Goal: Transaction & Acquisition: Purchase product/service

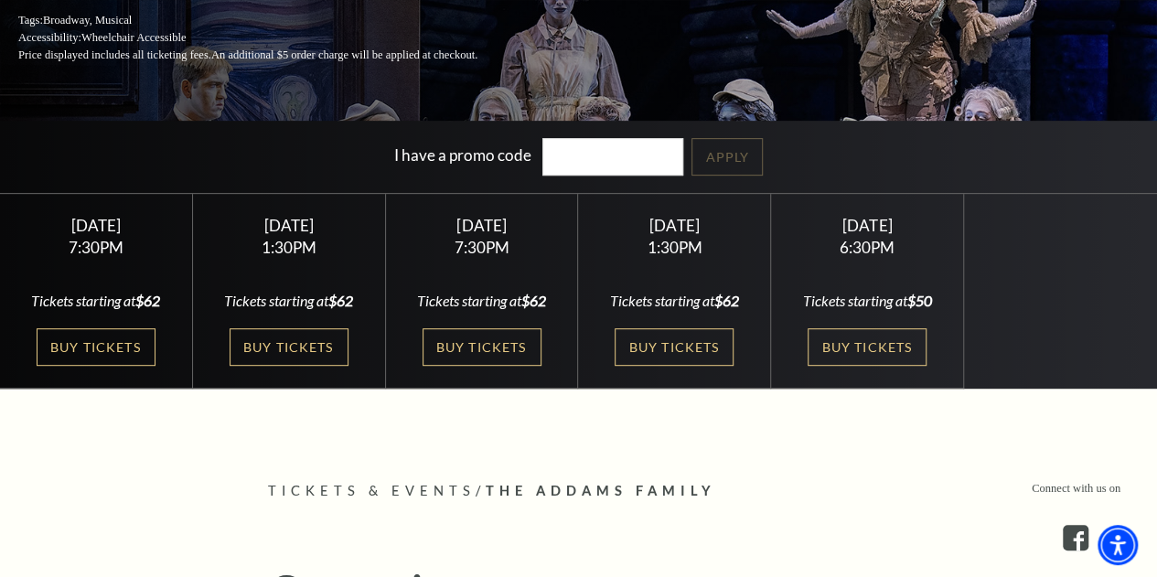
scroll to position [366, 0]
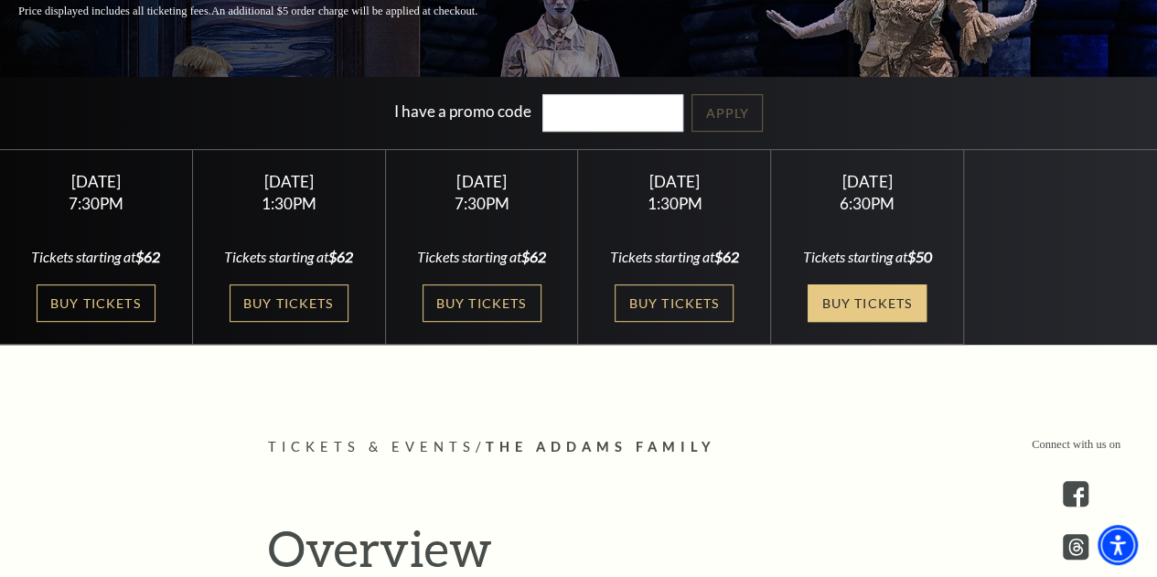
click at [865, 302] on link "Buy Tickets" at bounding box center [866, 302] width 119 height 37
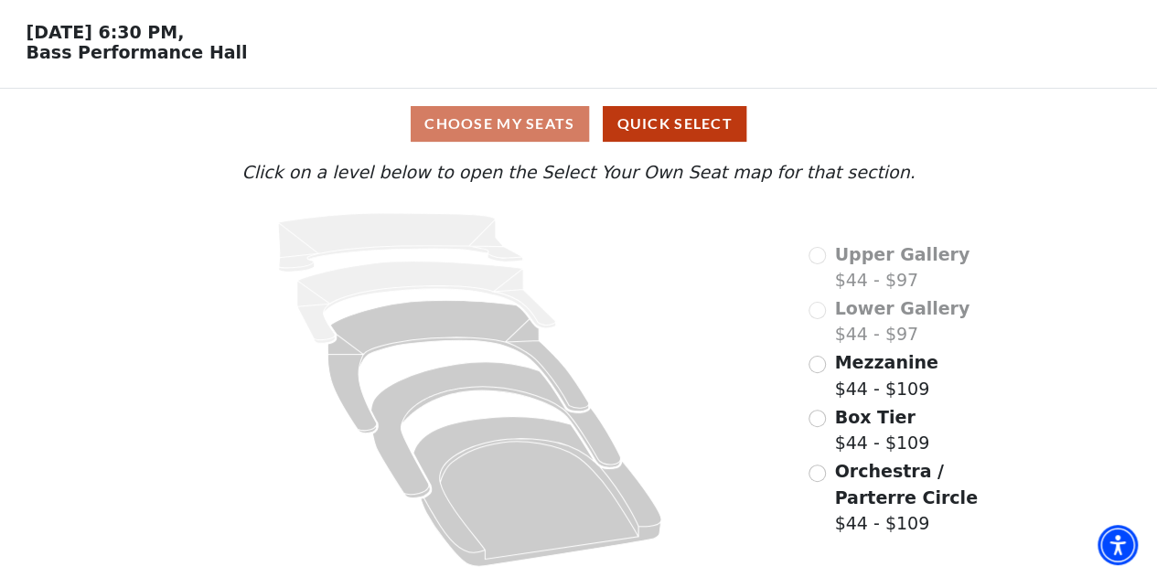
scroll to position [68, 0]
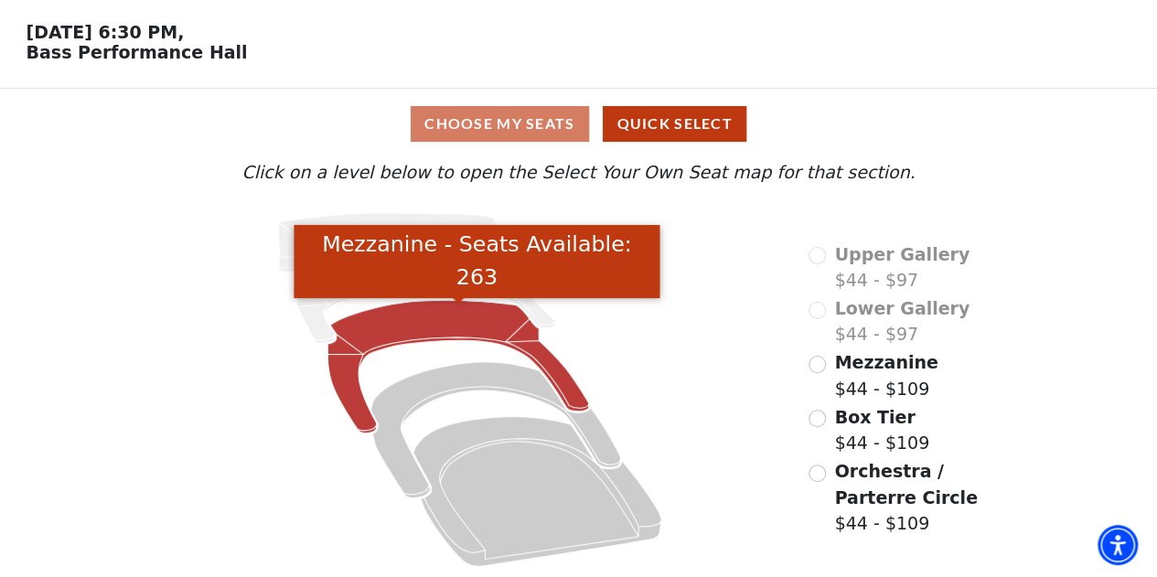
click at [425, 319] on icon "Mezzanine - Seats Available: 263" at bounding box center [458, 367] width 261 height 133
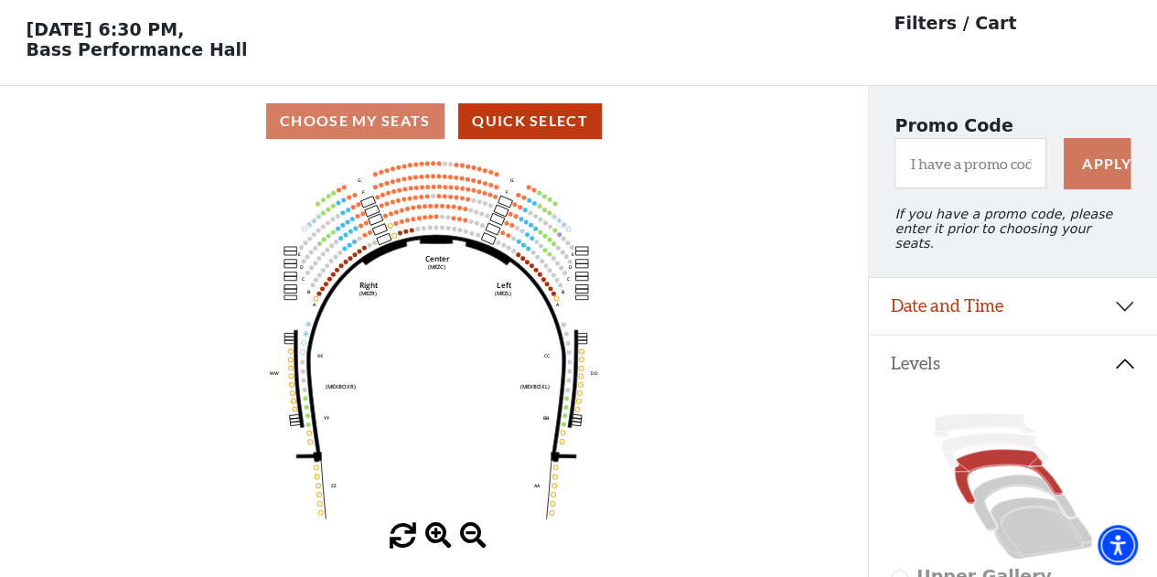
scroll to position [84, 0]
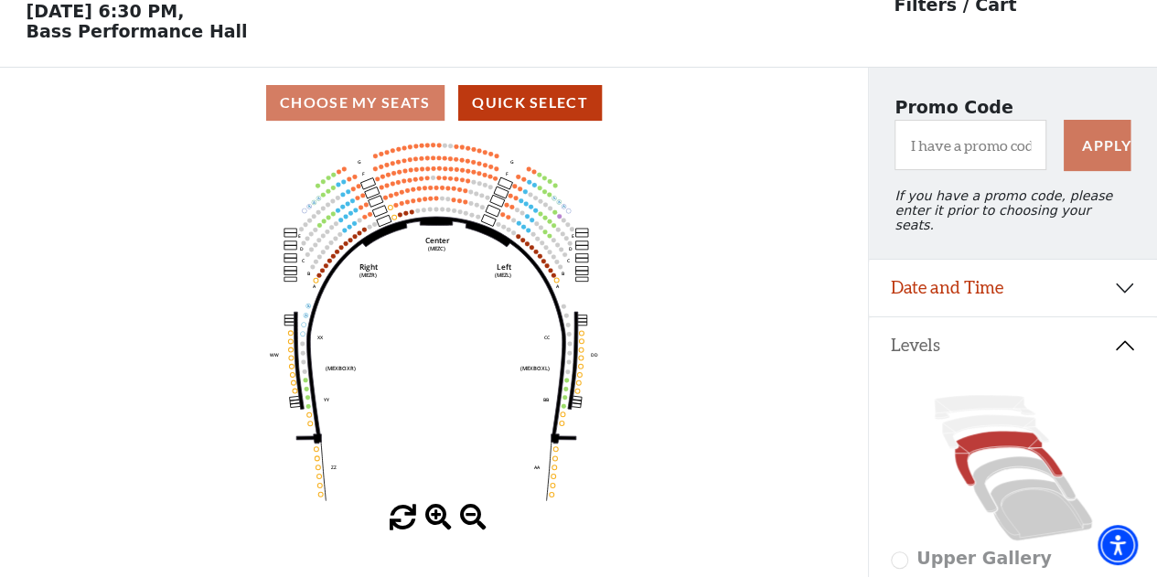
click at [389, 263] on icon "Center (MEZC) Right (MEZR) Left (MEZL) (MEXBOXR) (MEXBOXL) XX WW CC DD YY BB ZZ…" at bounding box center [433, 321] width 781 height 367
click at [442, 528] on span at bounding box center [438, 518] width 27 height 27
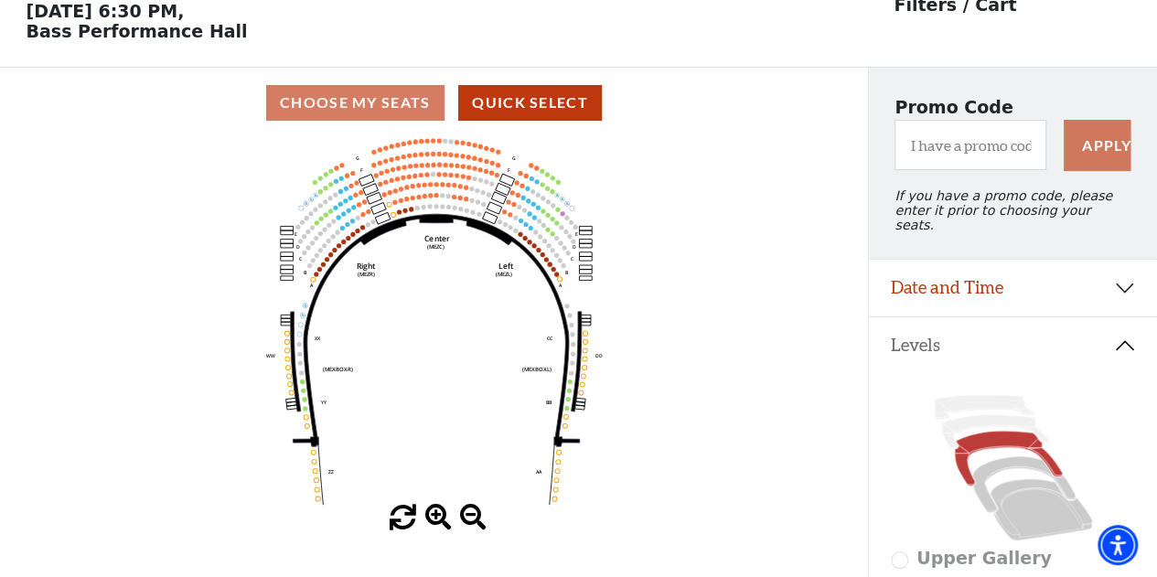
click at [433, 513] on span at bounding box center [438, 518] width 27 height 27
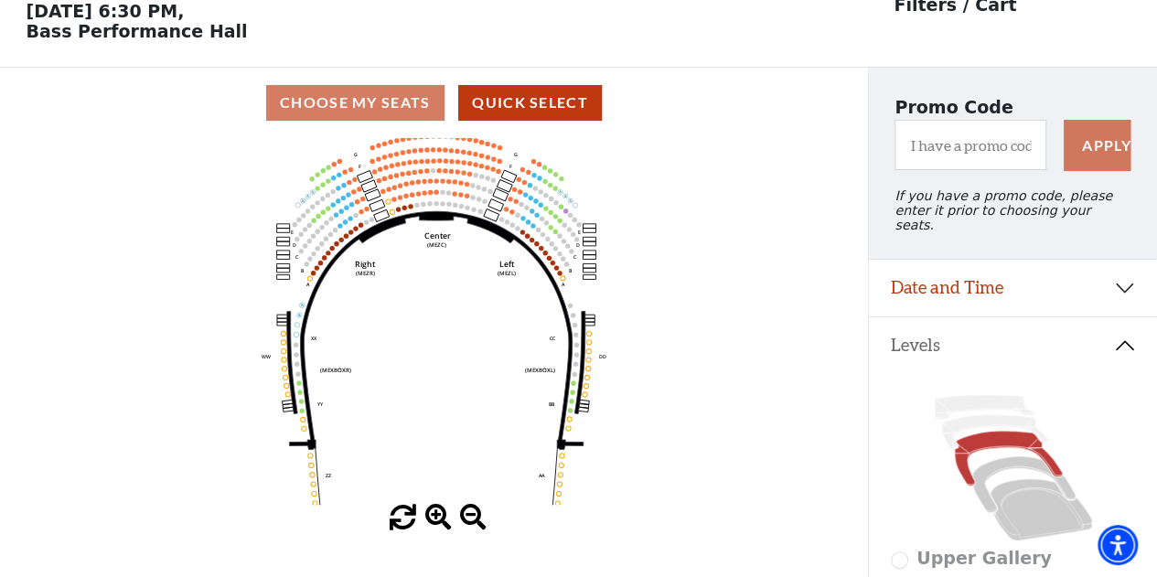
click at [433, 513] on span at bounding box center [438, 518] width 27 height 27
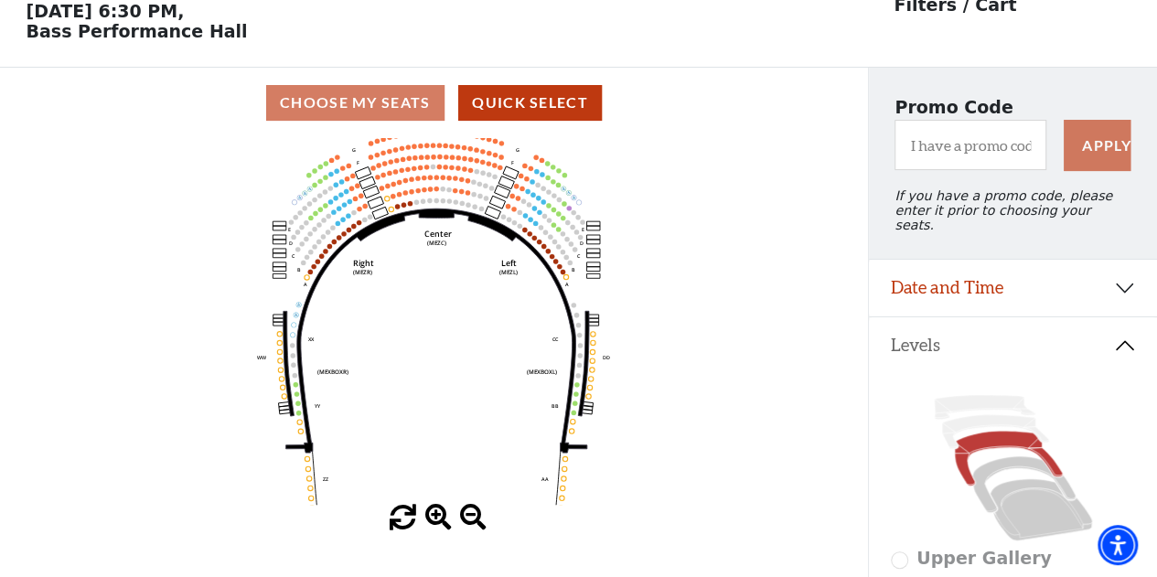
click at [433, 513] on span at bounding box center [438, 518] width 27 height 27
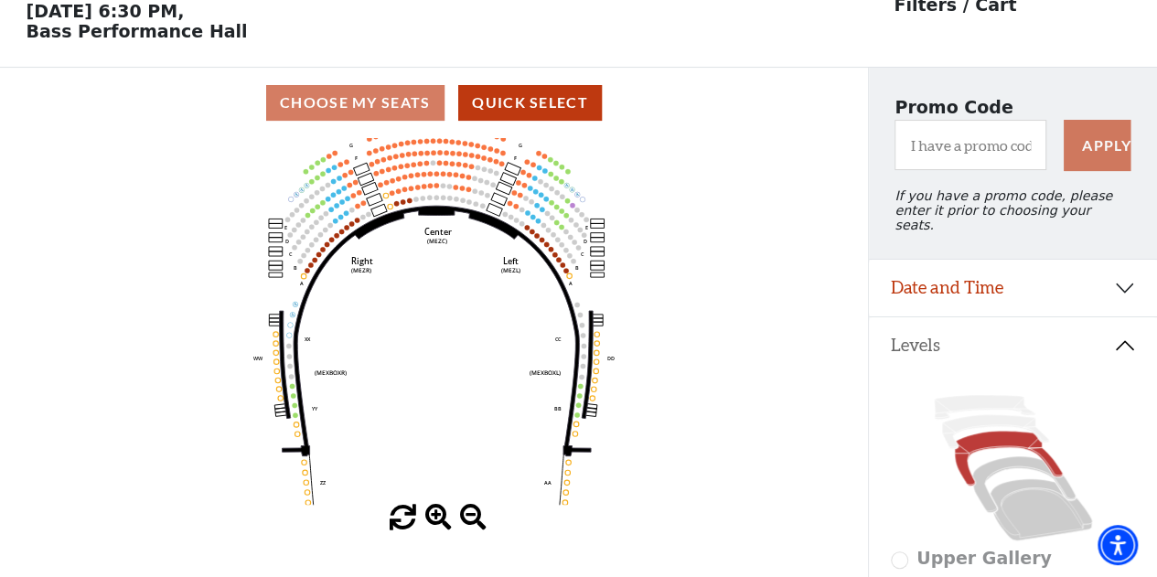
click at [433, 512] on span at bounding box center [438, 518] width 27 height 27
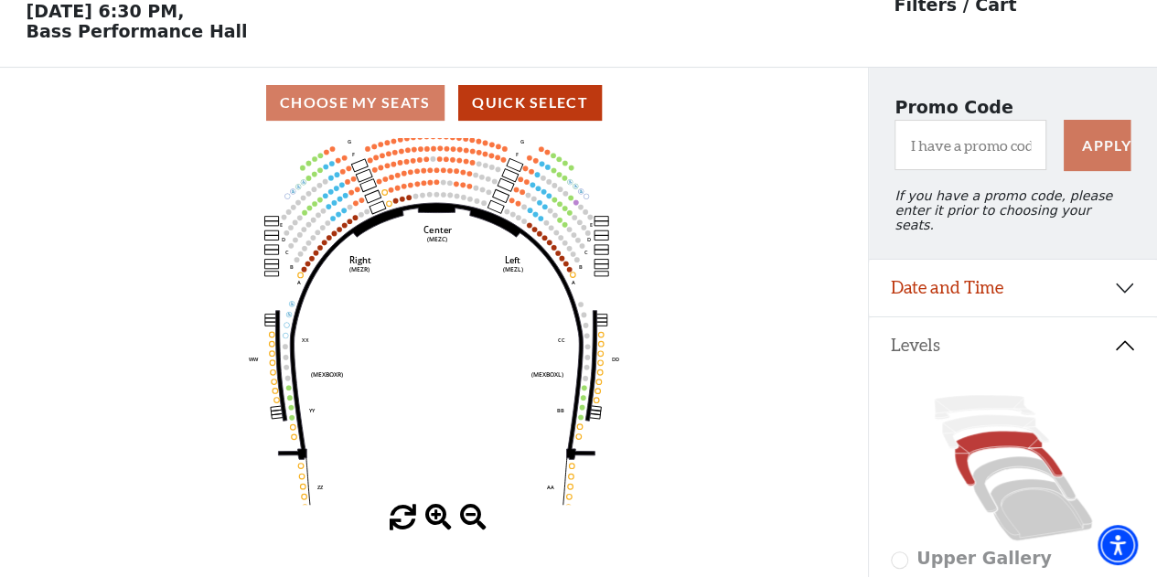
click at [433, 511] on span at bounding box center [438, 518] width 27 height 27
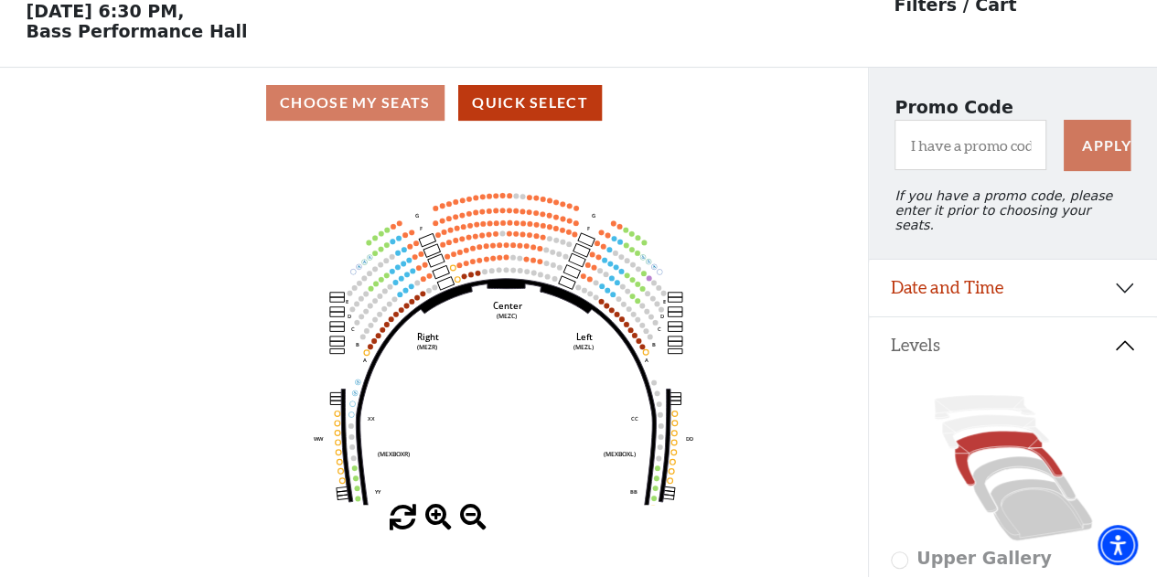
drag, startPoint x: 359, startPoint y: 260, endPoint x: 432, endPoint y: 337, distance: 106.1
click at [431, 337] on icon "Center (MEZC) Right (MEZR) Left (MEZL) (MEXBOXR) (MEXBOXL) XX WW CC DD YY BB ZZ…" at bounding box center [433, 321] width 781 height 367
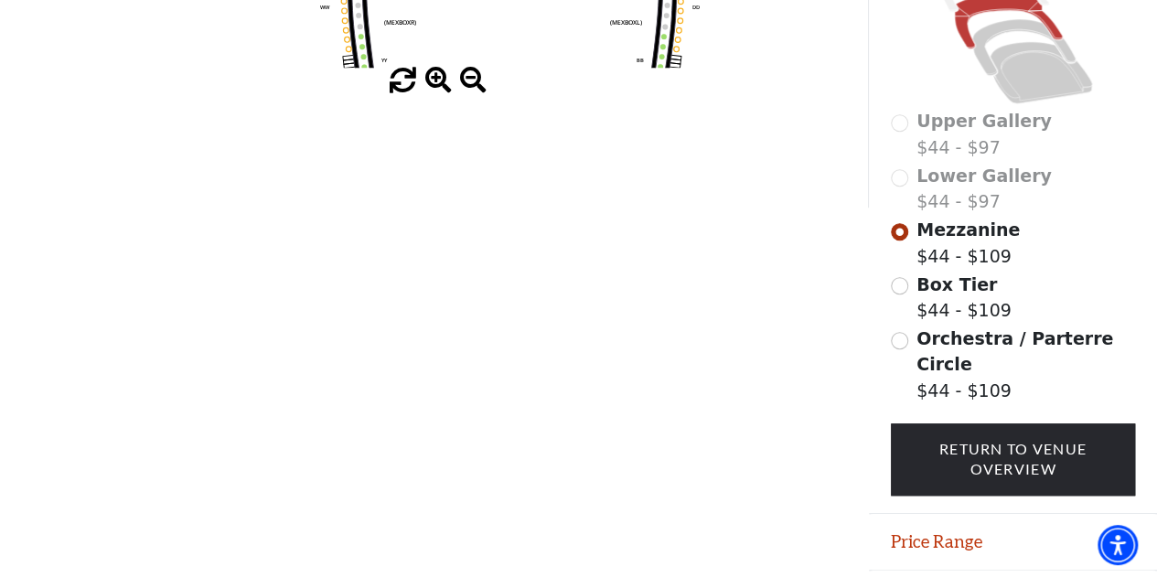
scroll to position [538, 0]
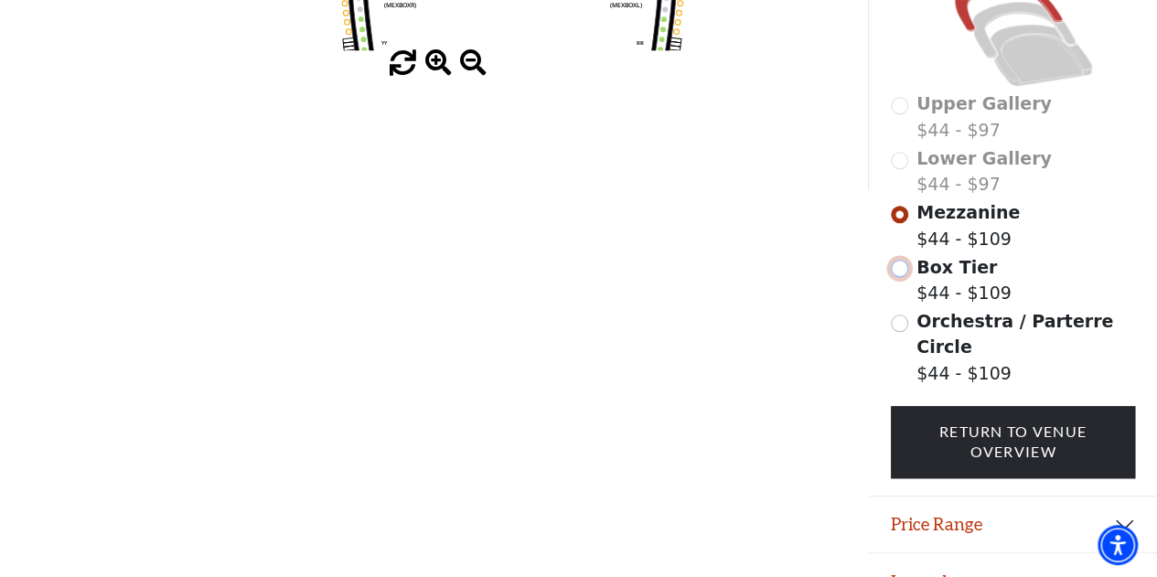
click at [901, 264] on input "Box Tier$44 - $109\a" at bounding box center [898, 268] width 17 height 17
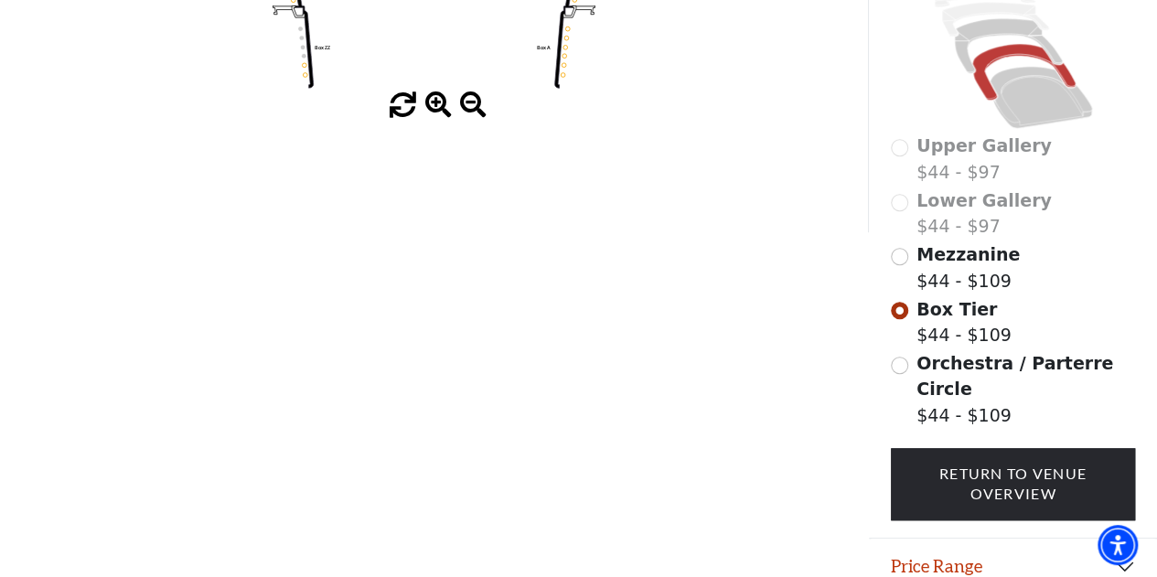
scroll to position [501, 0]
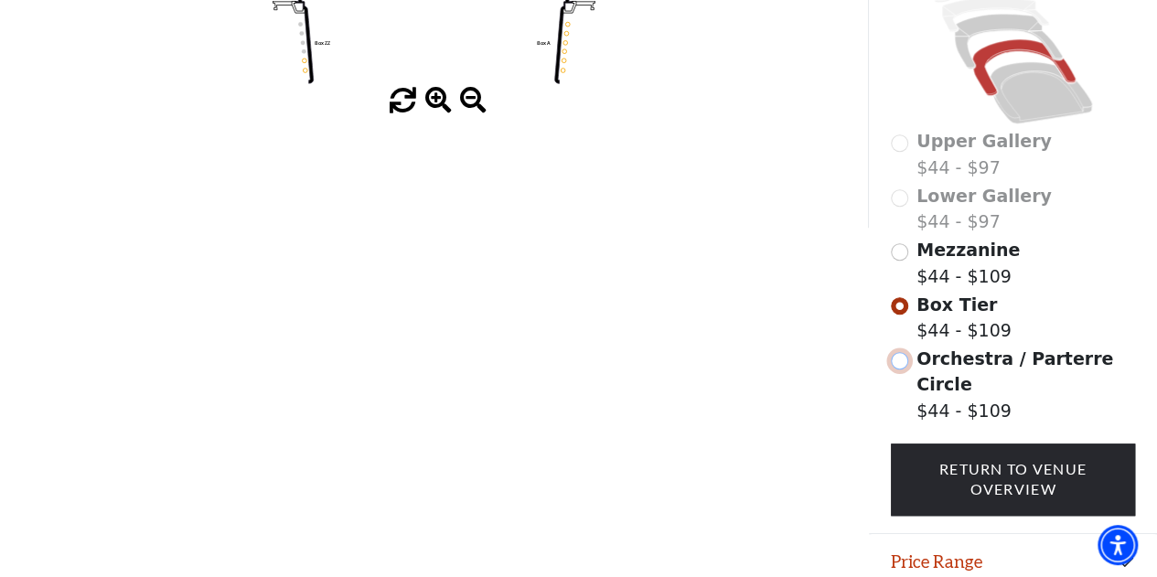
click at [898, 352] on input "Orchestra / Parterre Circle$44 - $109\a" at bounding box center [898, 360] width 17 height 17
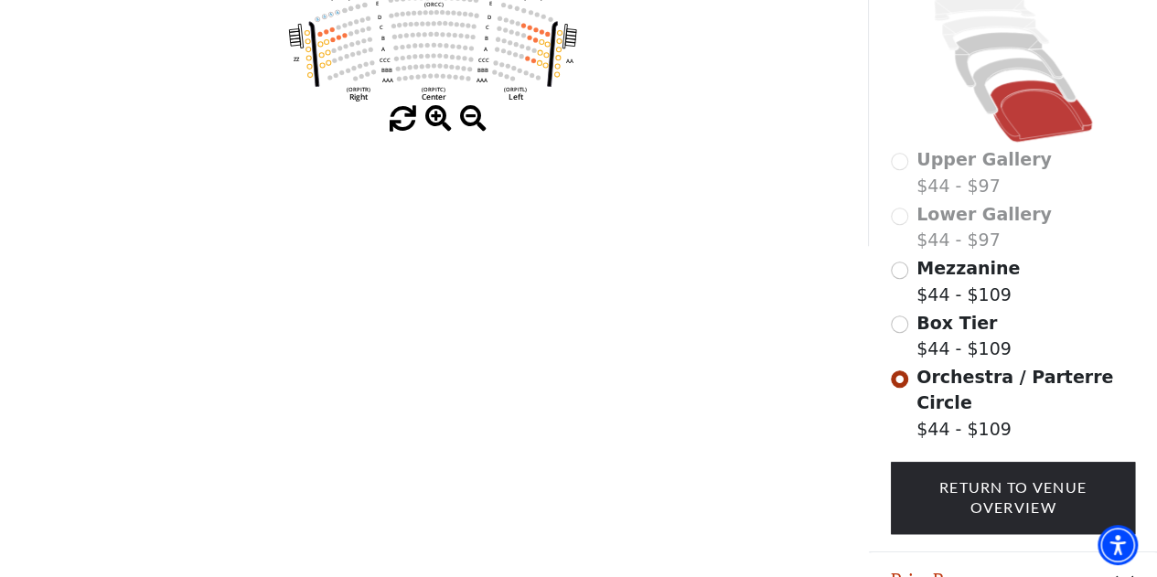
scroll to position [538, 0]
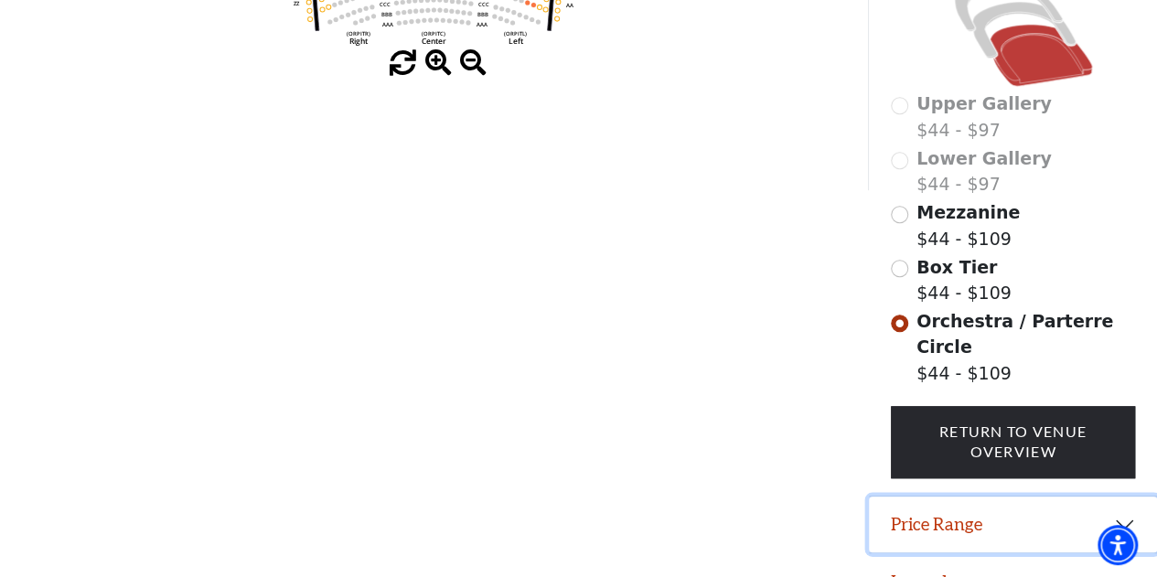
click at [1112, 496] on button "Price Range" at bounding box center [1013, 524] width 288 height 57
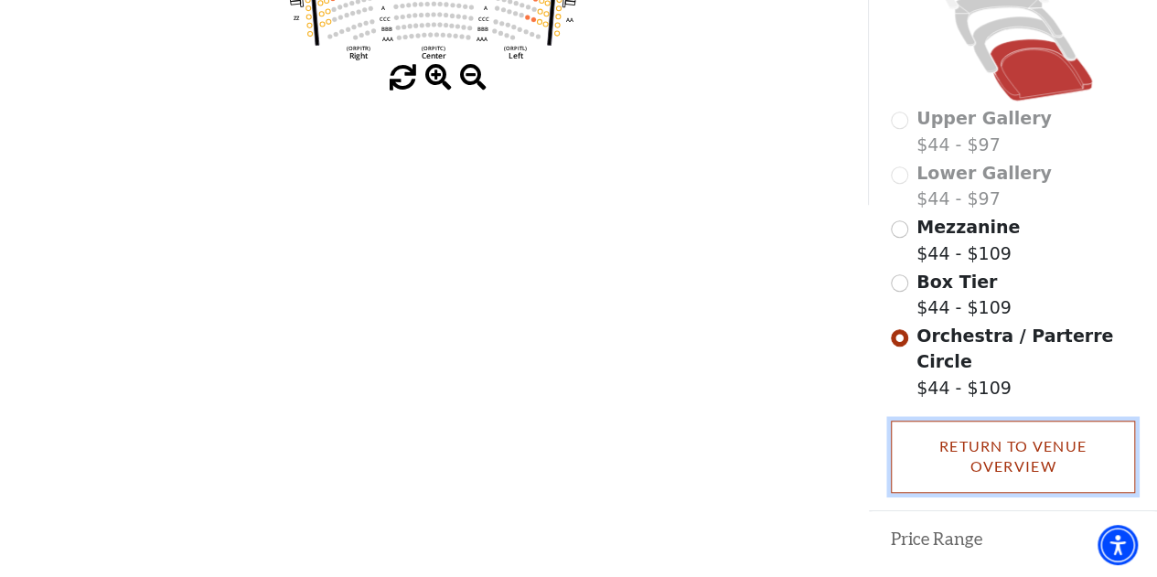
click at [1034, 421] on link "Return To Venue Overview" at bounding box center [1012, 457] width 245 height 72
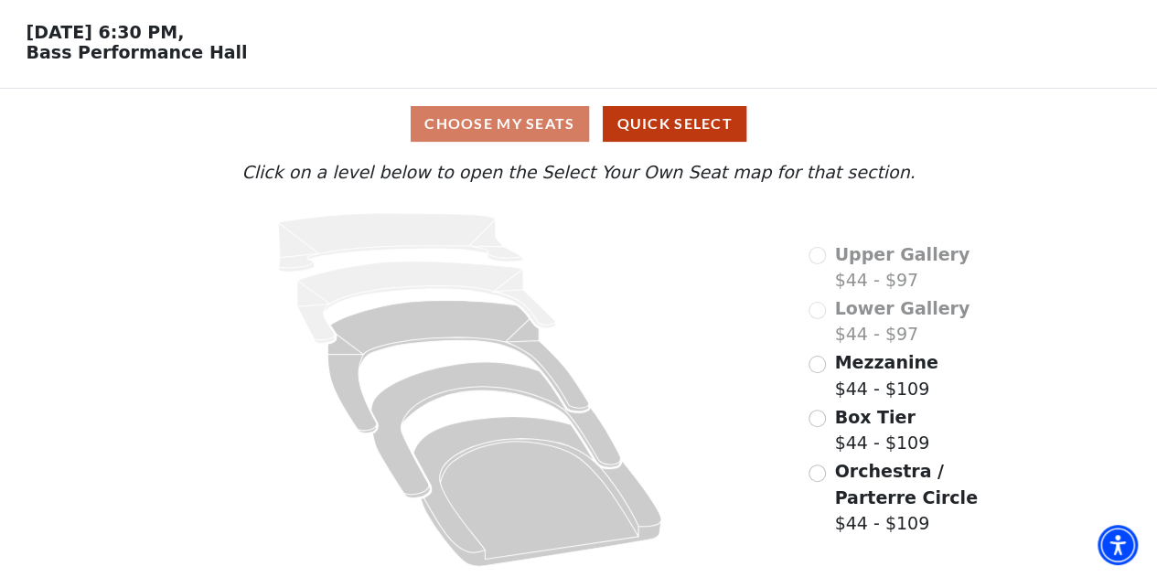
scroll to position [68, 0]
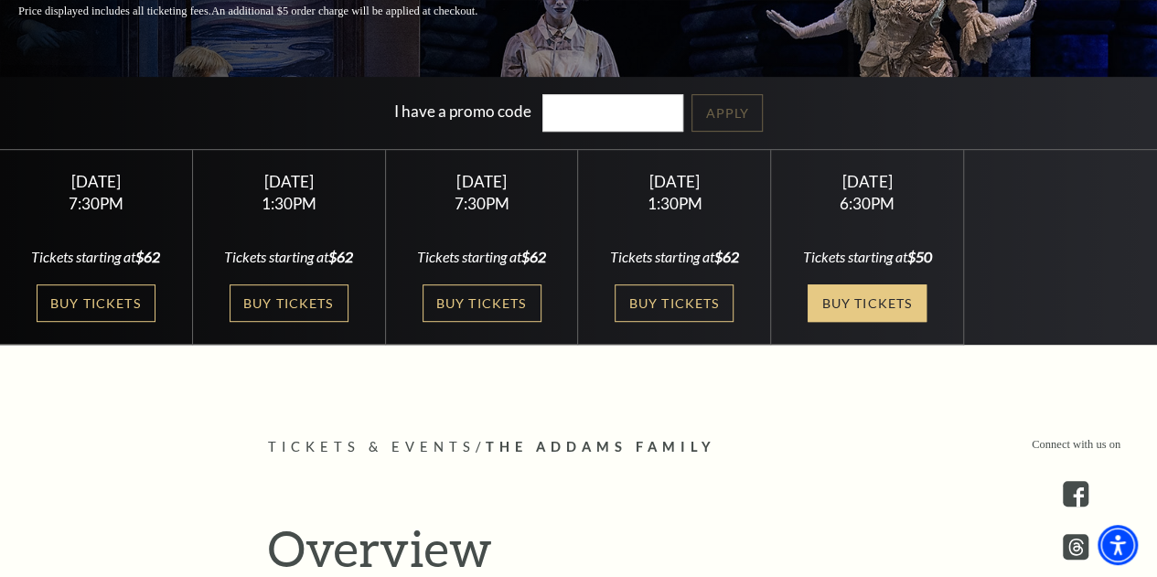
click at [875, 307] on link "Buy Tickets" at bounding box center [866, 302] width 119 height 37
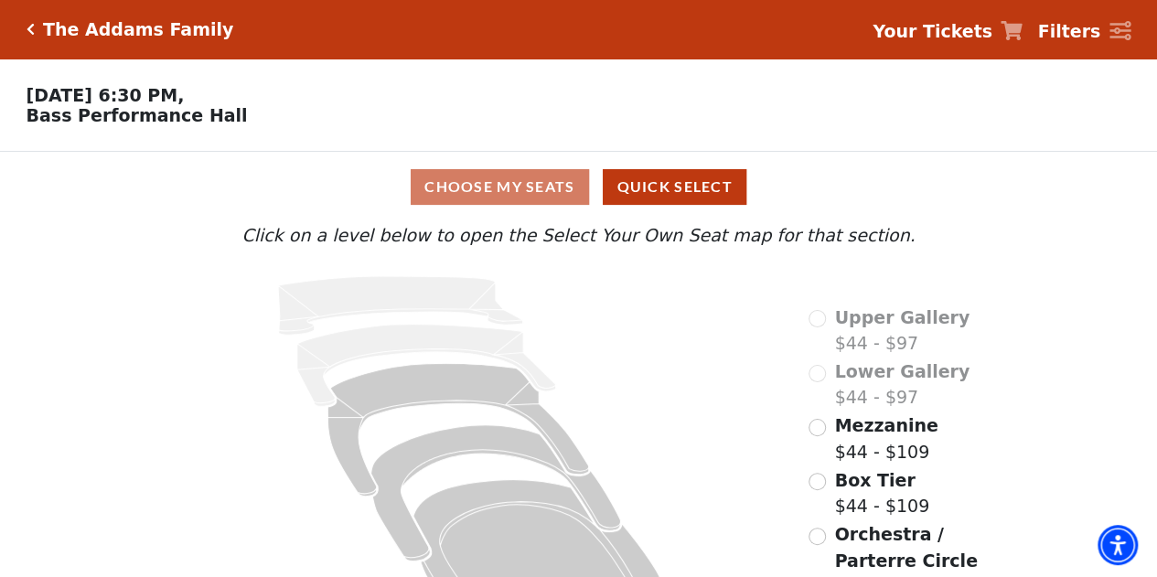
scroll to position [68, 0]
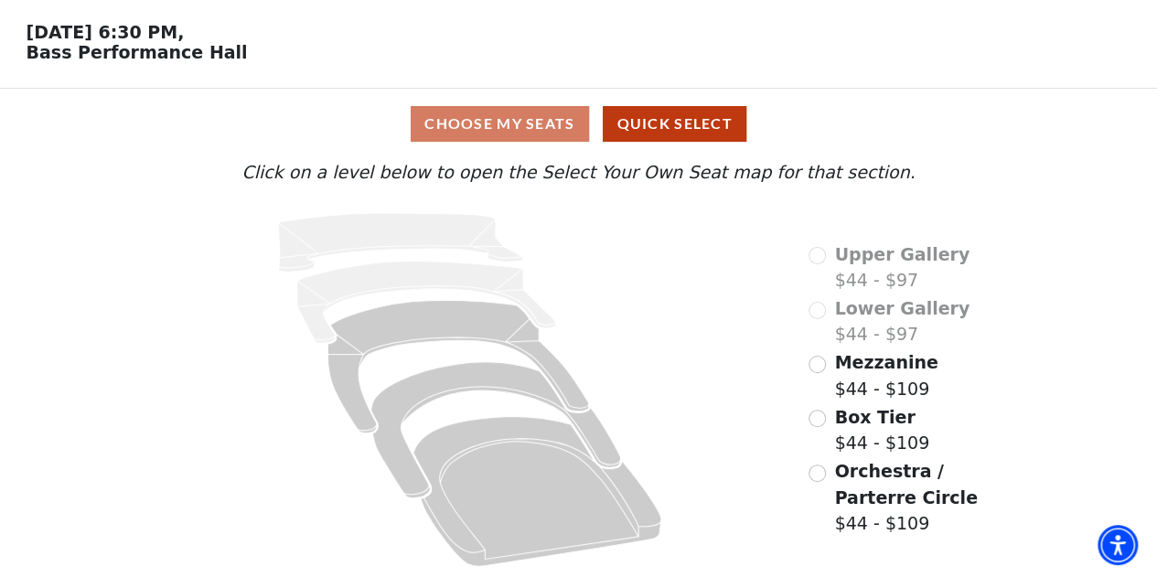
click at [490, 125] on div "Choose My Seats Quick Select" at bounding box center [578, 124] width 868 height 36
click at [814, 482] on div "Orchestra / Parterre Circle $44 - $109" at bounding box center [903, 497] width 191 height 79
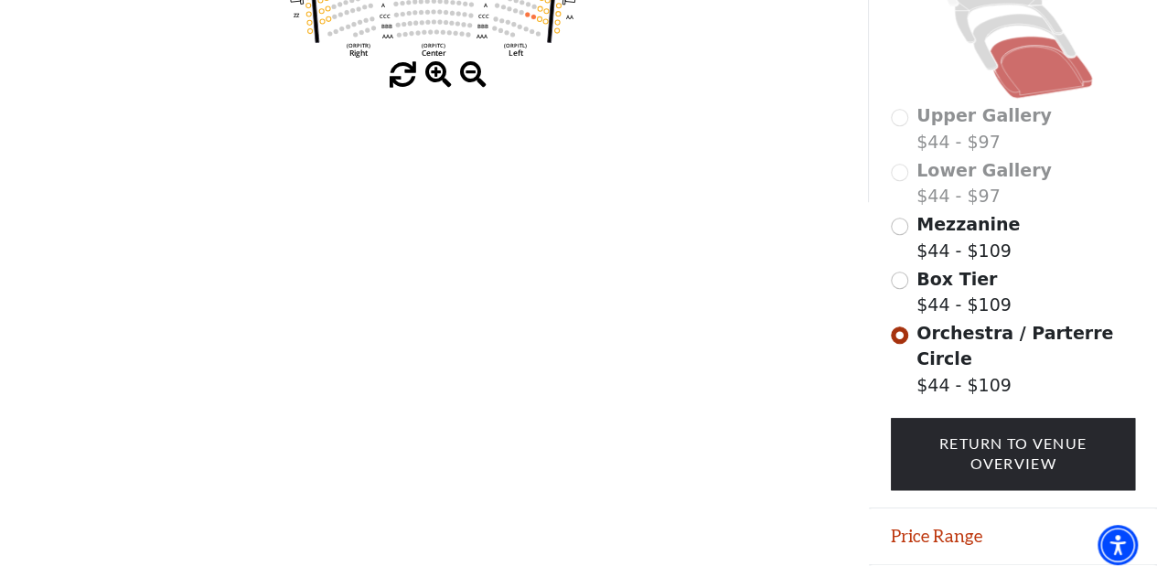
scroll to position [538, 0]
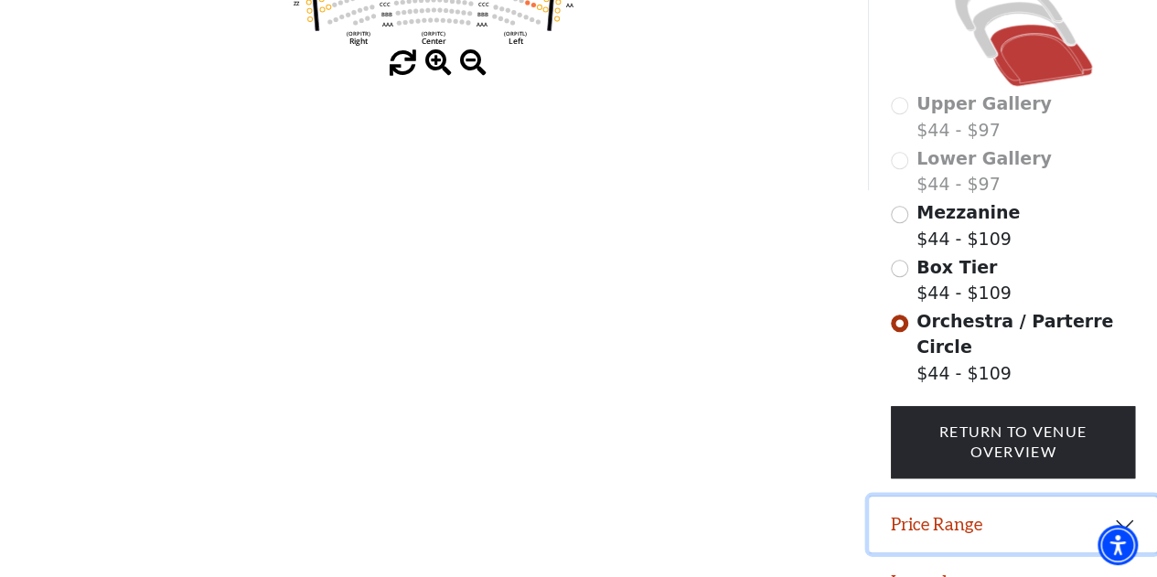
click at [1123, 496] on button "Price Range" at bounding box center [1013, 524] width 288 height 57
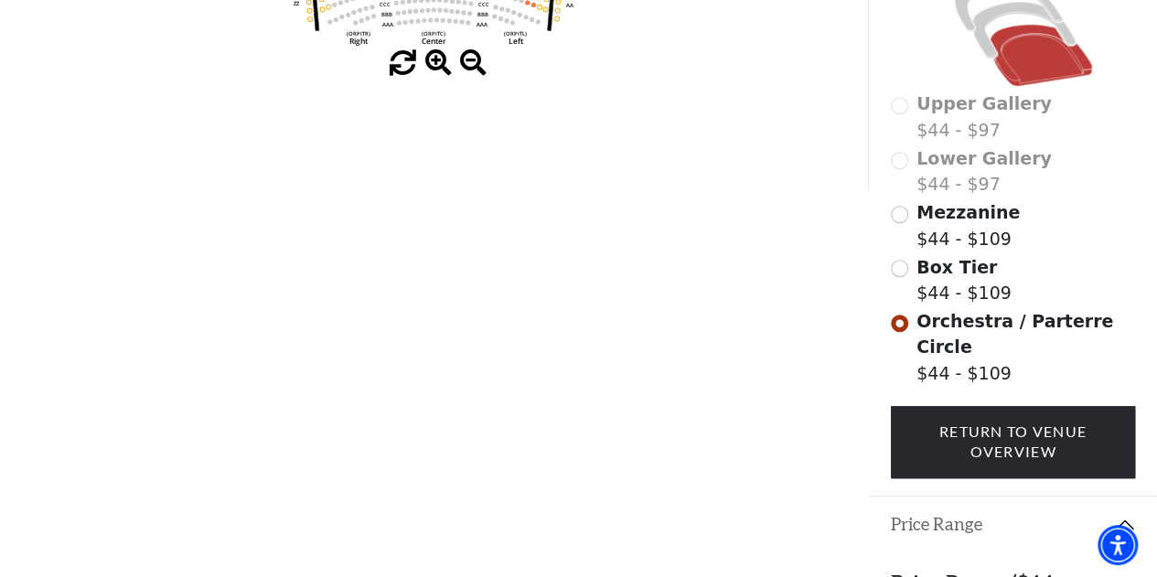
scroll to position [656, 0]
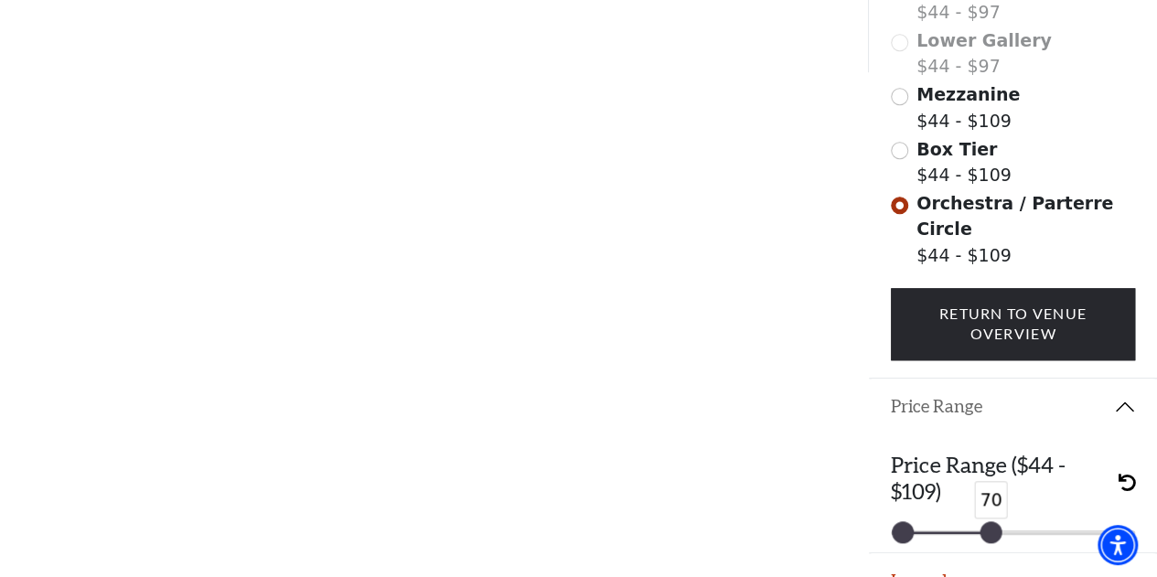
drag, startPoint x: 1124, startPoint y: 503, endPoint x: 989, endPoint y: 514, distance: 134.8
click at [989, 514] on div "Price Range ($44 - $109) 44 70" at bounding box center [1013, 493] width 288 height 118
drag, startPoint x: 982, startPoint y: 500, endPoint x: 938, endPoint y: 499, distance: 43.9
click at [938, 522] on div at bounding box center [940, 532] width 20 height 20
click at [1130, 474] on span "undo" at bounding box center [1125, 482] width 17 height 17
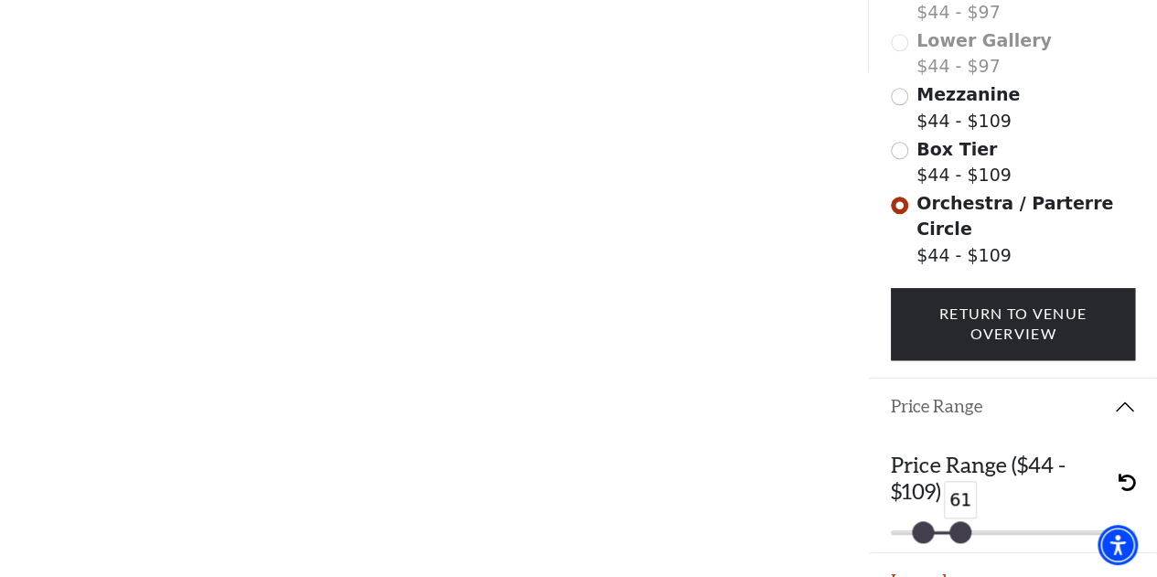
drag, startPoint x: 1113, startPoint y: 499, endPoint x: 966, endPoint y: 502, distance: 146.3
click at [965, 522] on div at bounding box center [960, 532] width 20 height 20
drag, startPoint x: 917, startPoint y: 501, endPoint x: 883, endPoint y: 501, distance: 33.8
click at [883, 530] on div "44 62" at bounding box center [1012, 532] width 271 height 5
click at [961, 522] on div at bounding box center [956, 532] width 20 height 20
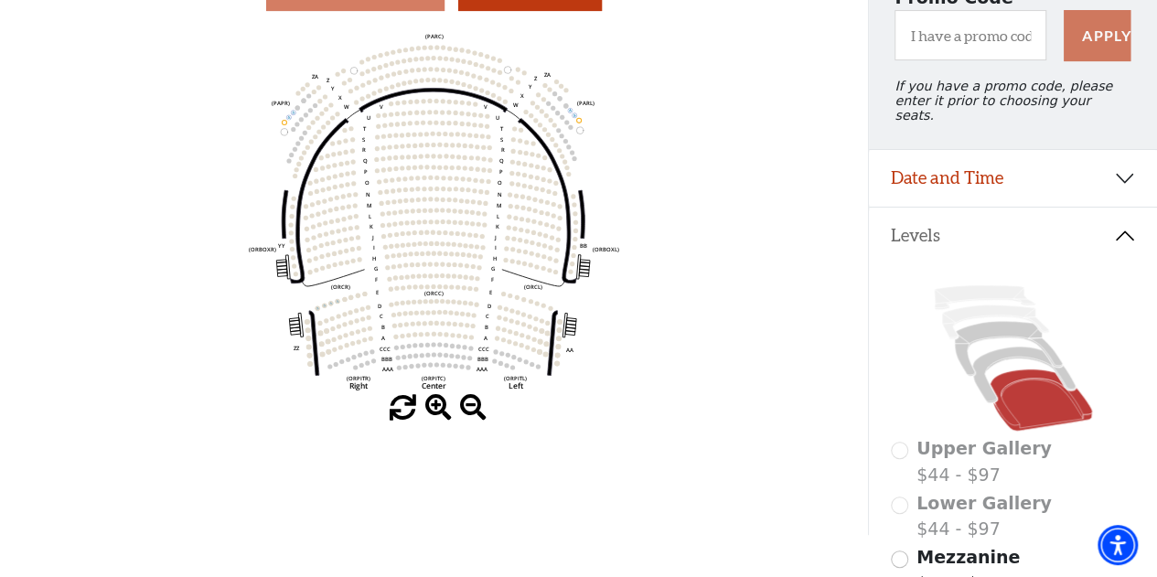
click at [1115, 233] on button "Levels" at bounding box center [1013, 236] width 288 height 57
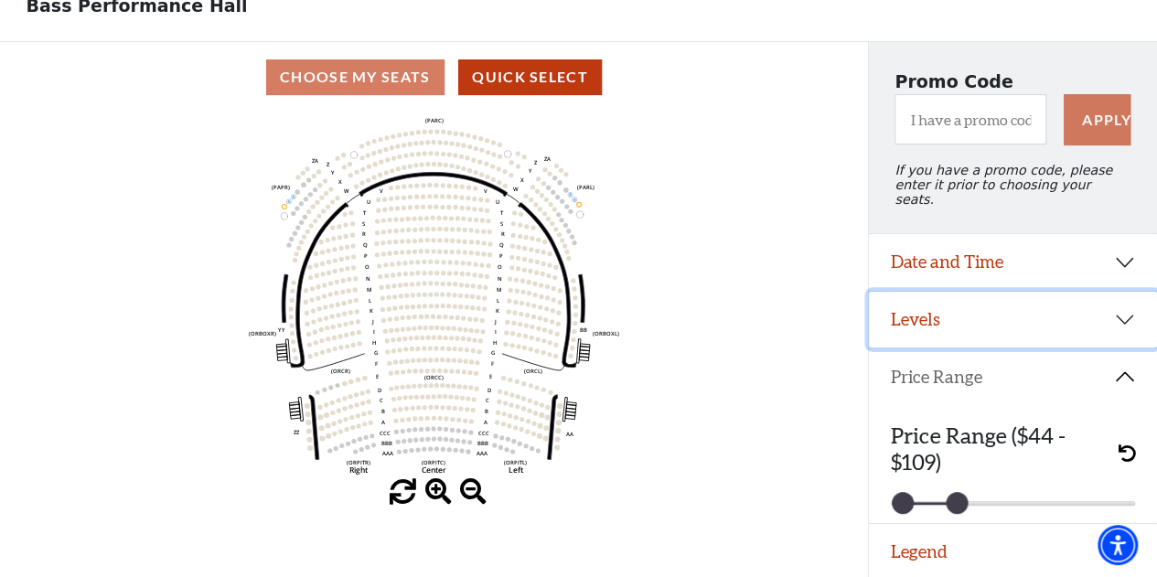
scroll to position [106, 0]
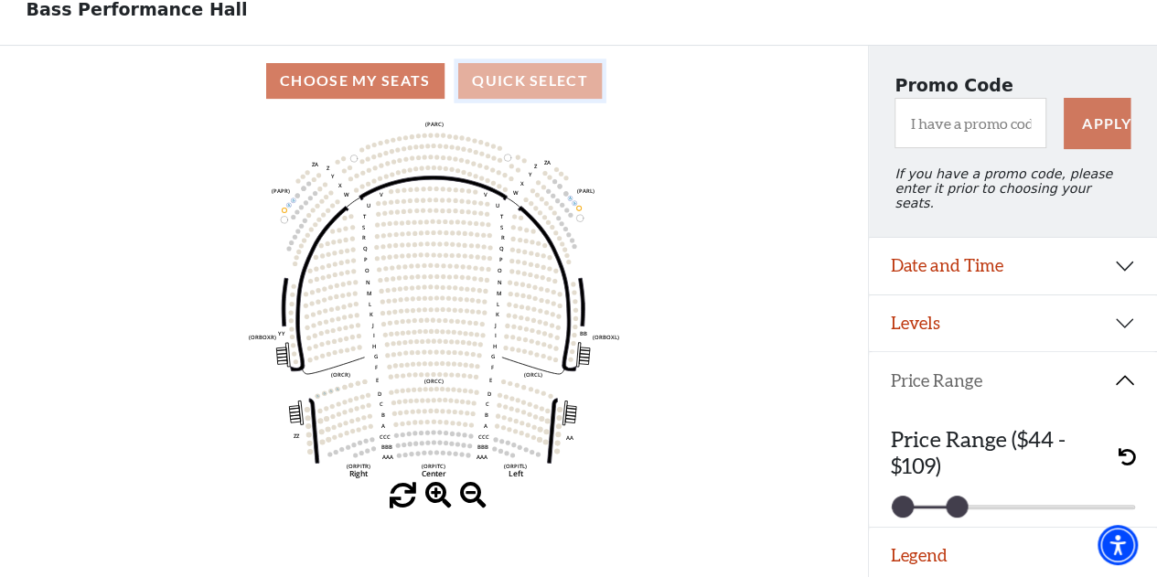
click at [501, 91] on button "Quick Select" at bounding box center [530, 81] width 144 height 36
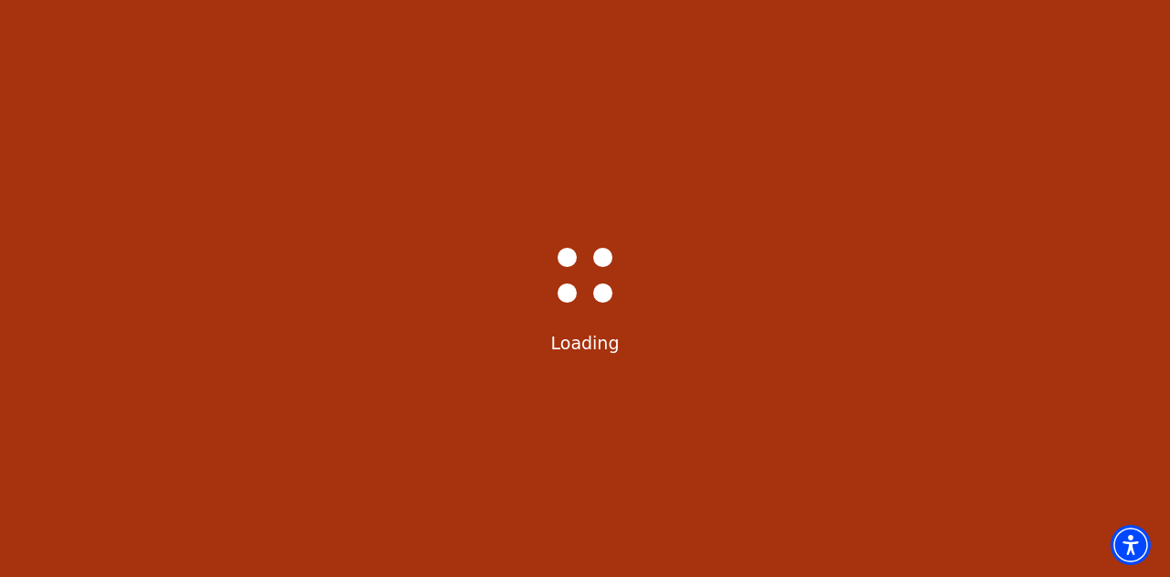
select select "6294"
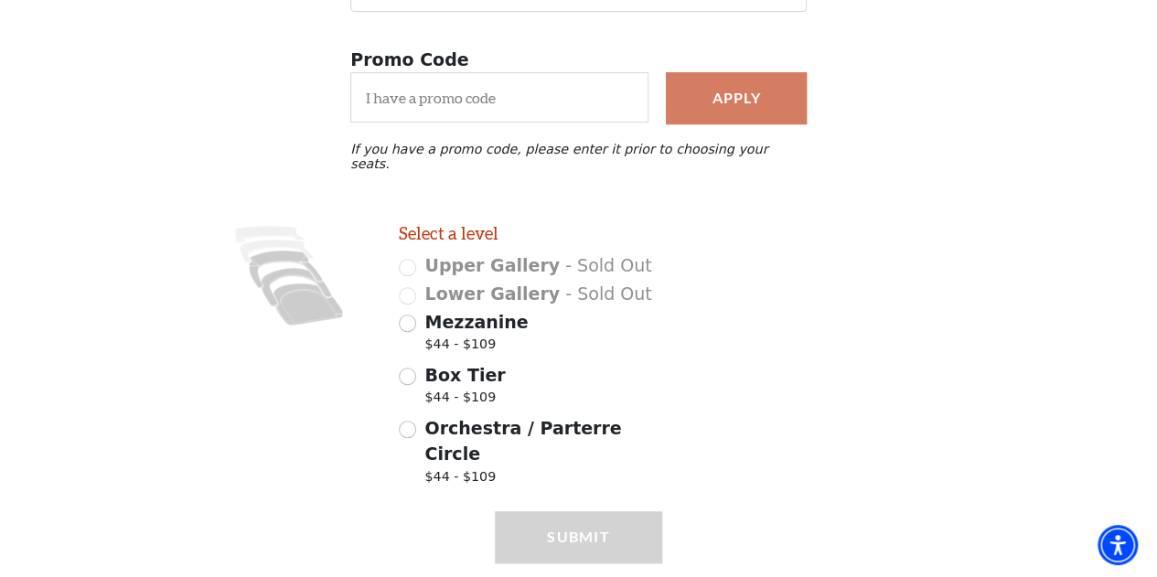
scroll to position [333, 0]
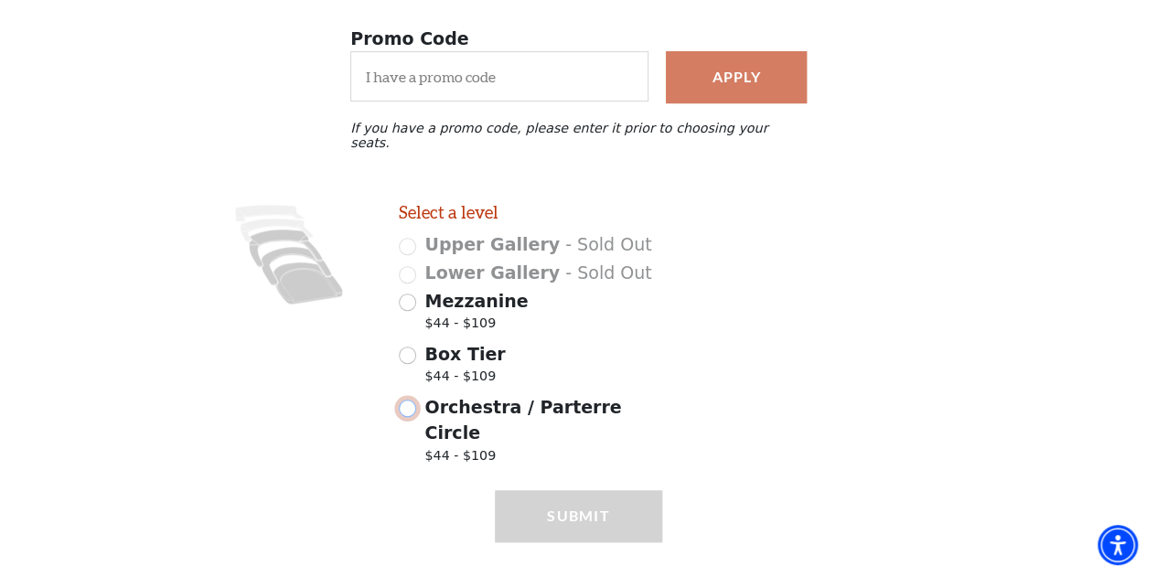
click at [410, 400] on input "Orchestra / Parterre Circle $44 - $109" at bounding box center [407, 408] width 17 height 17
radio input "true"
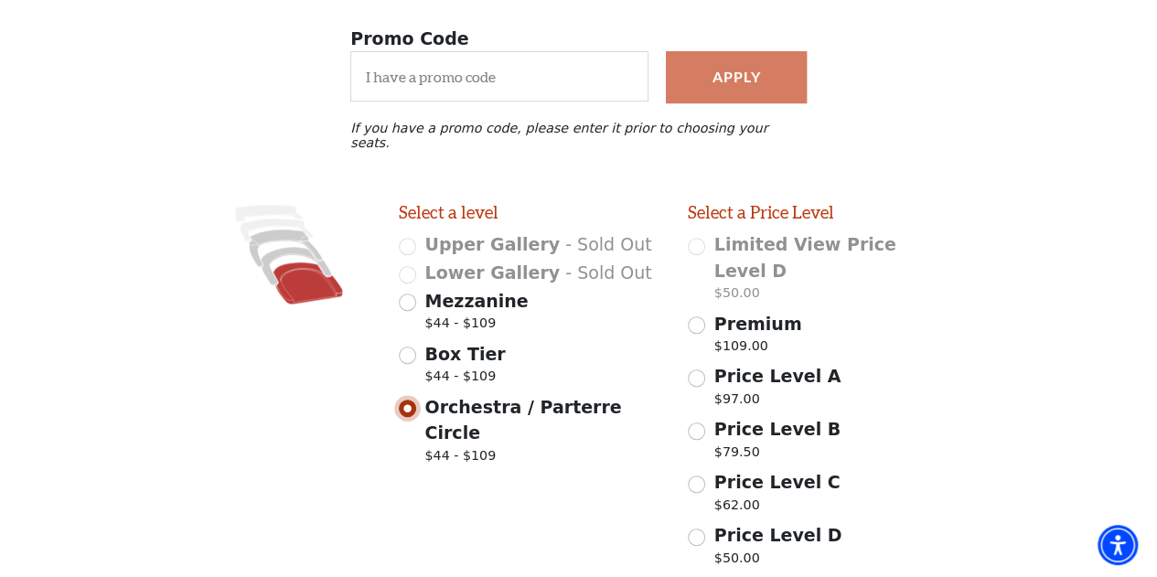
scroll to position [435, 0]
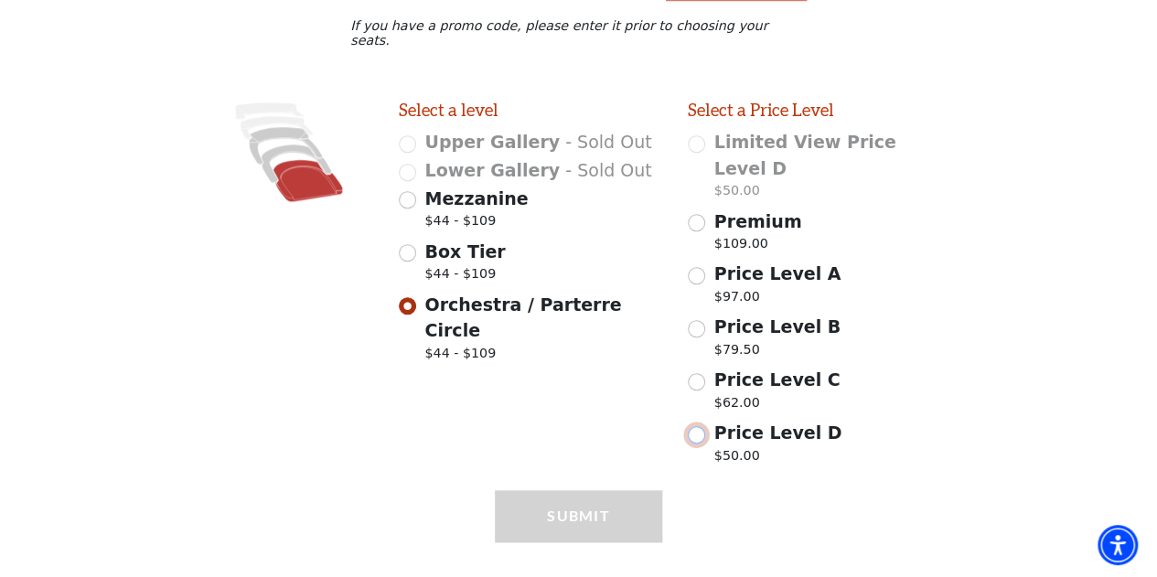
click at [698, 426] on input "Price Level D $50.00" at bounding box center [696, 434] width 17 height 17
radio input "true"
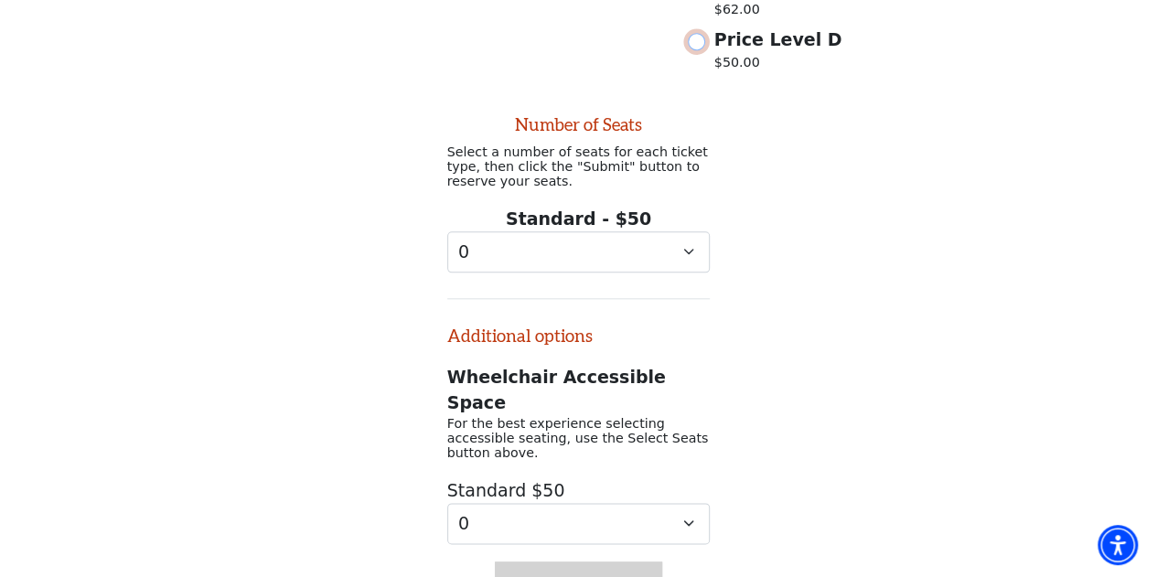
scroll to position [869, 0]
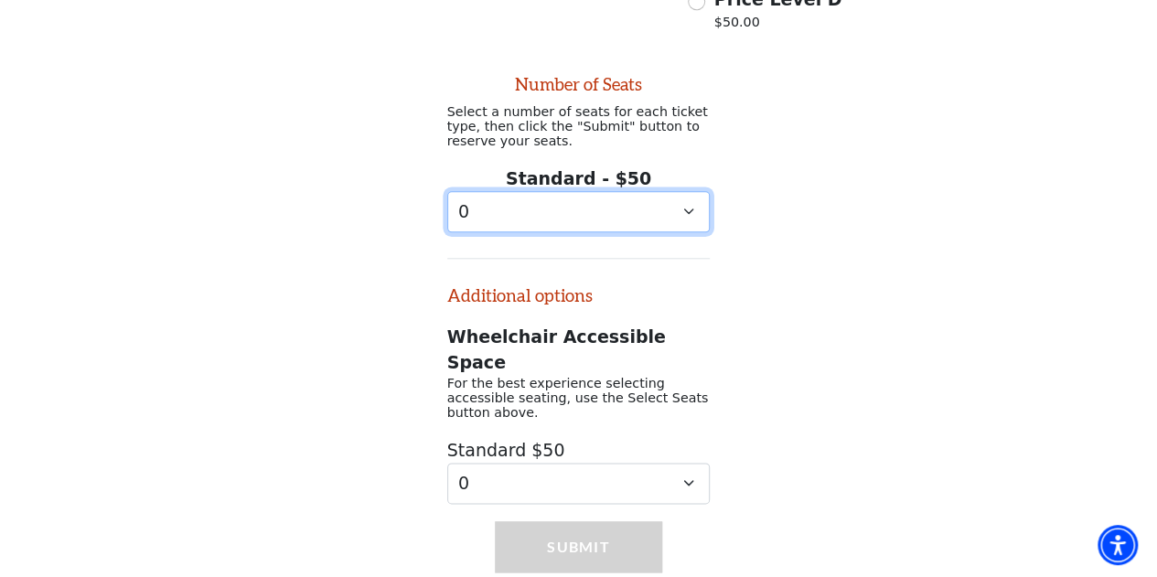
click at [531, 195] on select "0 1" at bounding box center [578, 211] width 263 height 41
select select "1"
click at [447, 191] on select "0 1" at bounding box center [578, 211] width 263 height 41
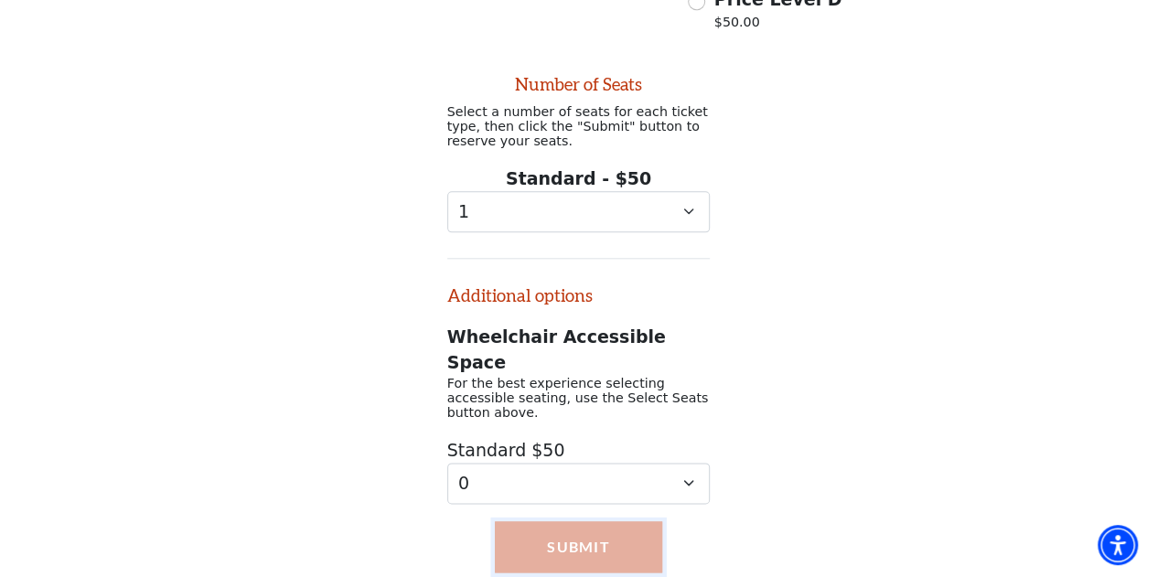
click at [572, 521] on button "Submit" at bounding box center [578, 546] width 166 height 51
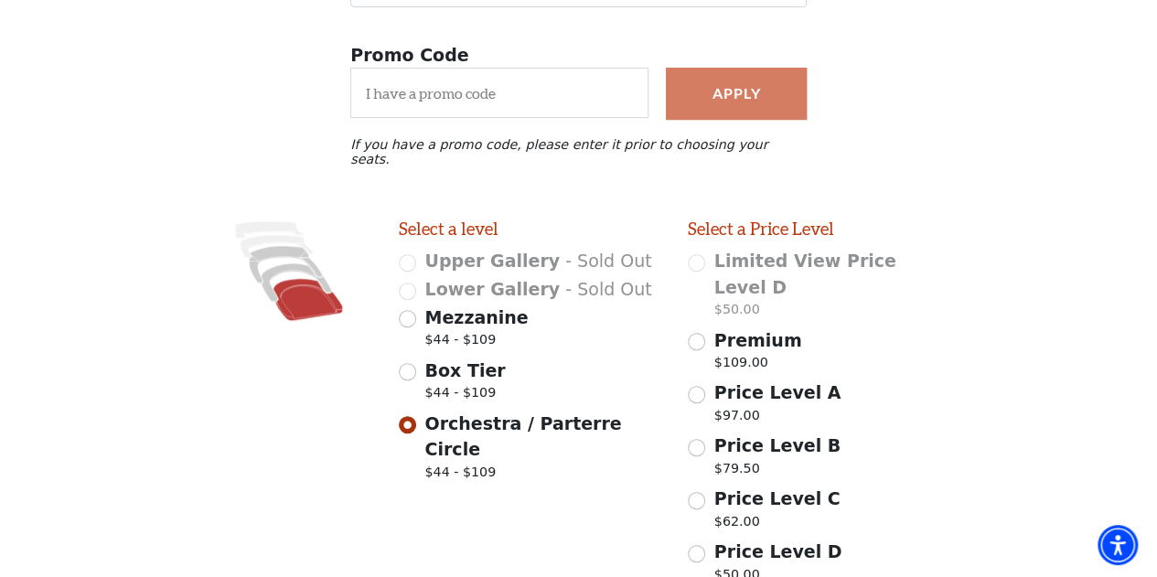
scroll to position [407, 0]
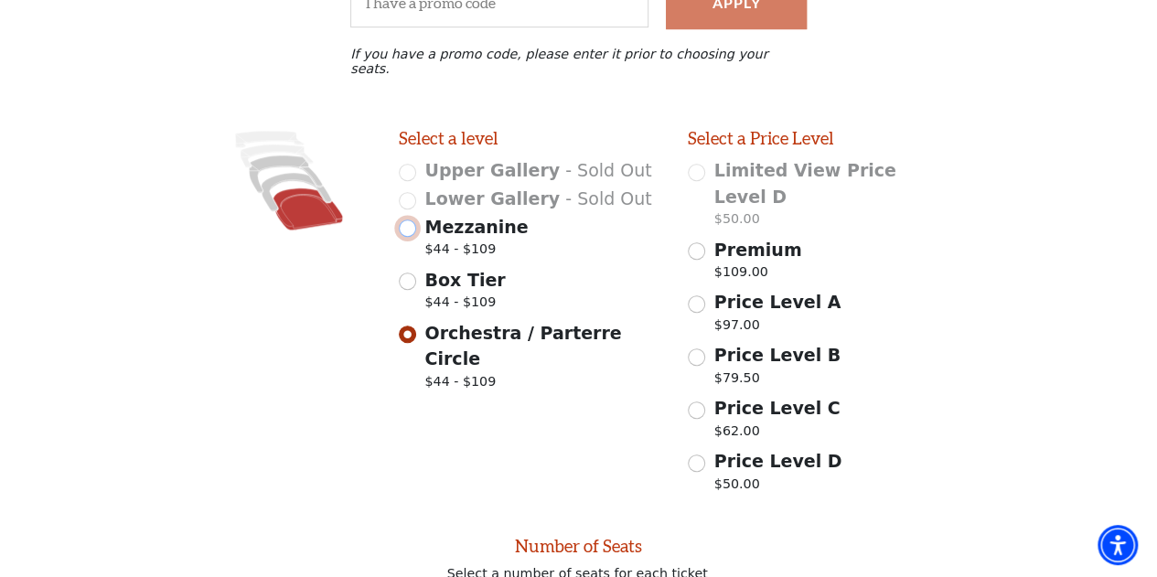
click at [404, 220] on input "Mezzanine $44 - $109" at bounding box center [407, 227] width 17 height 17
radio input "true"
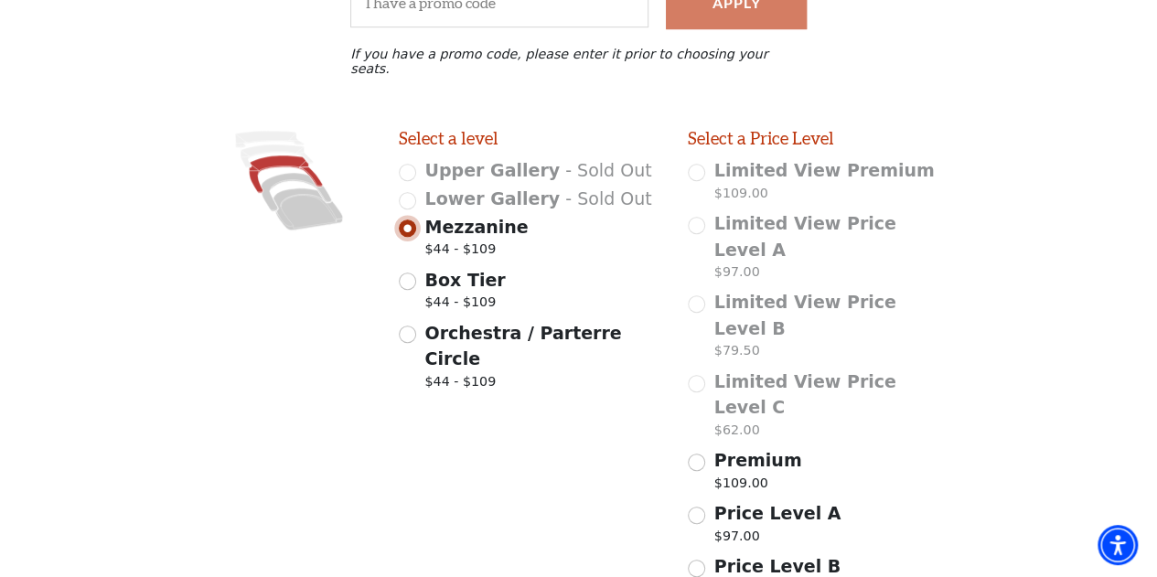
scroll to position [527, 0]
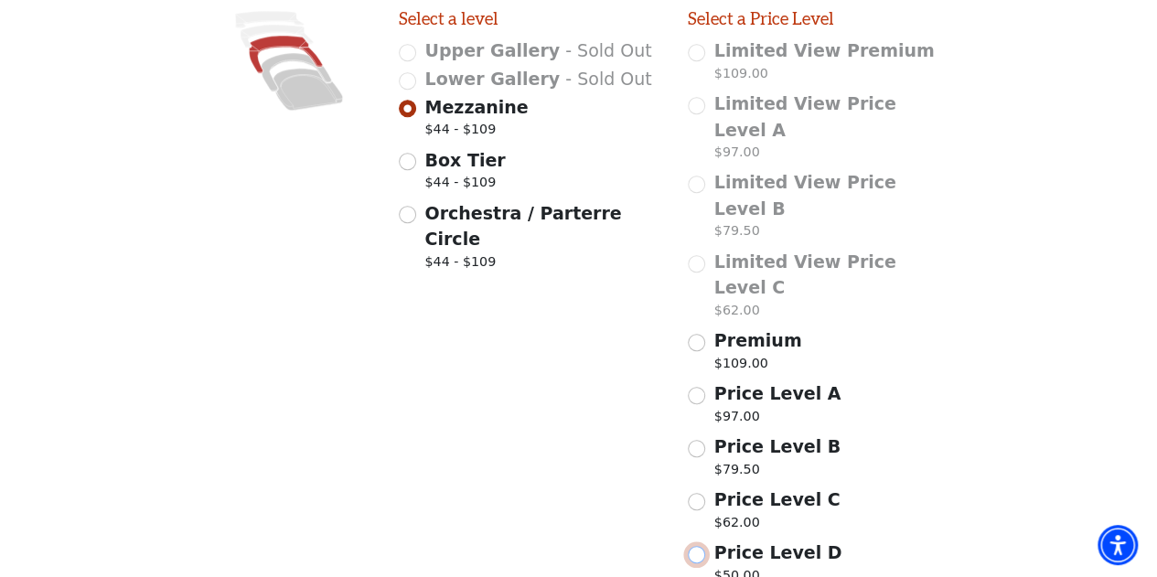
click at [699, 546] on input "Price Level D $50.00" at bounding box center [696, 554] width 17 height 17
radio input "true"
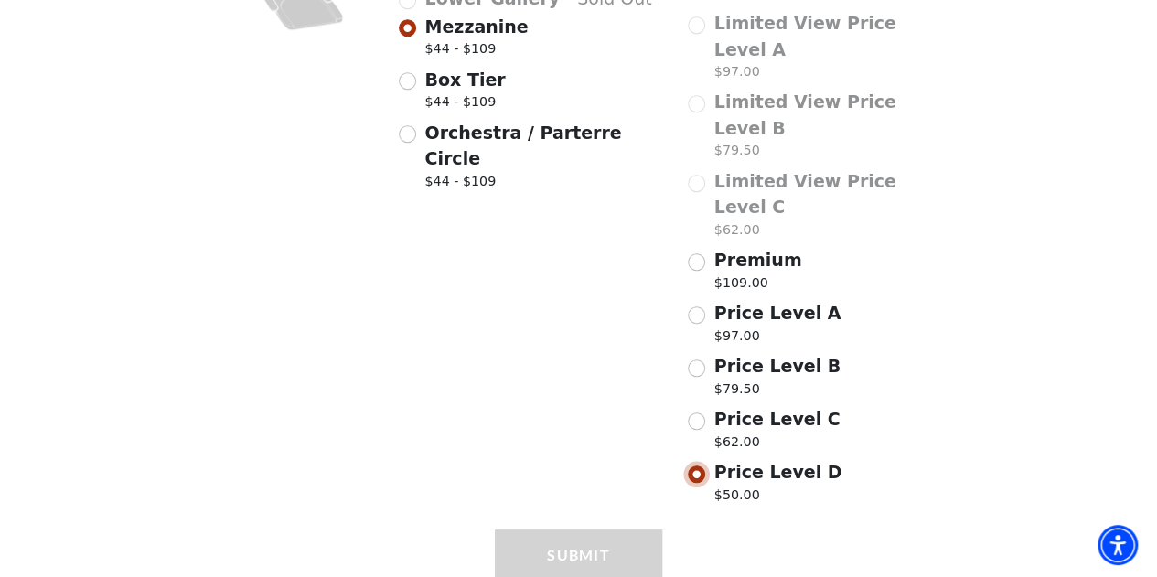
select select "1"
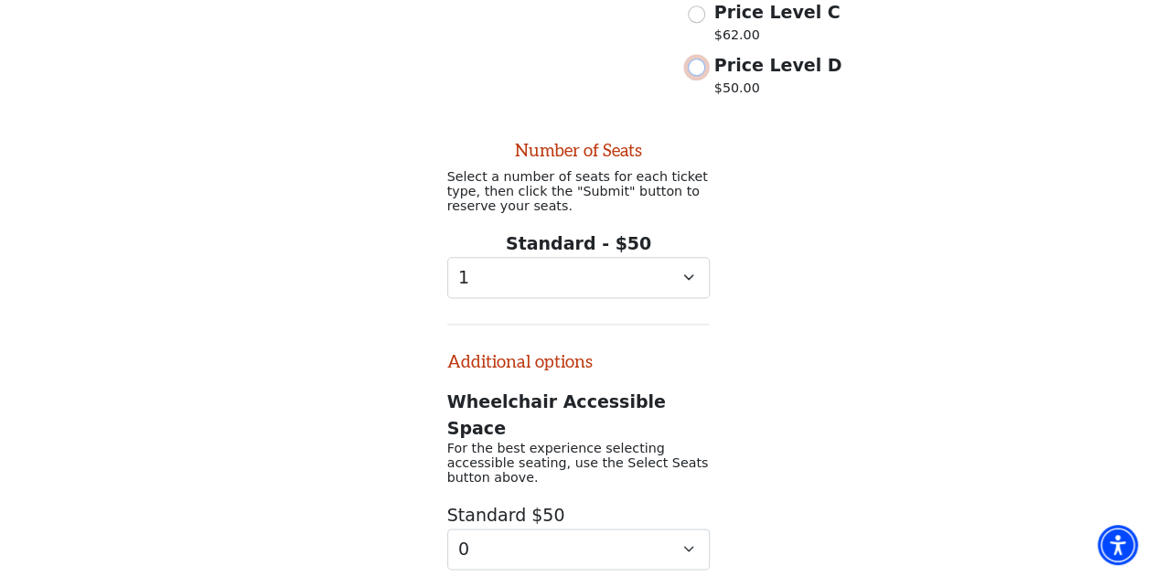
scroll to position [1125, 0]
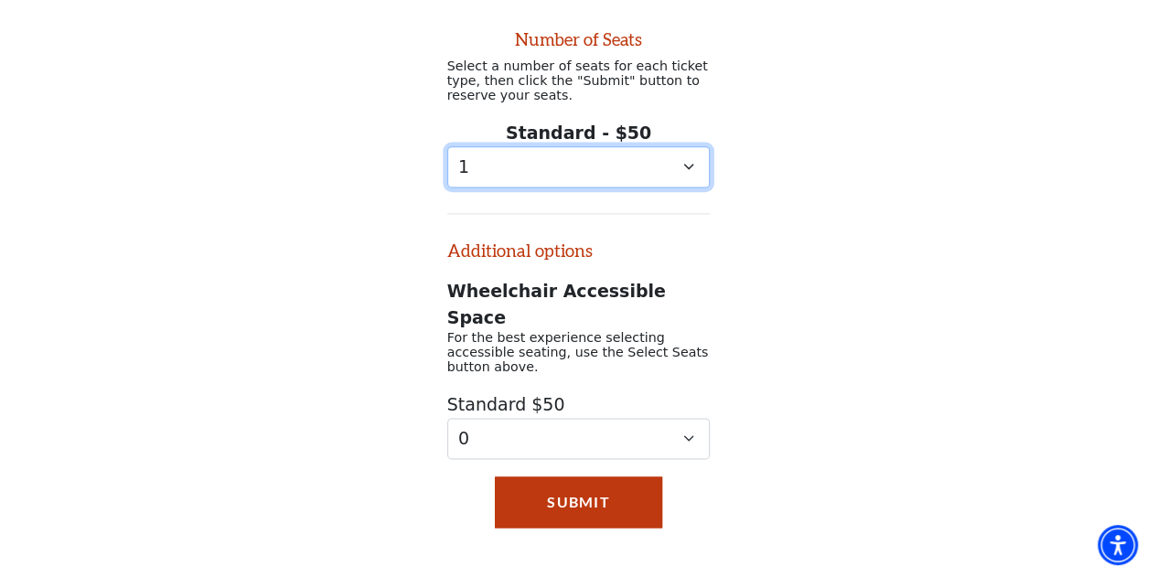
click at [527, 146] on select "0 1" at bounding box center [578, 166] width 263 height 41
click at [447, 146] on select "0 1" at bounding box center [578, 166] width 263 height 41
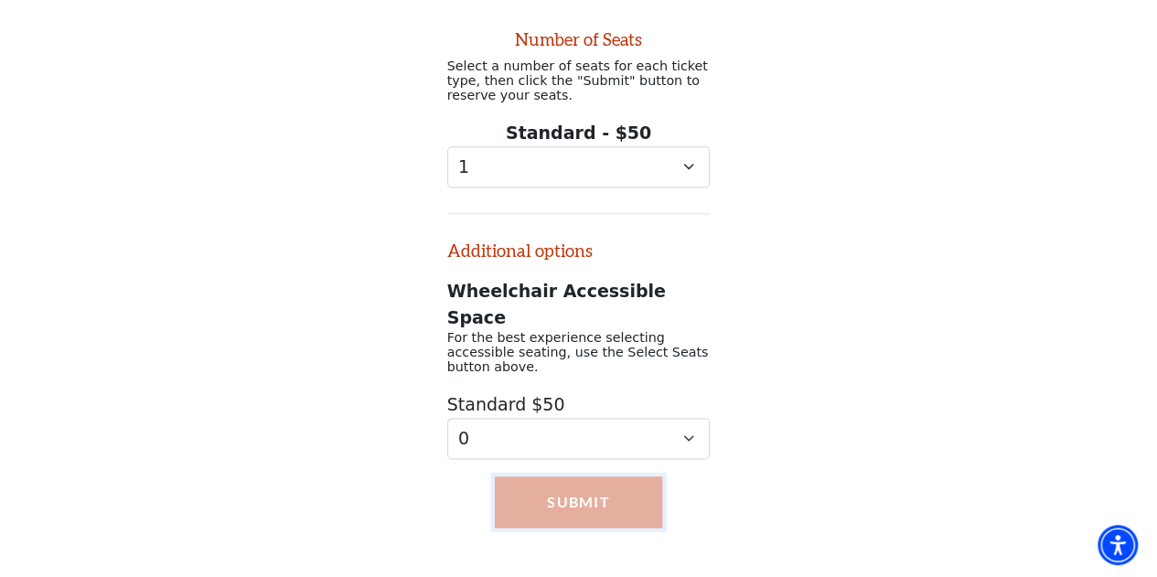
click at [570, 476] on button "Submit" at bounding box center [578, 501] width 166 height 51
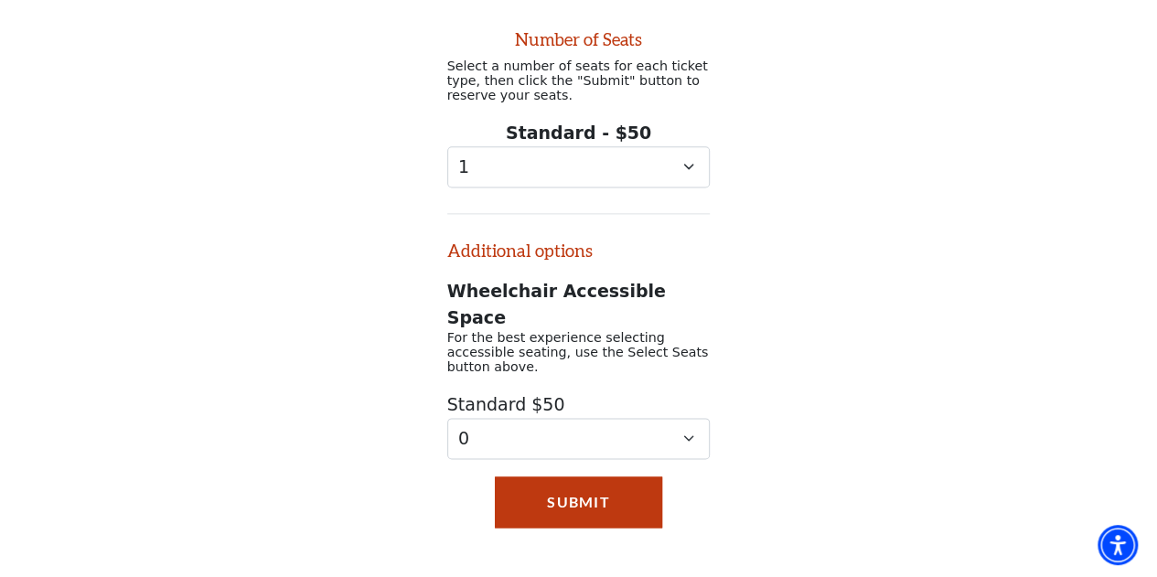
click at [347, 270] on div "Number of Seats Select a number of seats for each ticket type, then click the "…" at bounding box center [578, 227] width 1157 height 464
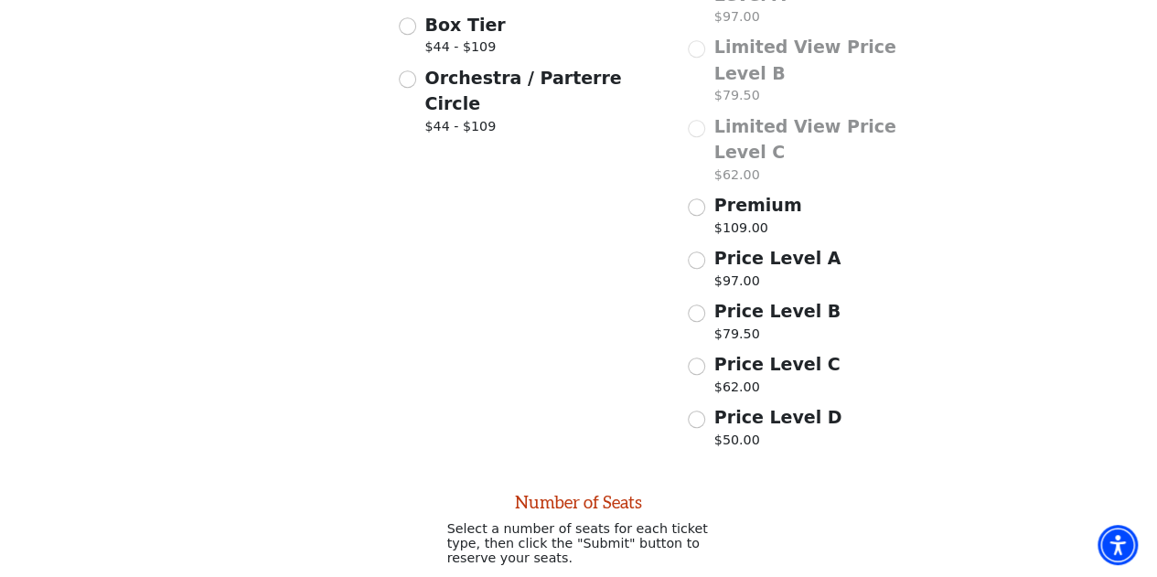
scroll to position [503, 0]
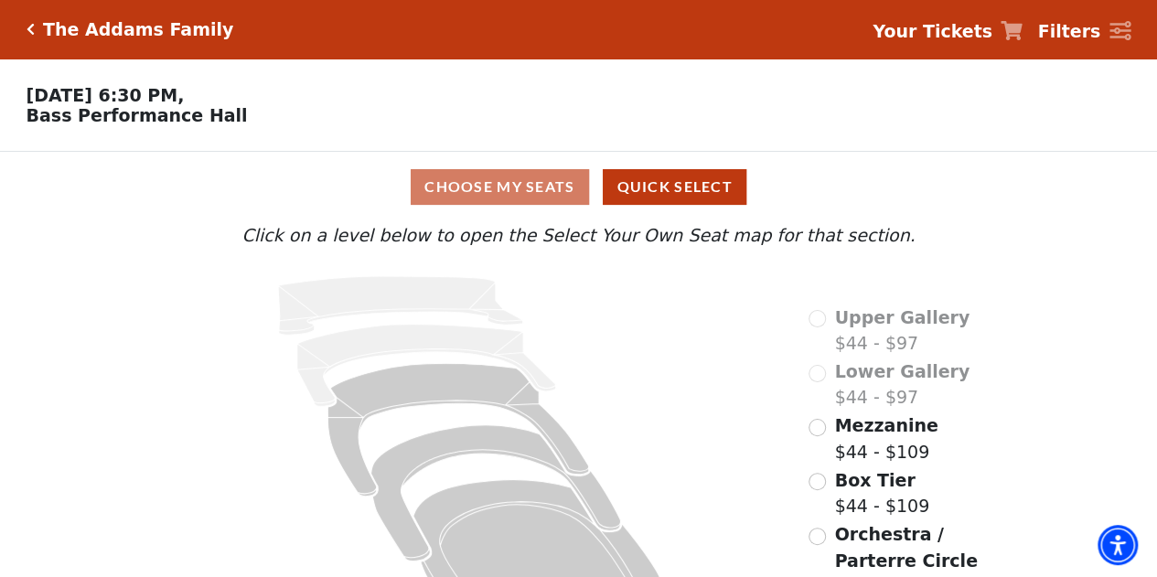
scroll to position [68, 0]
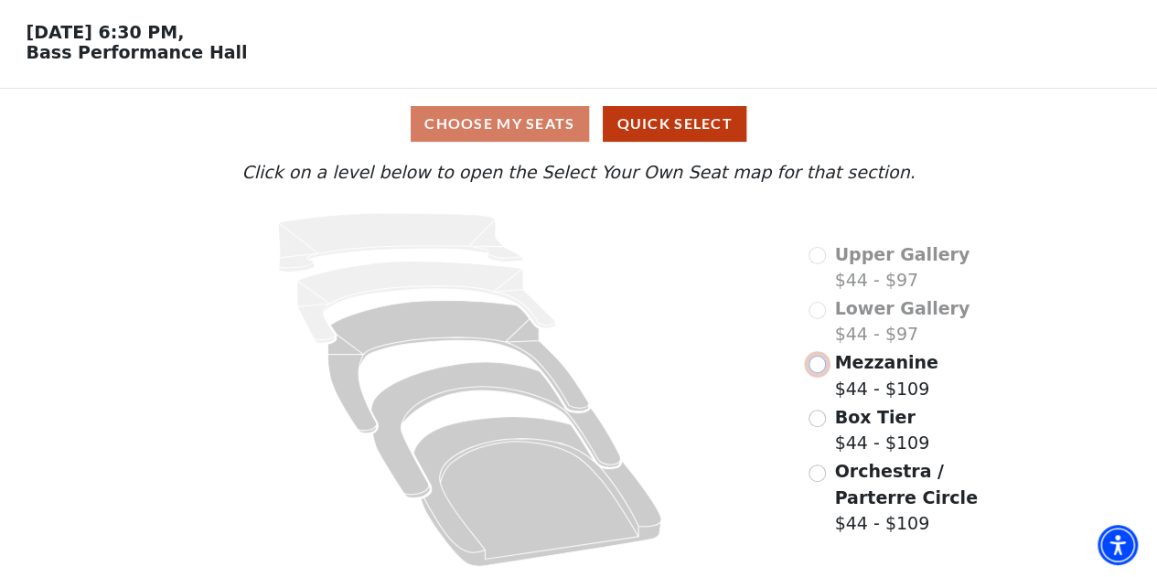
click at [812, 364] on input "Mezzanine$44 - $109\a" at bounding box center [816, 364] width 17 height 17
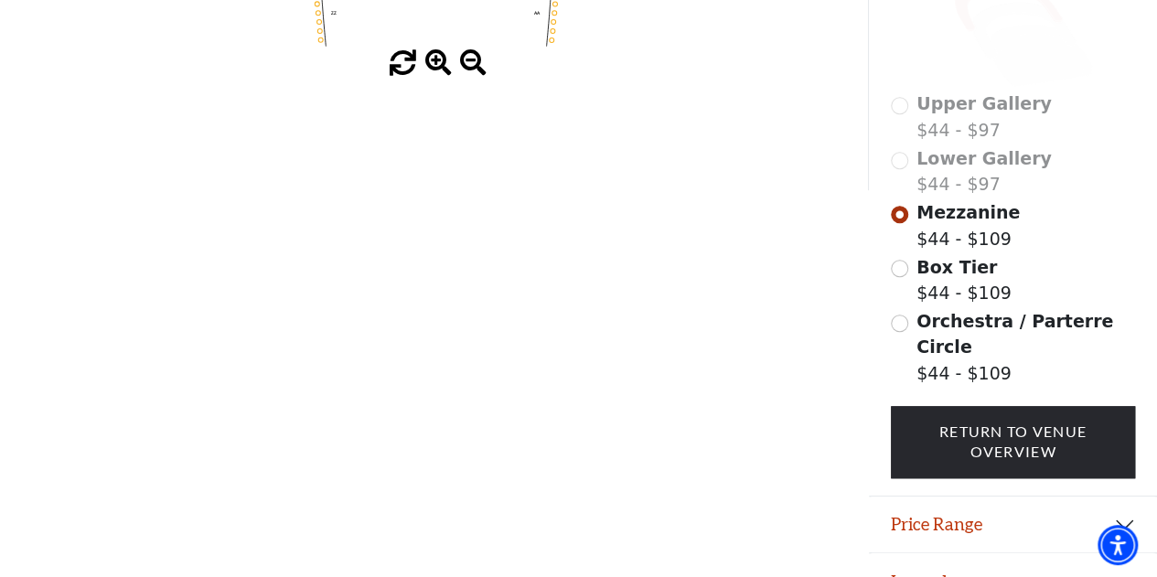
scroll to position [0, 0]
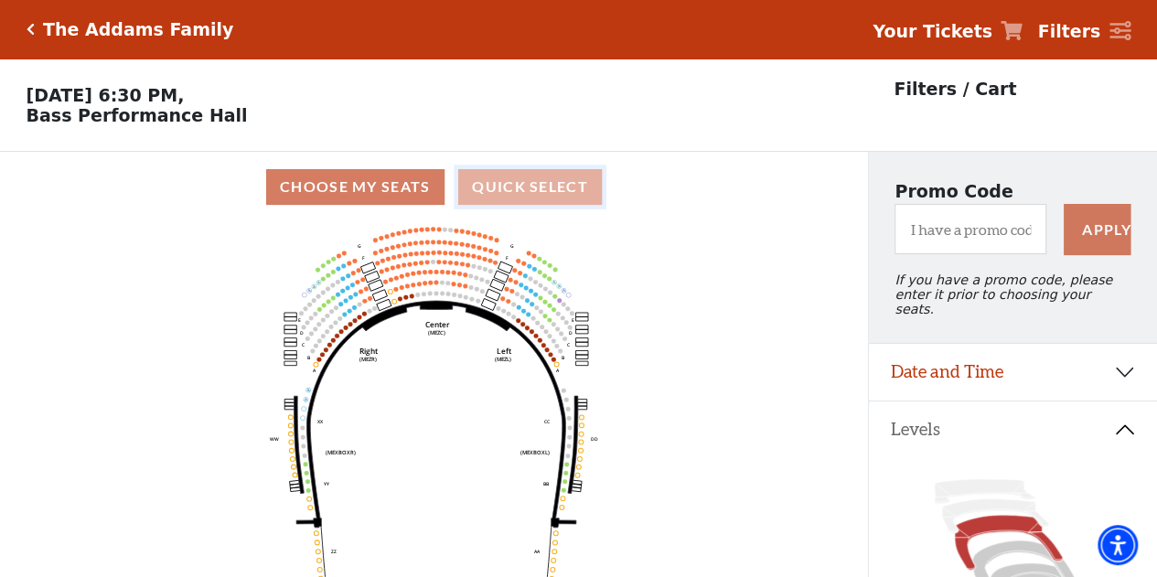
click at [545, 196] on button "Quick Select" at bounding box center [530, 187] width 144 height 36
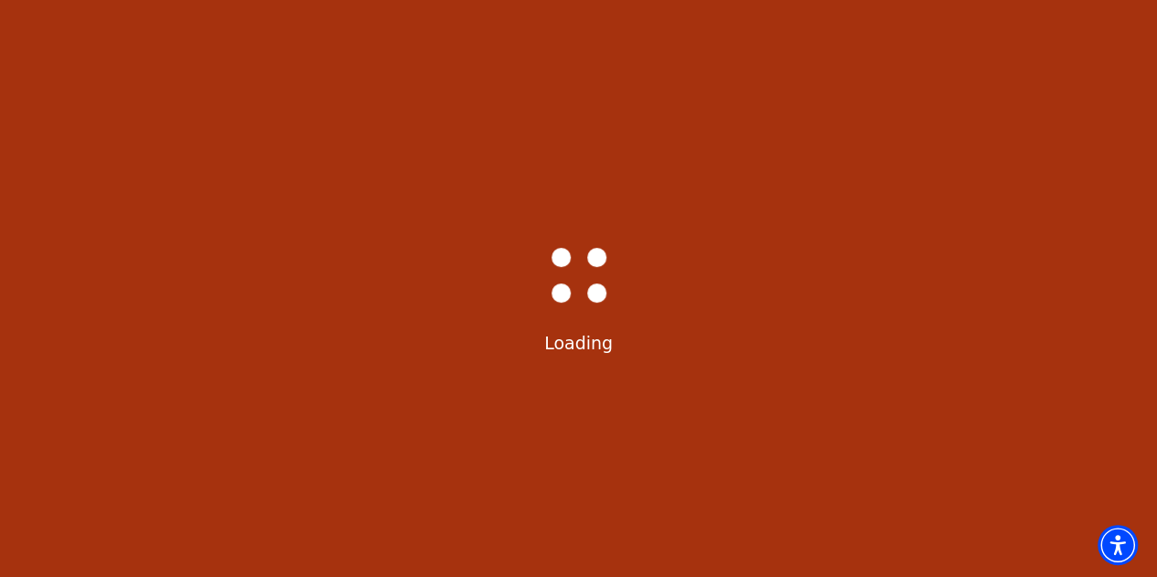
select select "6294"
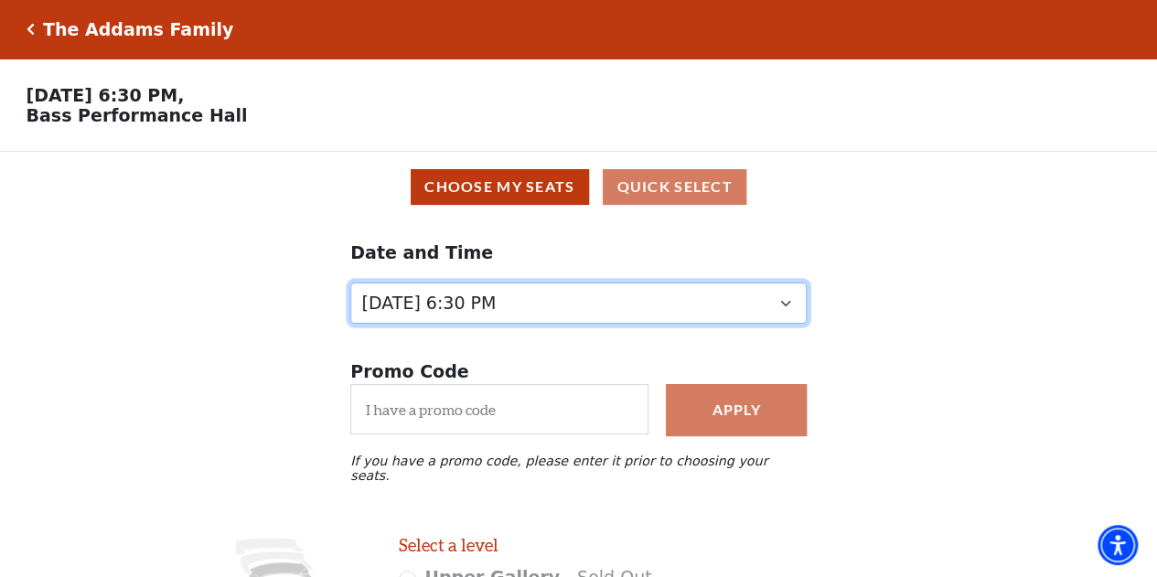
click at [649, 315] on select "[DATE] 7:30 PM [DATE] 1:30 PM [DATE] 7:30 PM [DATE] 1:30 PM [DATE] 6:30 PM" at bounding box center [578, 303] width 456 height 41
click at [350, 287] on select "Friday, October 24 at 7:30 PM Saturday, October 25 at 1:30 PM Saturday, October…" at bounding box center [578, 303] width 456 height 41
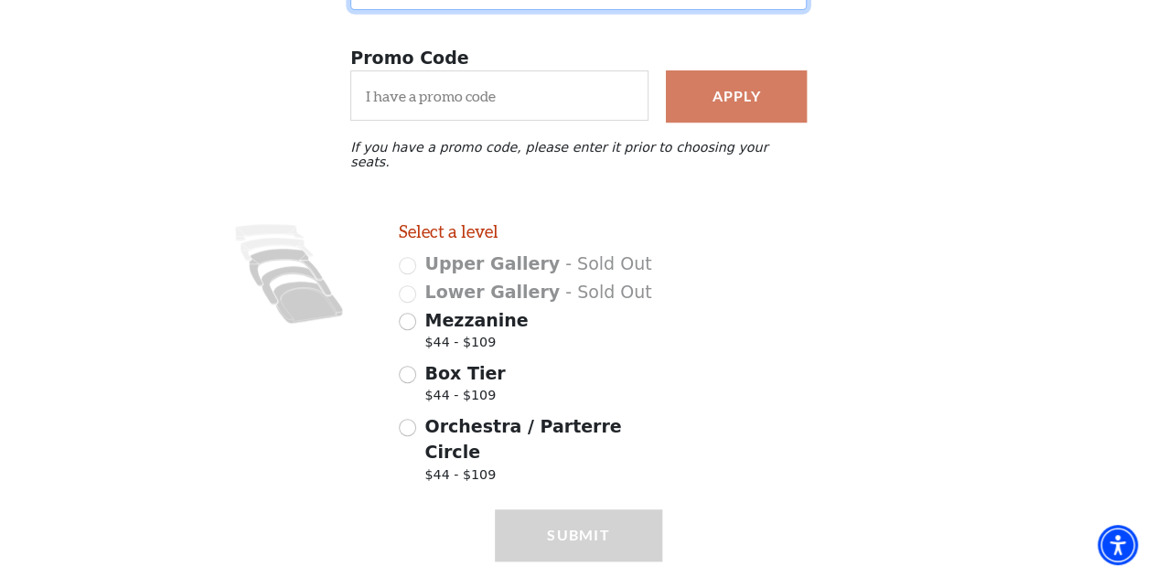
scroll to position [333, 0]
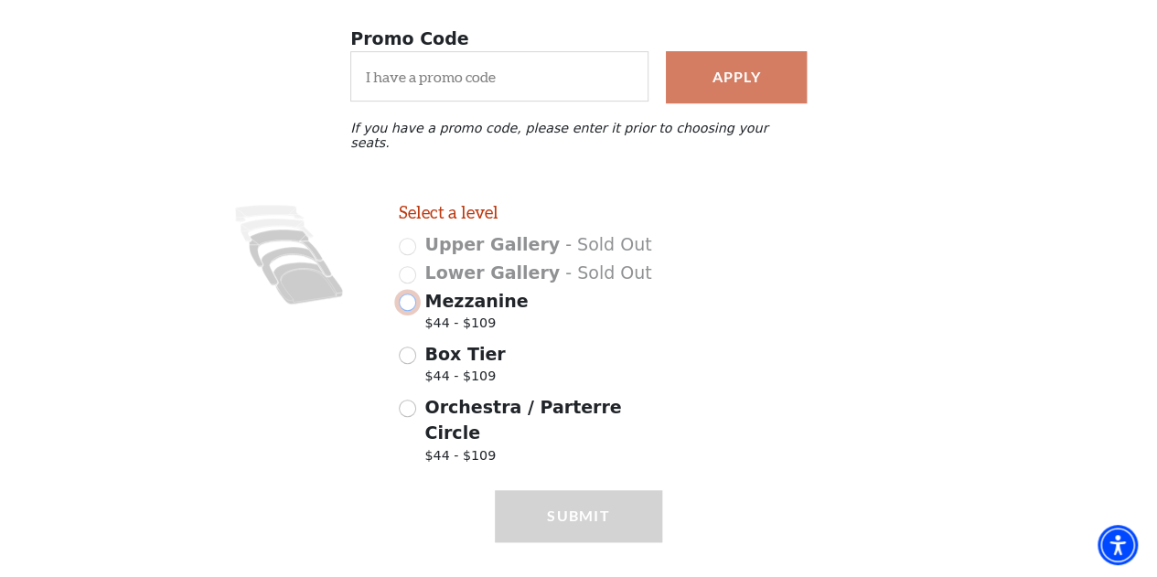
click at [406, 293] on input "Mezzanine $44 - $109" at bounding box center [407, 301] width 17 height 17
radio input "true"
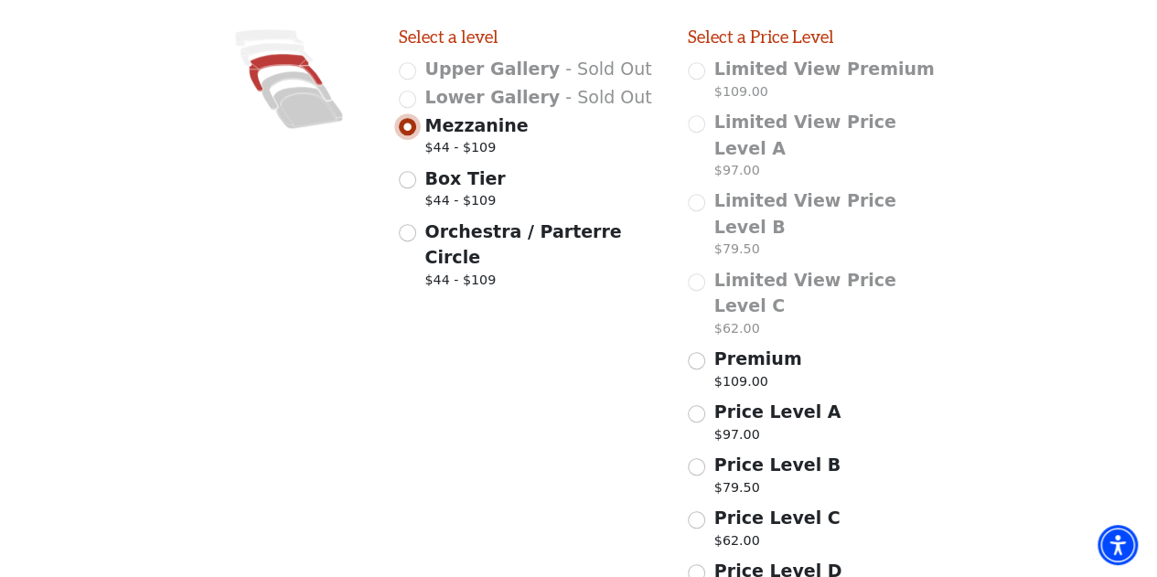
scroll to position [527, 0]
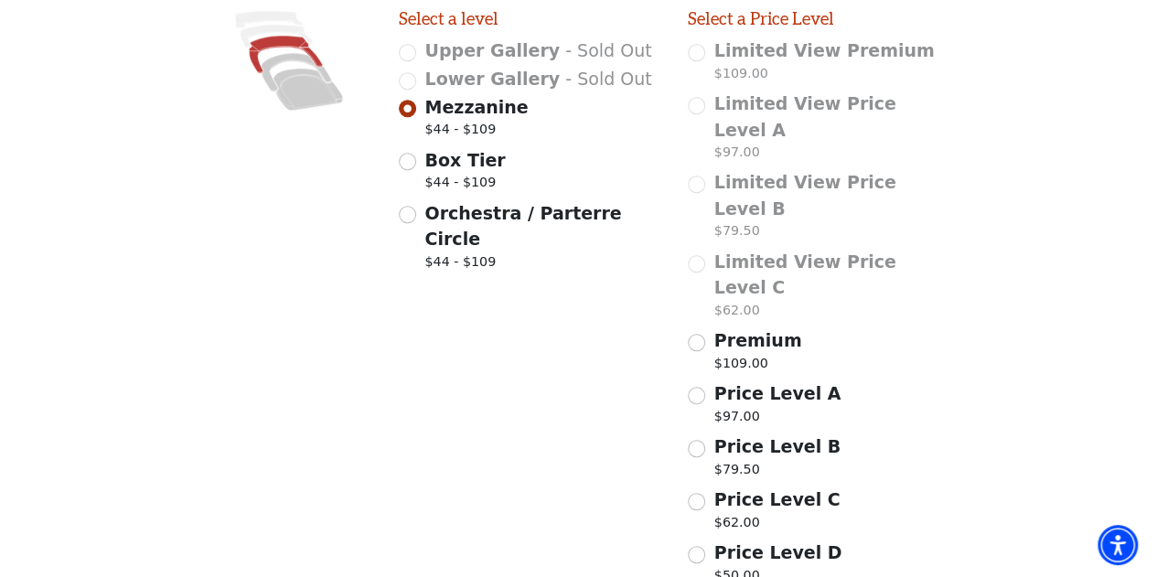
click at [699, 539] on div "Price Level D $50.00" at bounding box center [819, 564] width 263 height 51
click at [700, 493] on input "Price Level C $62.00" at bounding box center [696, 501] width 17 height 17
radio input "true"
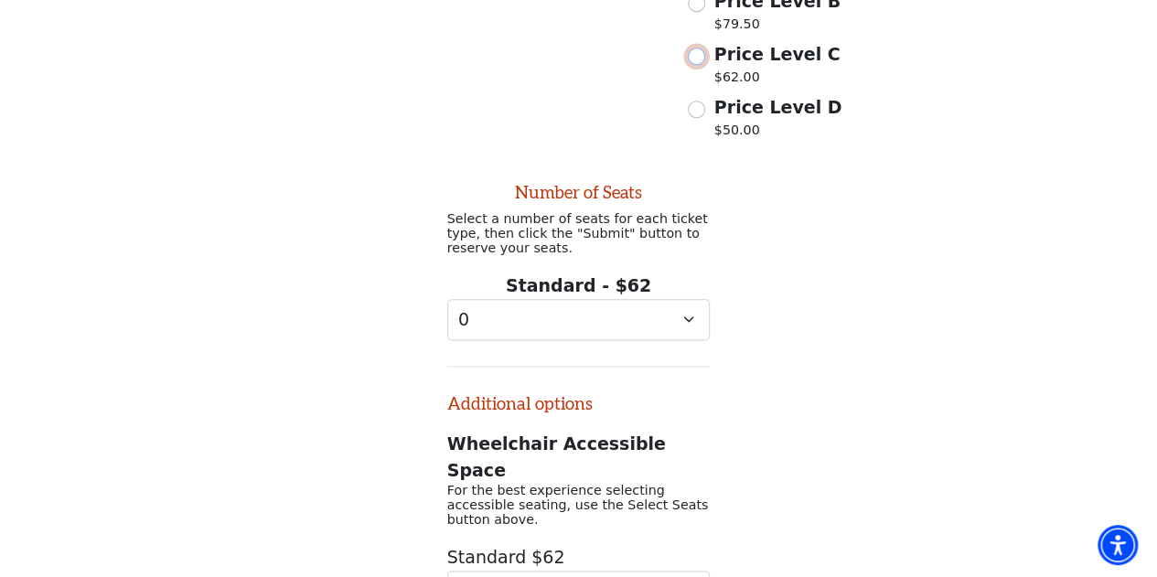
scroll to position [1028, 0]
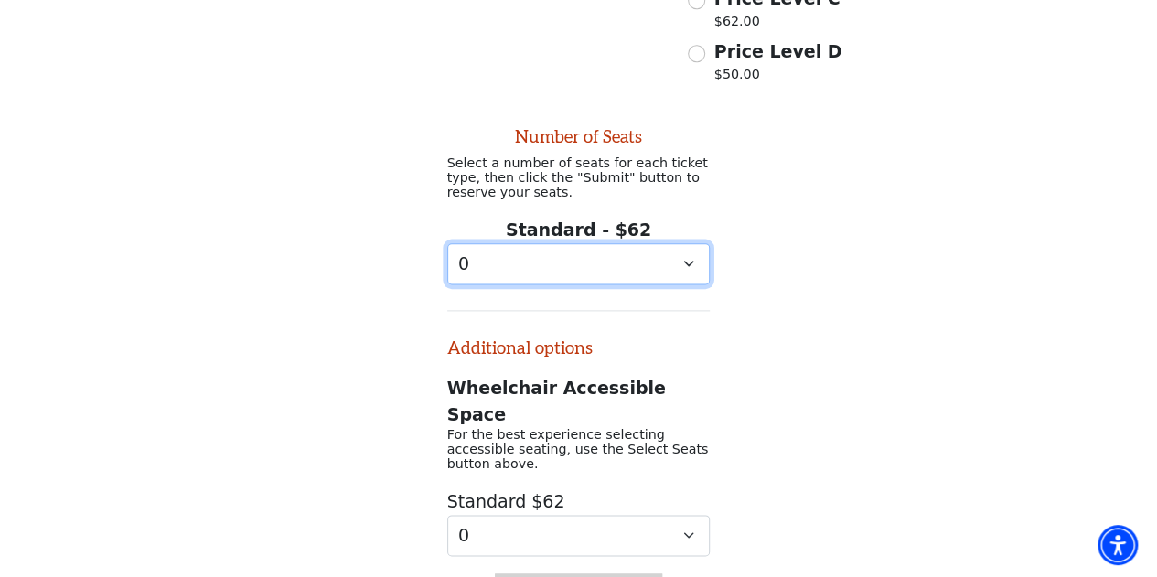
click at [594, 243] on select "0 1 2 3 4 5 6 7 8 9" at bounding box center [578, 263] width 263 height 41
select select "2"
click at [447, 243] on select "0 1 2 3 4 5 6 7 8 9" at bounding box center [578, 263] width 263 height 41
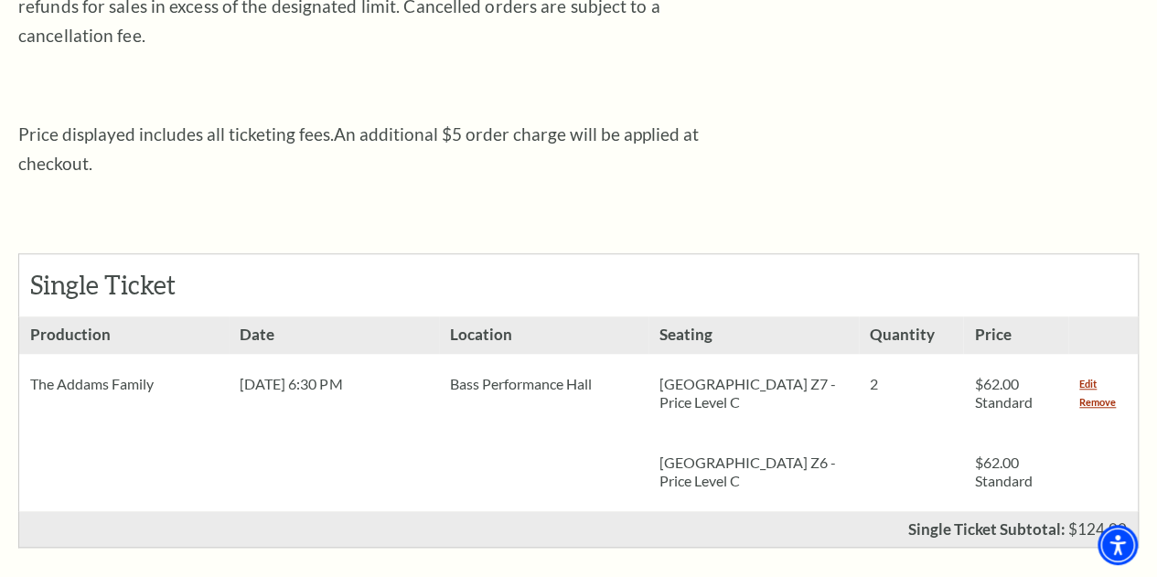
scroll to position [608, 0]
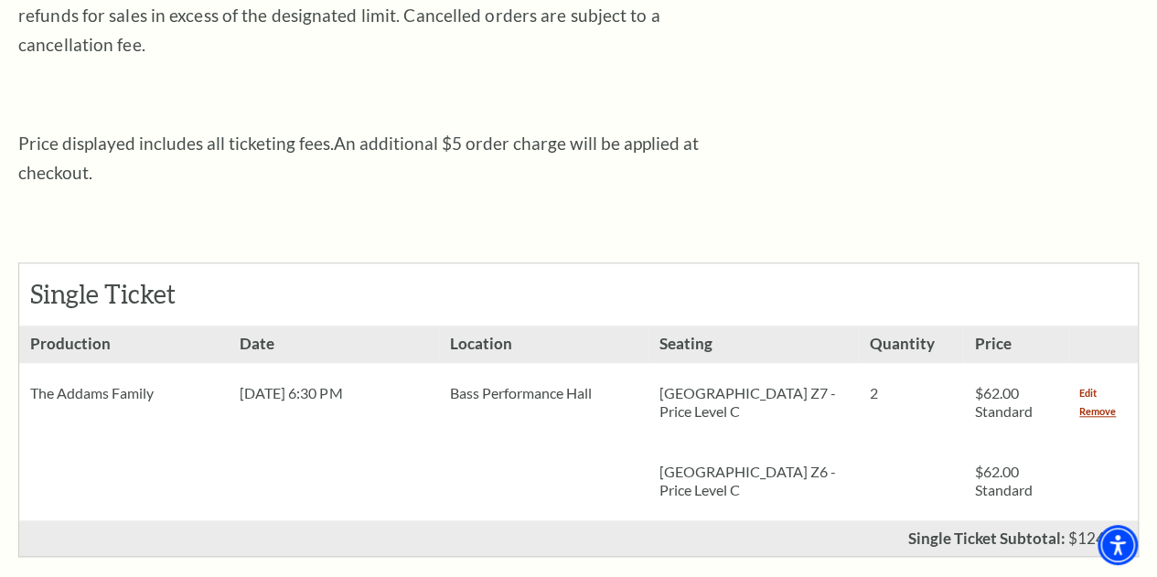
click at [1086, 384] on link "Edit" at bounding box center [1087, 393] width 17 height 18
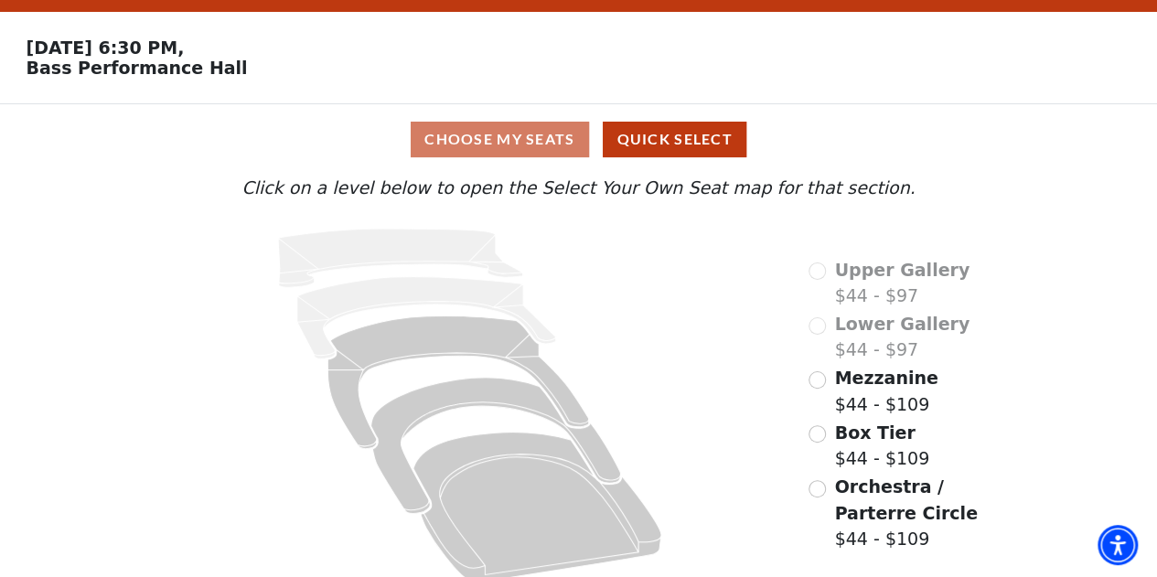
scroll to position [68, 0]
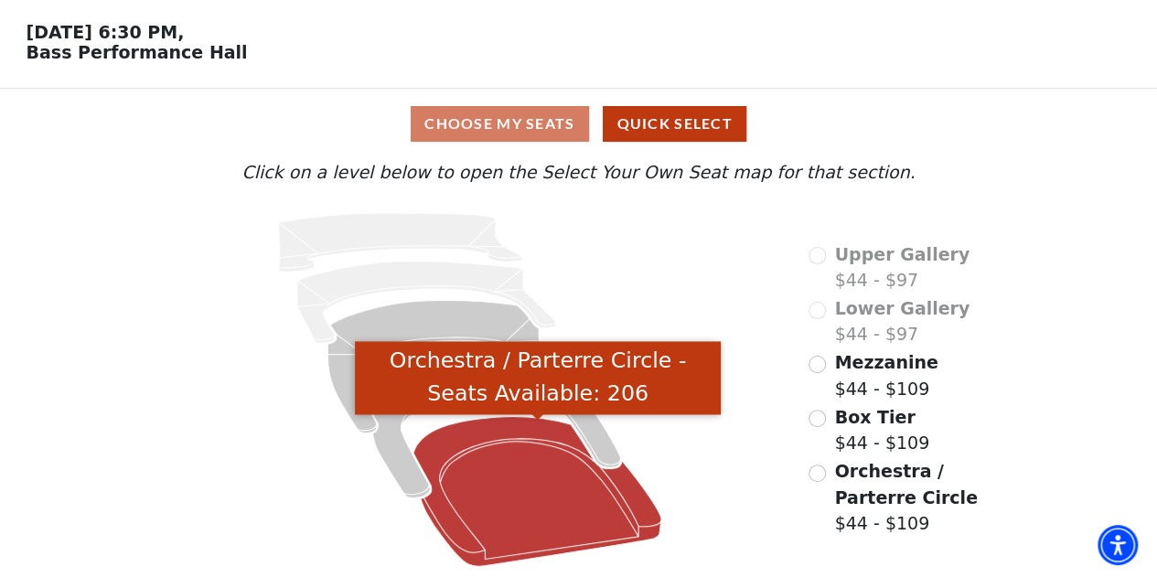
click at [505, 433] on icon "Orchestra / Parterre Circle - Seats Available: 206" at bounding box center [537, 492] width 248 height 150
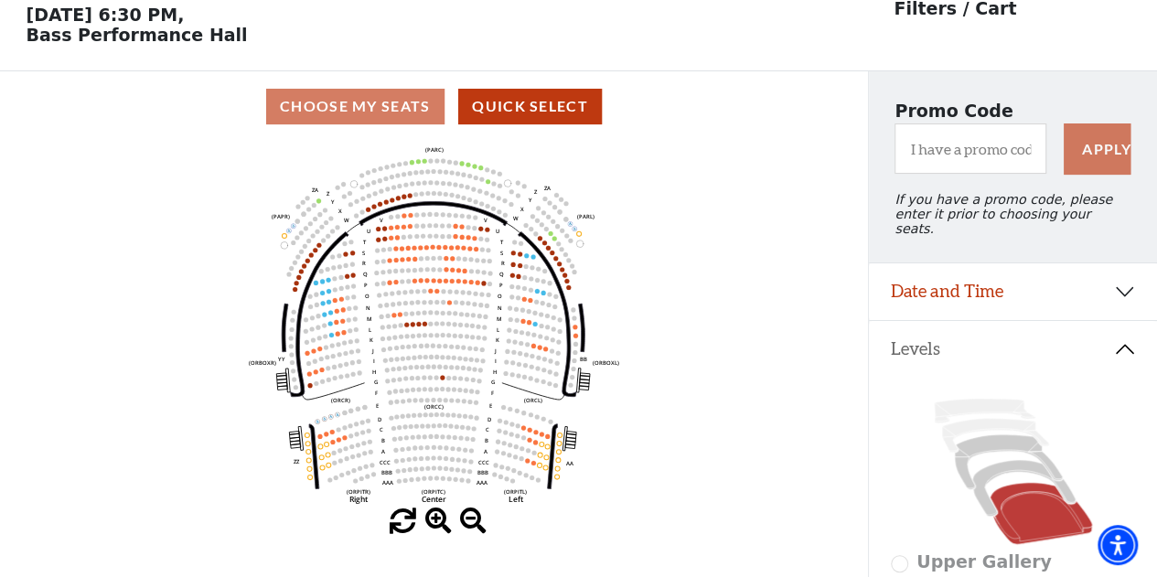
scroll to position [84, 0]
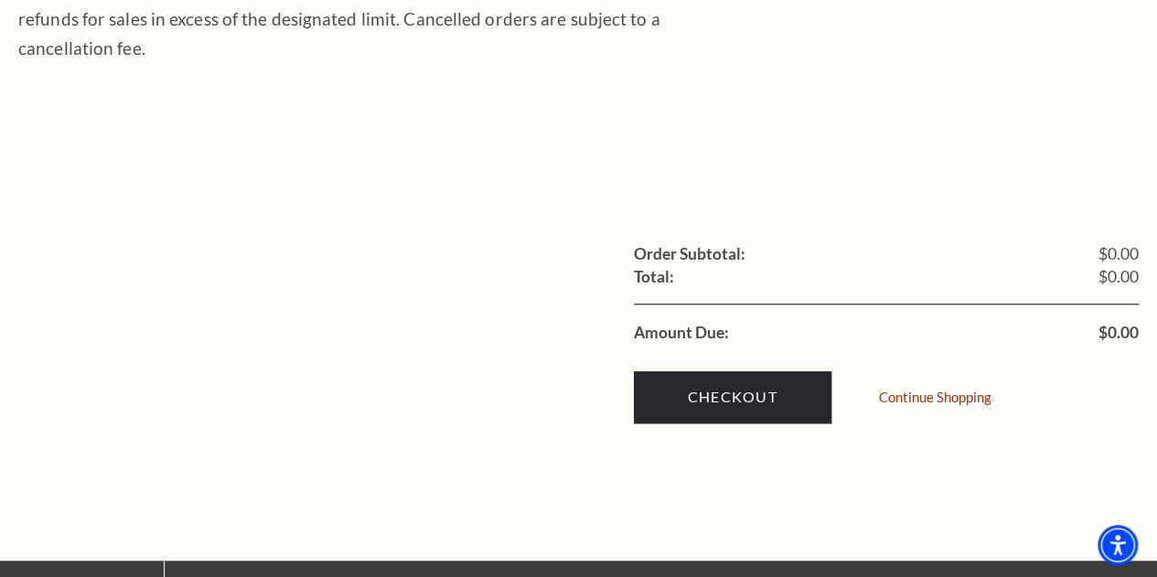
click at [104, 246] on ul "Order Subtotal: $0.00 Shipping: Total: $0.00 Amount Due: $0.00" at bounding box center [578, 292] width 1120 height 101
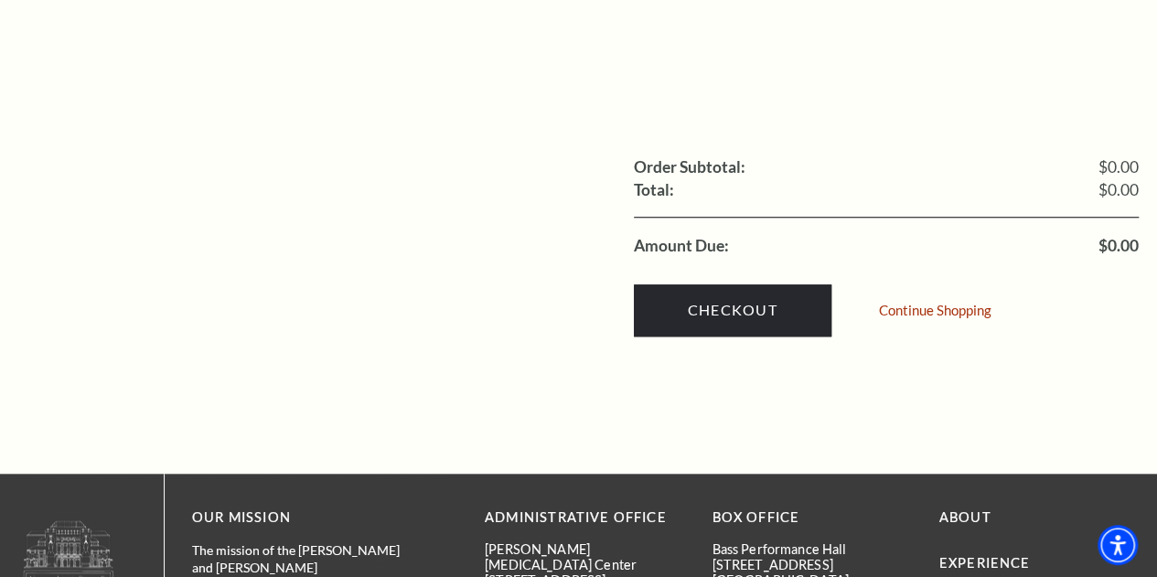
scroll to position [695, 0]
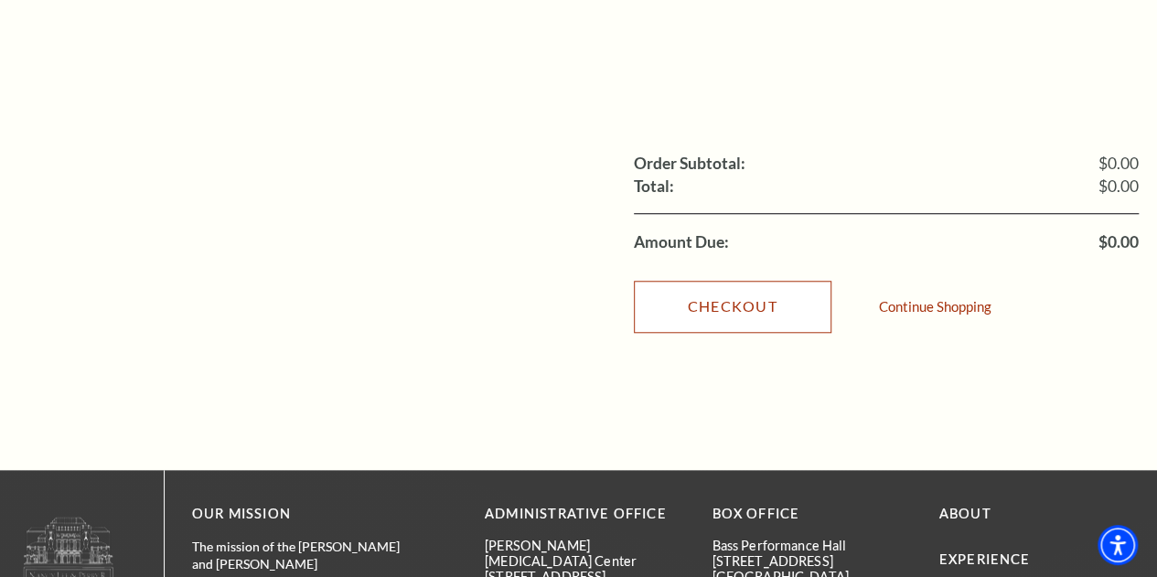
click at [707, 281] on link "Checkout" at bounding box center [732, 306] width 197 height 51
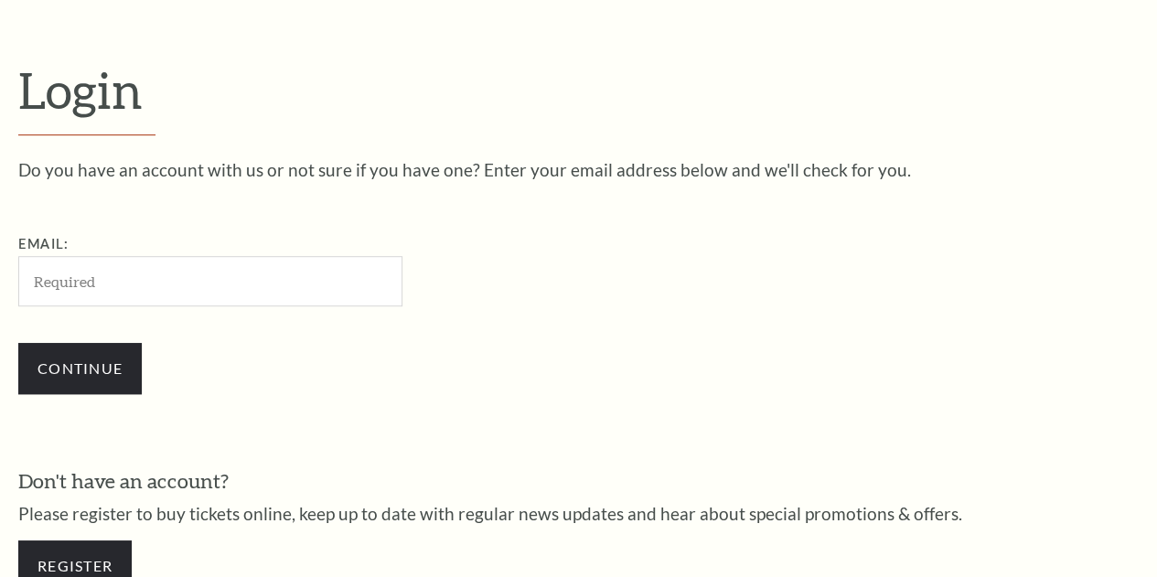
scroll to position [494, 0]
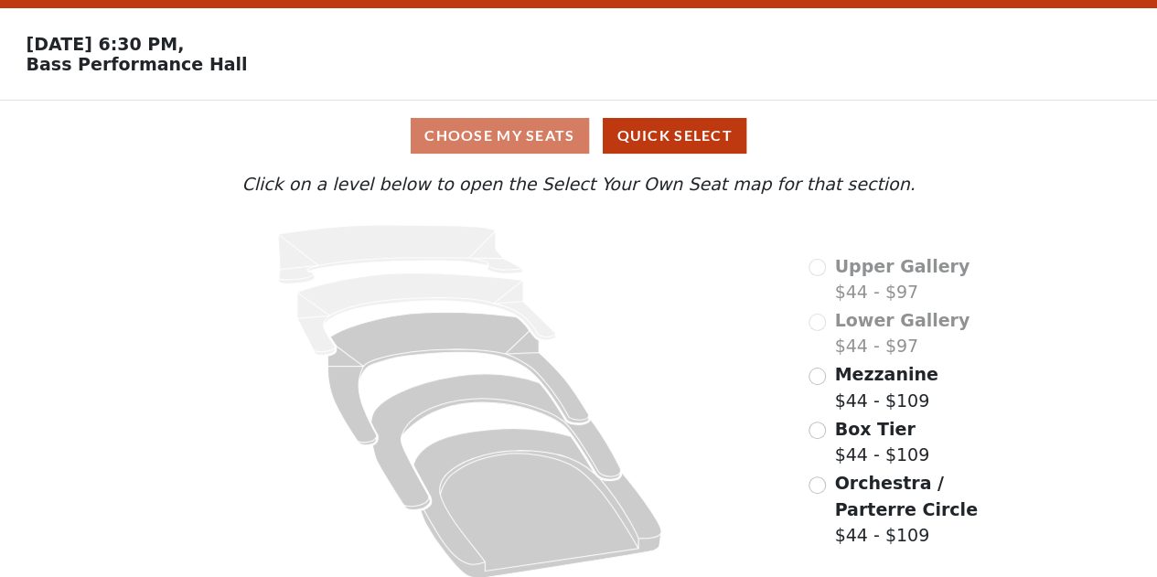
scroll to position [68, 0]
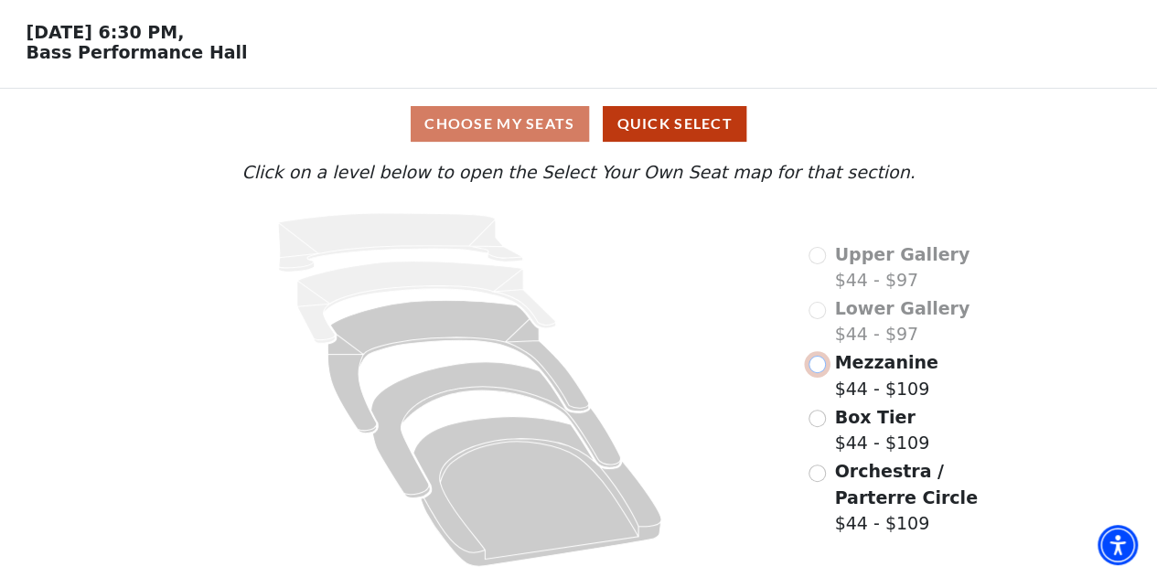
click at [816, 366] on input "Mezzanine$44 - $109\a" at bounding box center [816, 364] width 17 height 17
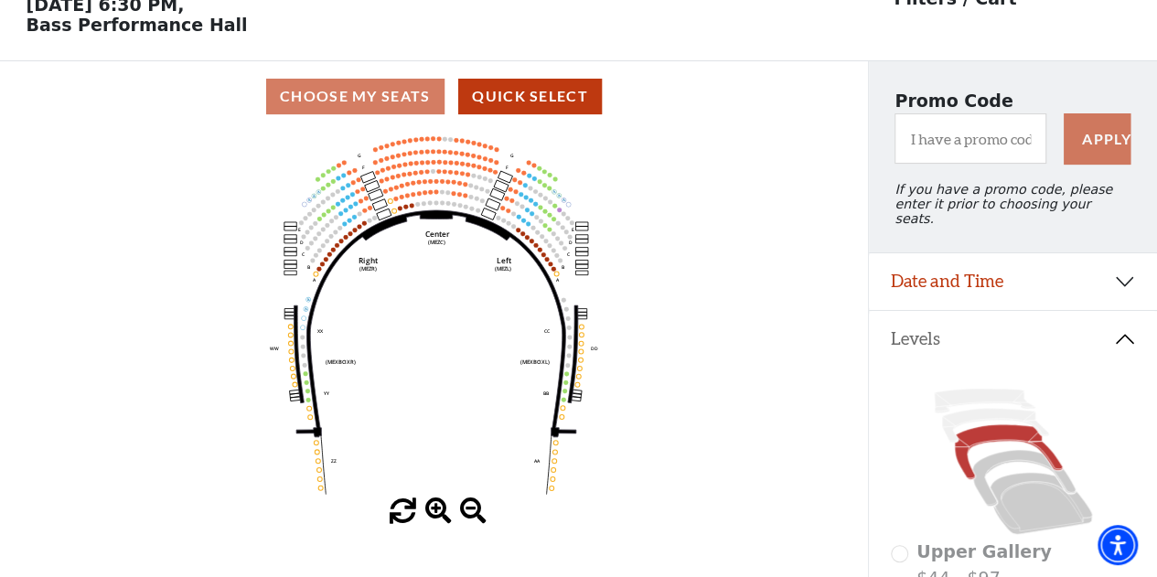
scroll to position [0, 0]
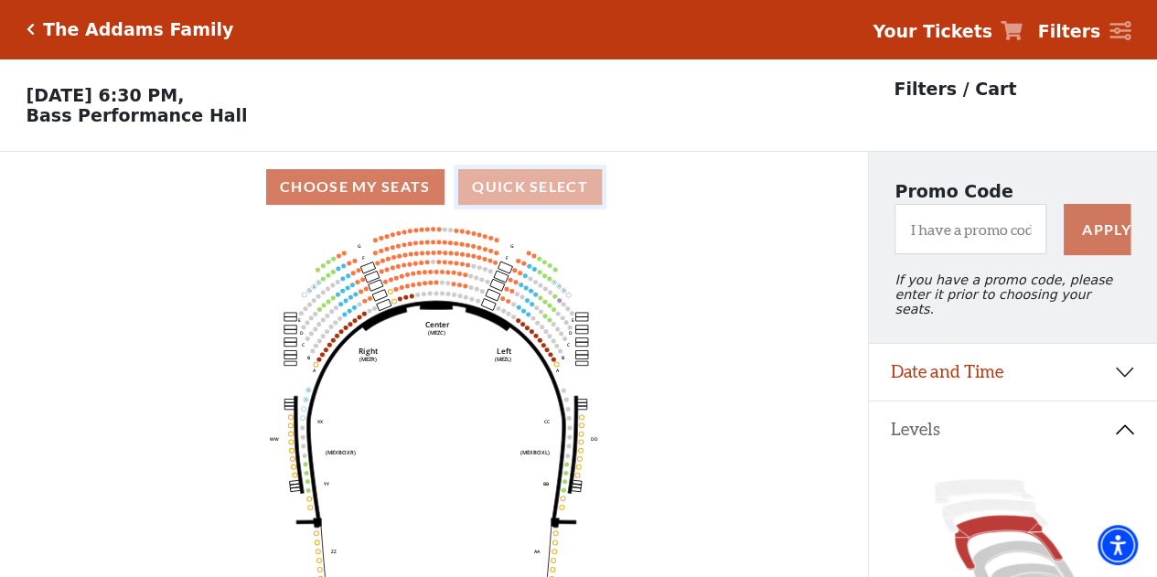
click at [564, 202] on button "Quick Select" at bounding box center [530, 187] width 144 height 36
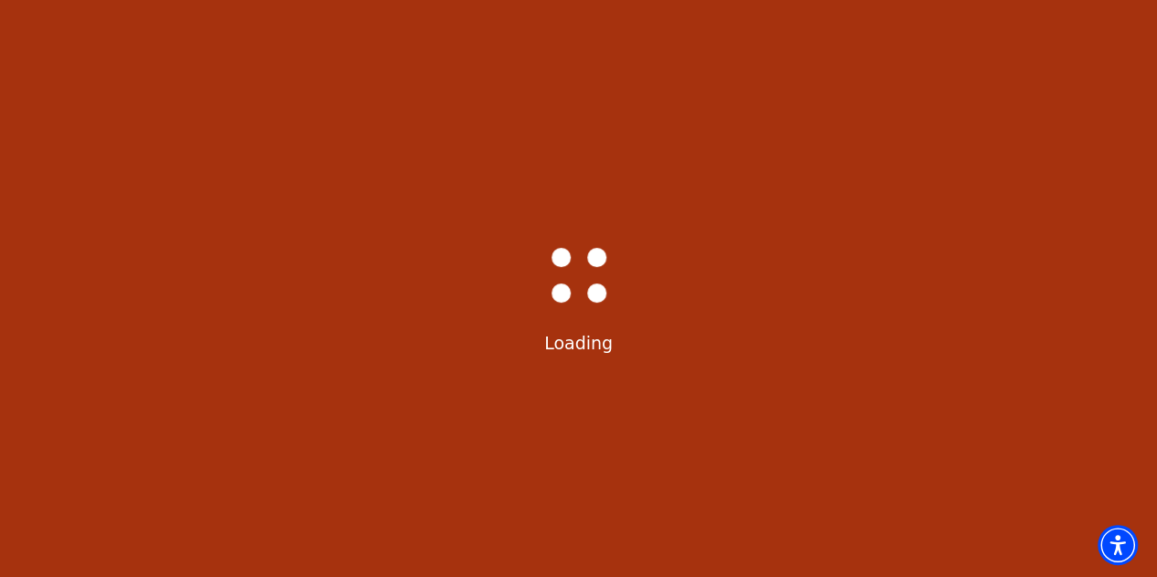
select select "6294"
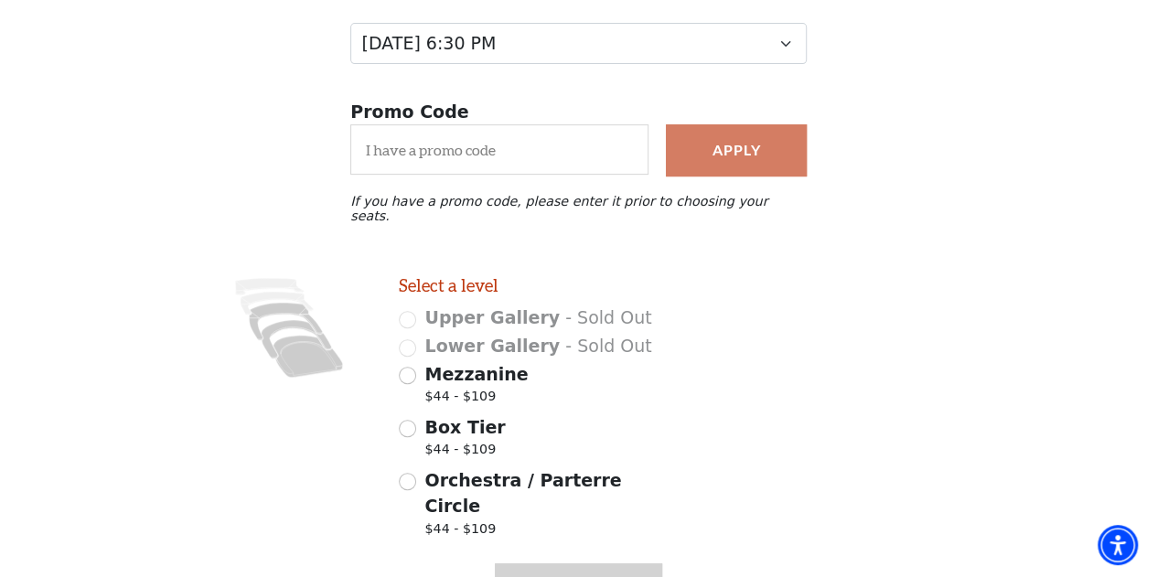
scroll to position [283, 0]
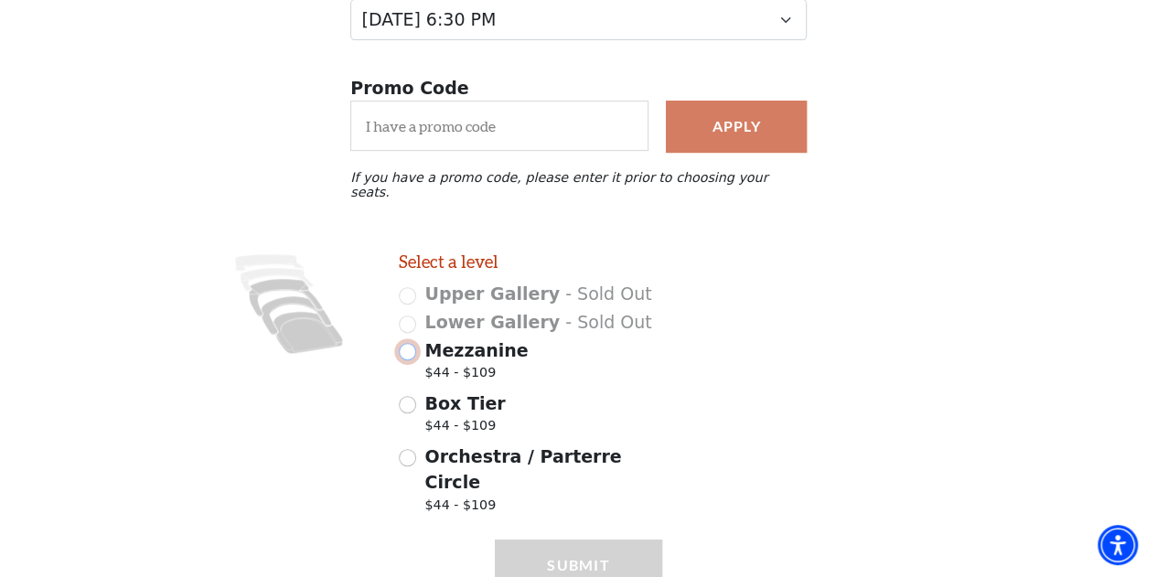
click at [408, 347] on input "Mezzanine $44 - $109" at bounding box center [407, 351] width 17 height 17
radio input "true"
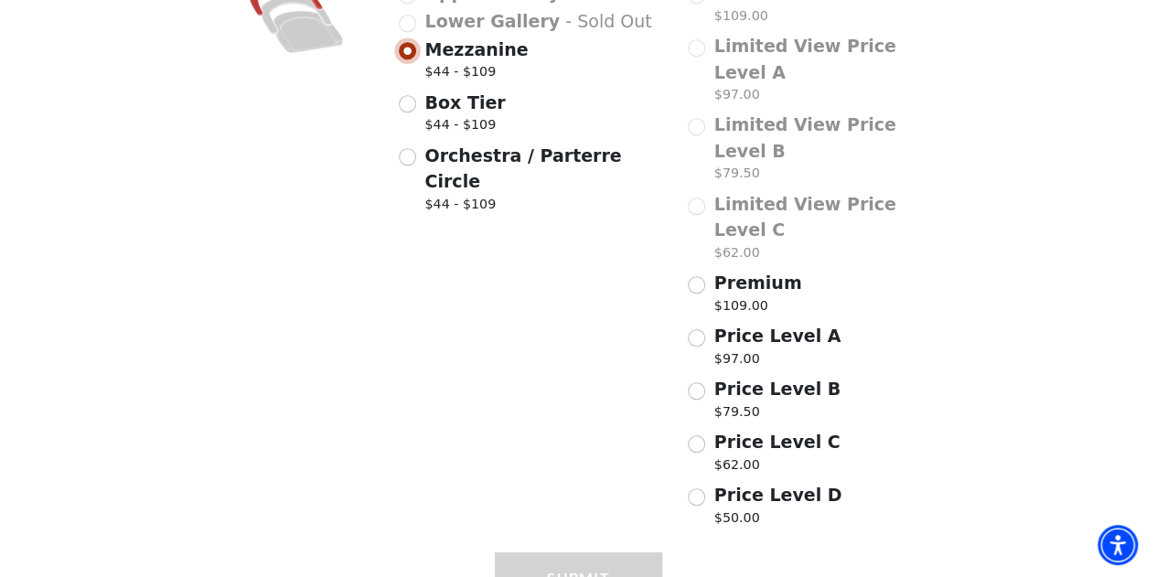
scroll to position [594, 0]
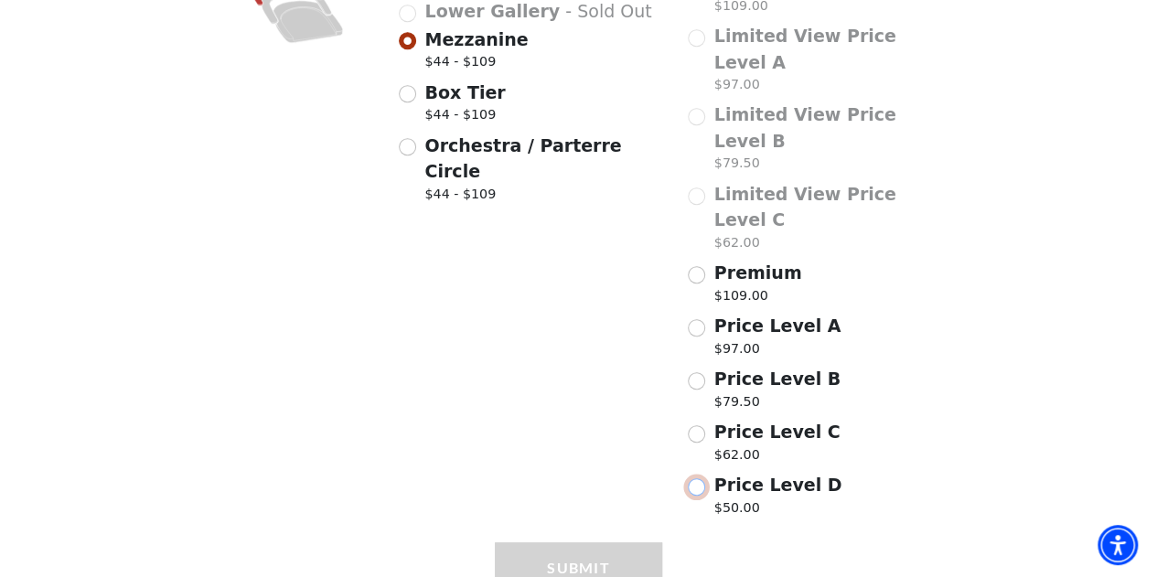
click at [693, 478] on input "Price Level D $50.00" at bounding box center [696, 486] width 17 height 17
radio input "true"
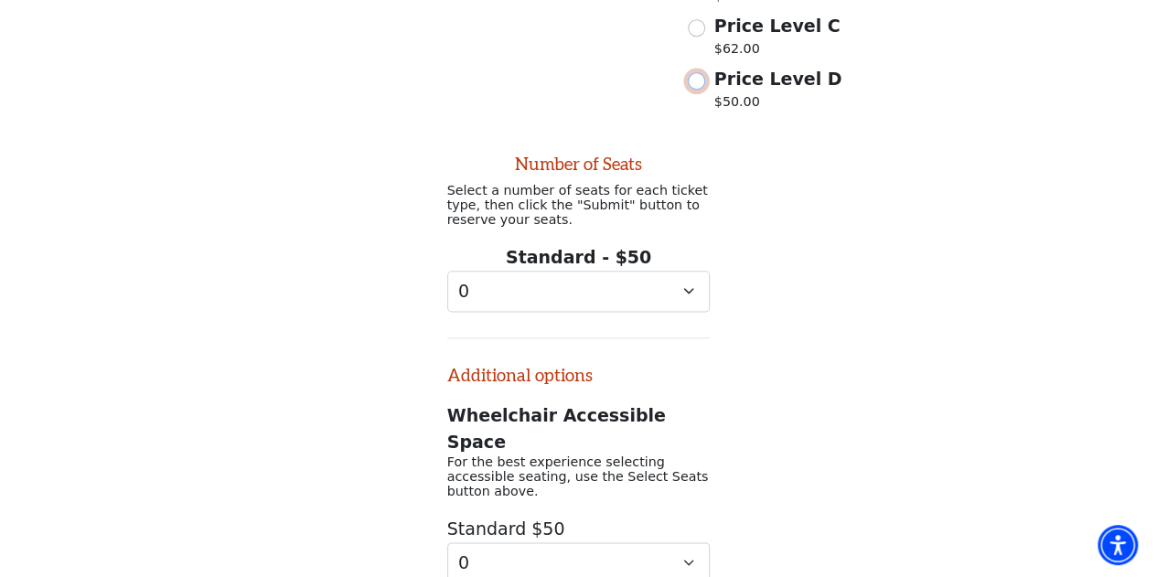
scroll to position [1028, 0]
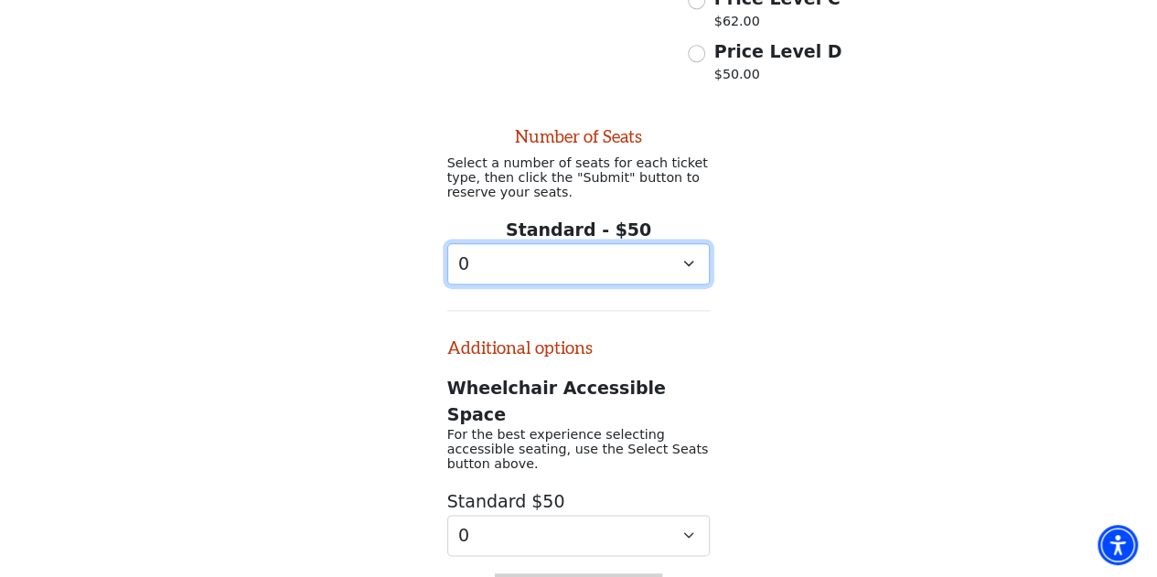
click at [598, 243] on select "0 1" at bounding box center [578, 263] width 263 height 41
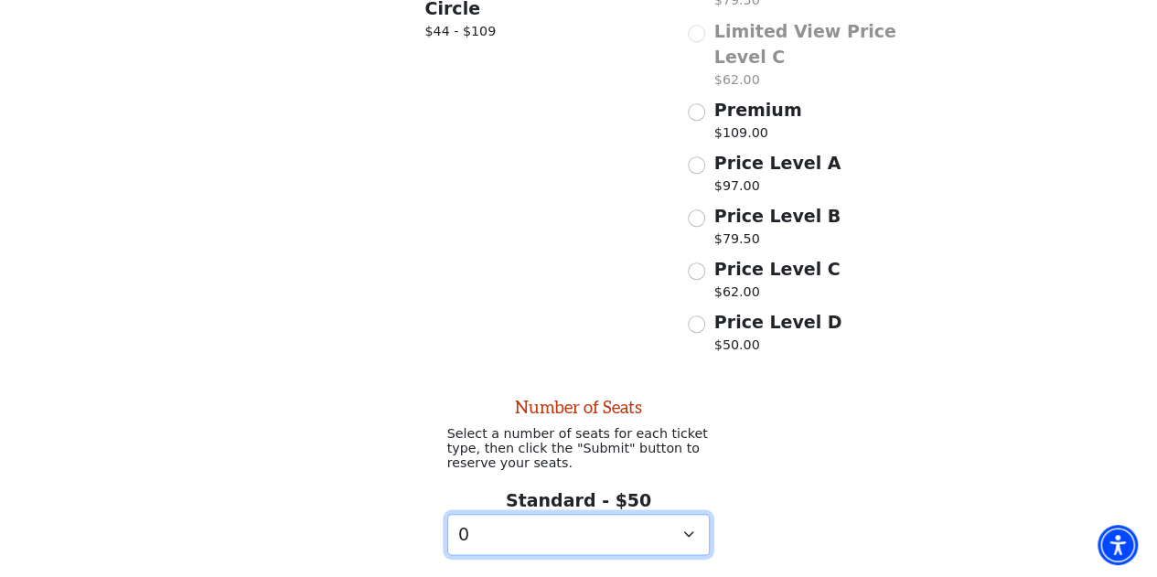
scroll to position [721, 0]
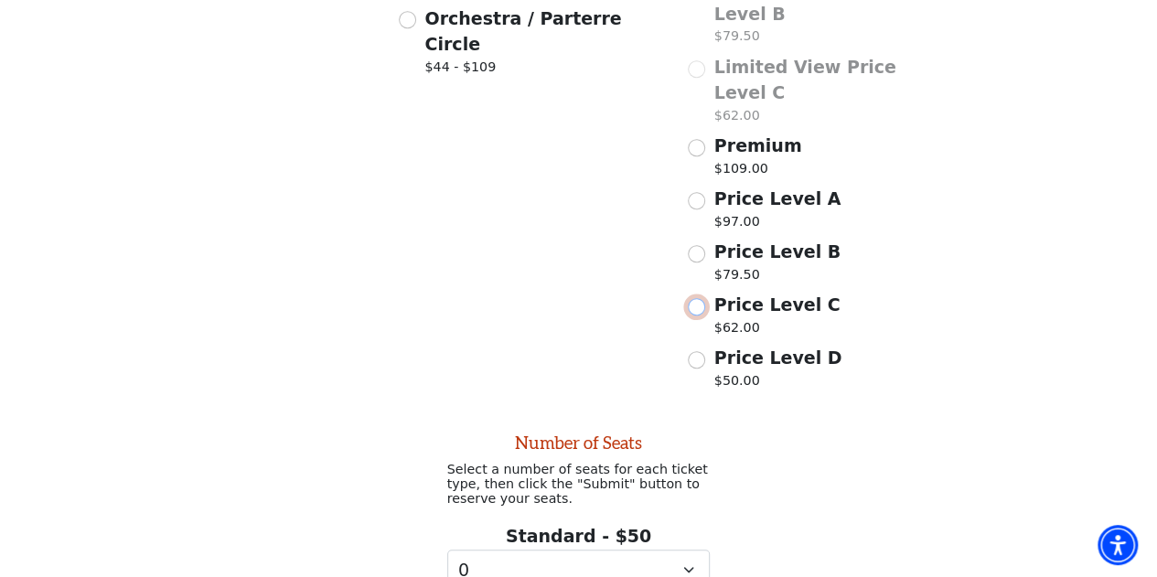
click at [696, 298] on input "Price Level C $62.00" at bounding box center [696, 306] width 17 height 17
radio input "true"
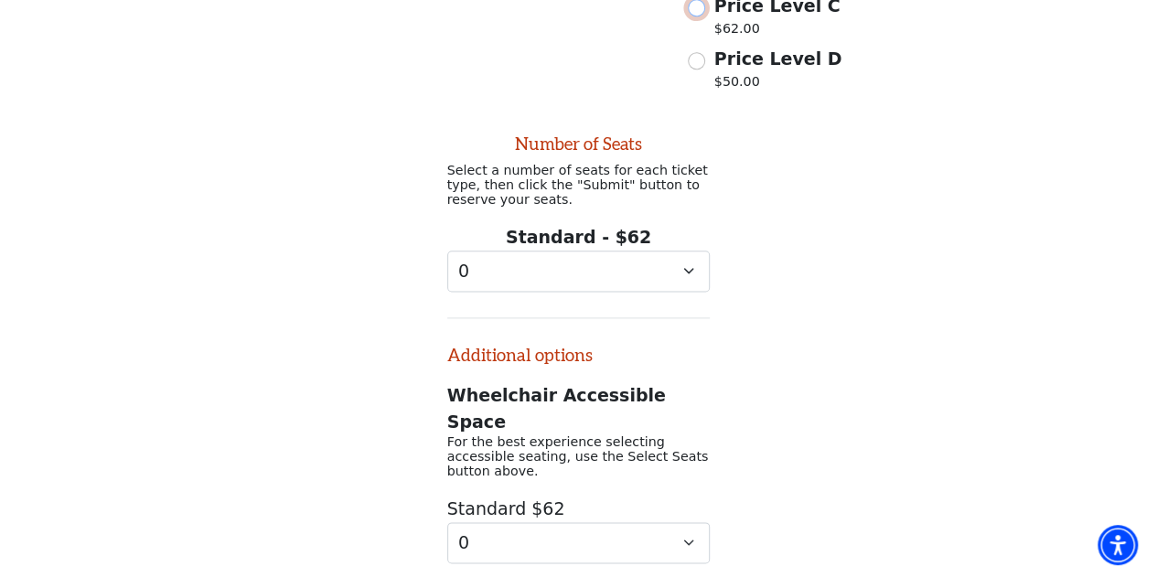
scroll to position [1028, 0]
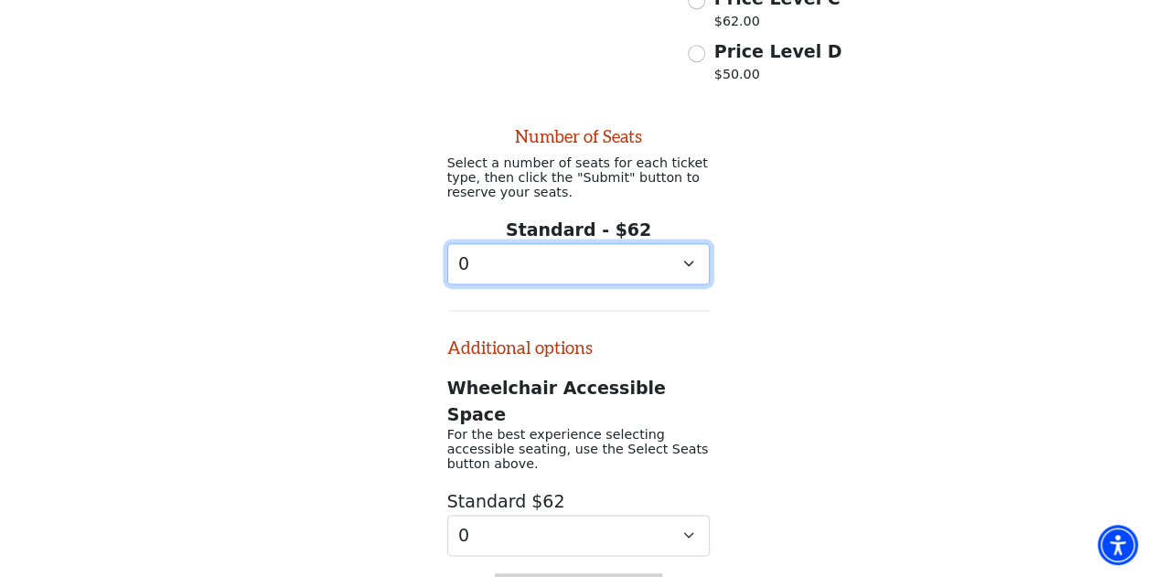
click at [545, 243] on select "0 1 2 3 4 5 6 7 8 9" at bounding box center [578, 263] width 263 height 41
select select "2"
click at [447, 243] on select "0 1 2 3 4 5 6 7 8 9" at bounding box center [578, 263] width 263 height 41
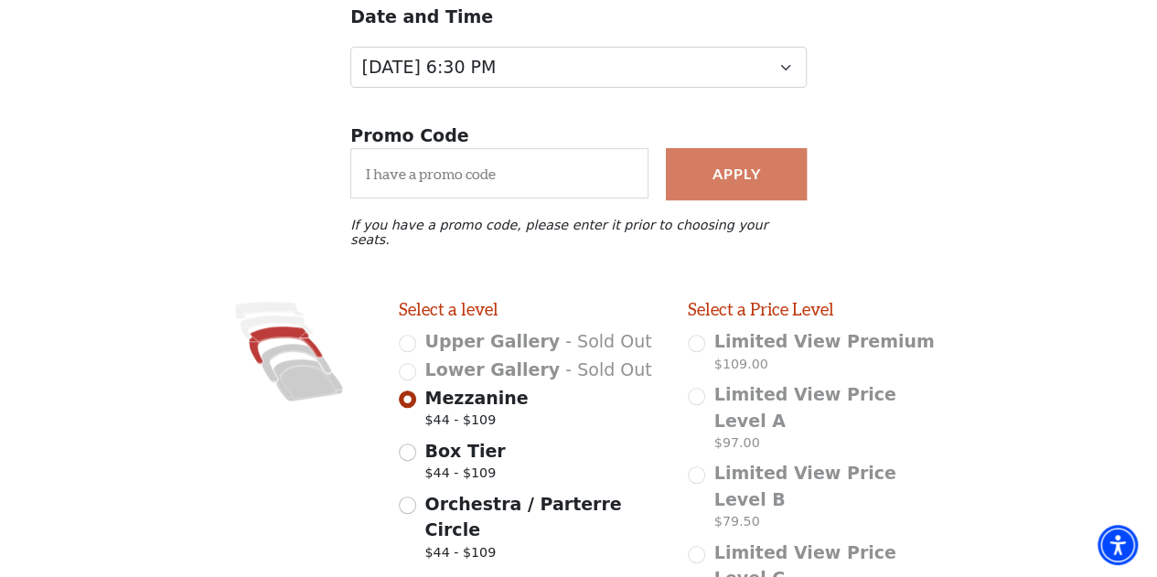
scroll to position [116, 0]
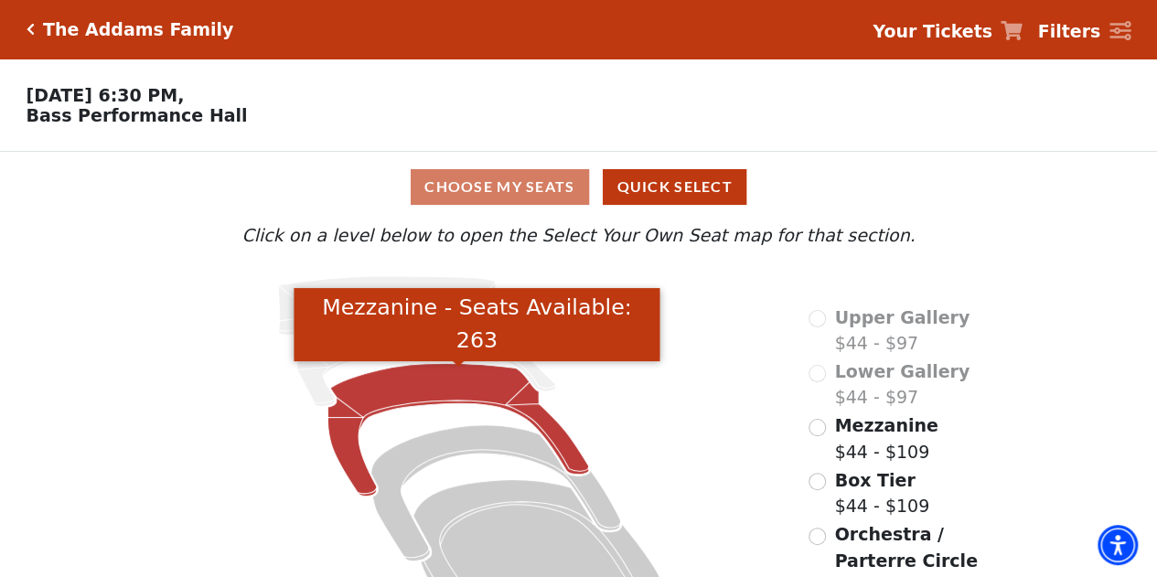
click at [430, 389] on icon "Mezzanine - Seats Available: 263" at bounding box center [458, 430] width 261 height 133
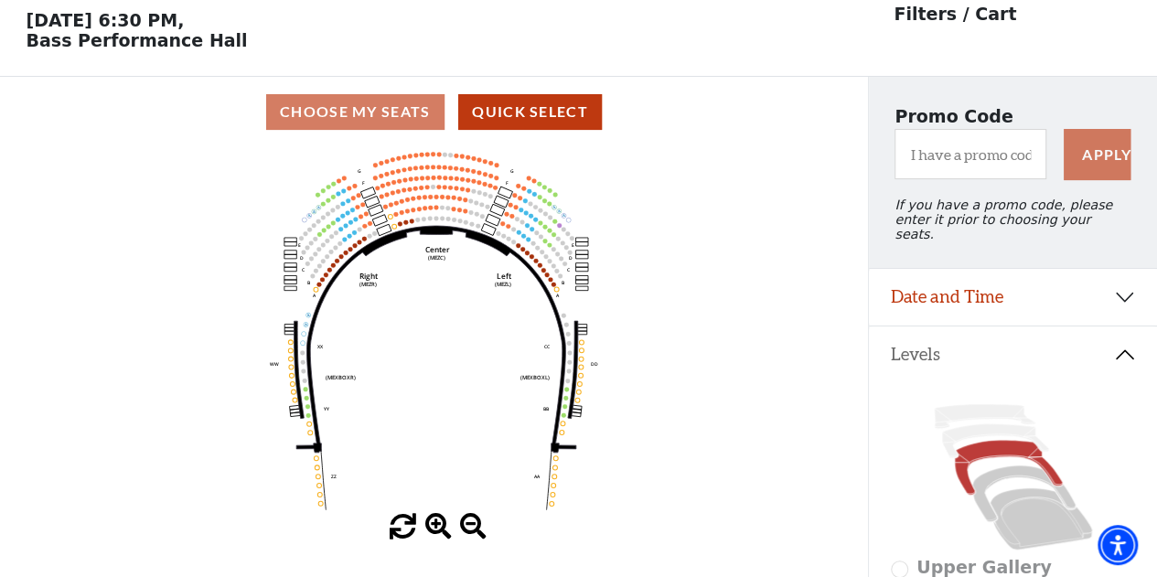
scroll to position [84, 0]
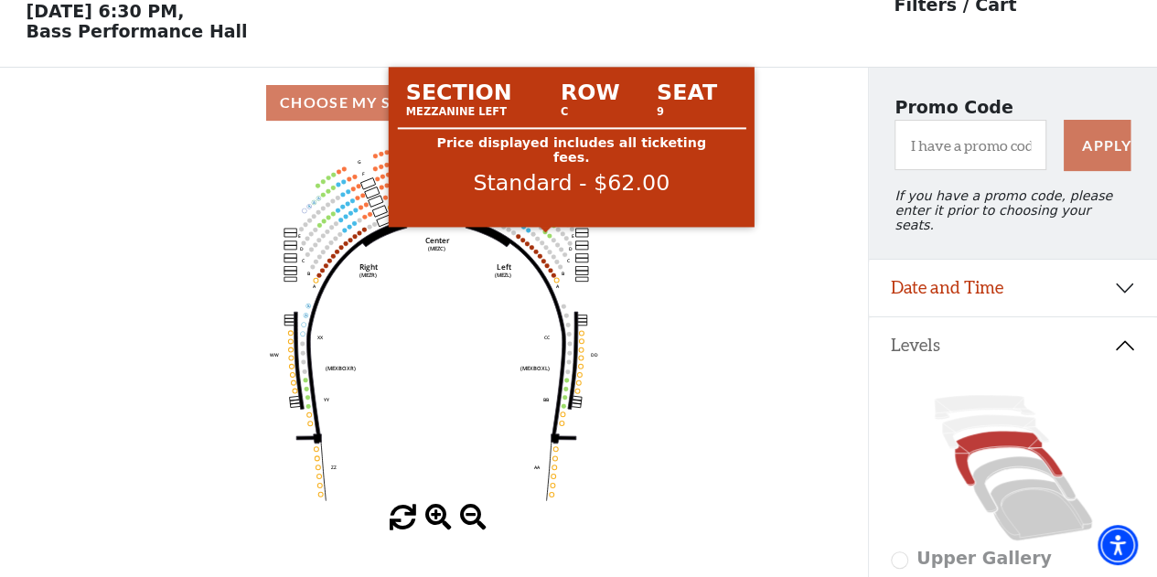
click at [543, 235] on g "Center (MEZC) Right (MEZR) Left (MEZL) (MEXBOXR) (MEXBOXL) XX WW CC DD YY BB ZZ…" at bounding box center [434, 321] width 328 height 357
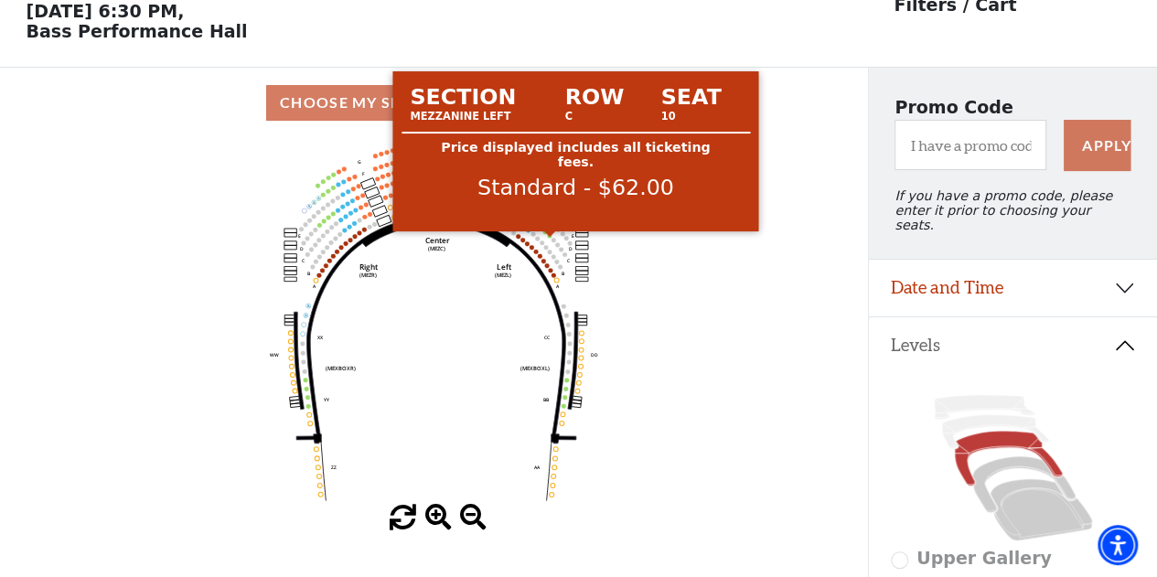
click at [549, 238] on circle at bounding box center [550, 235] width 5 height 5
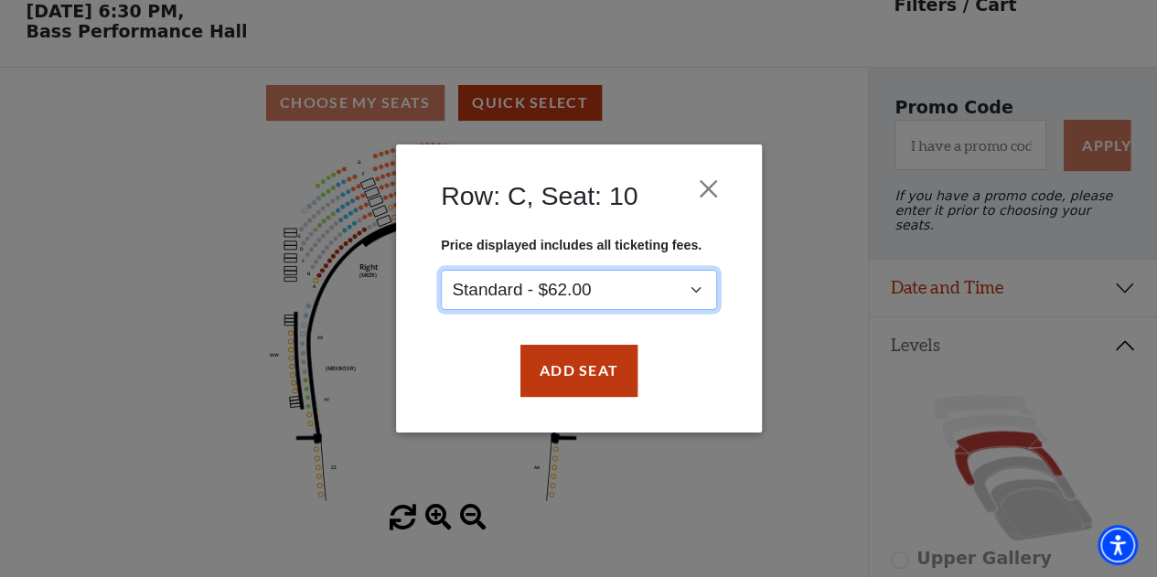
click at [592, 292] on select "Standard - $62.00" at bounding box center [579, 290] width 276 height 41
click at [441, 270] on select "Standard - $62.00" at bounding box center [579, 290] width 276 height 41
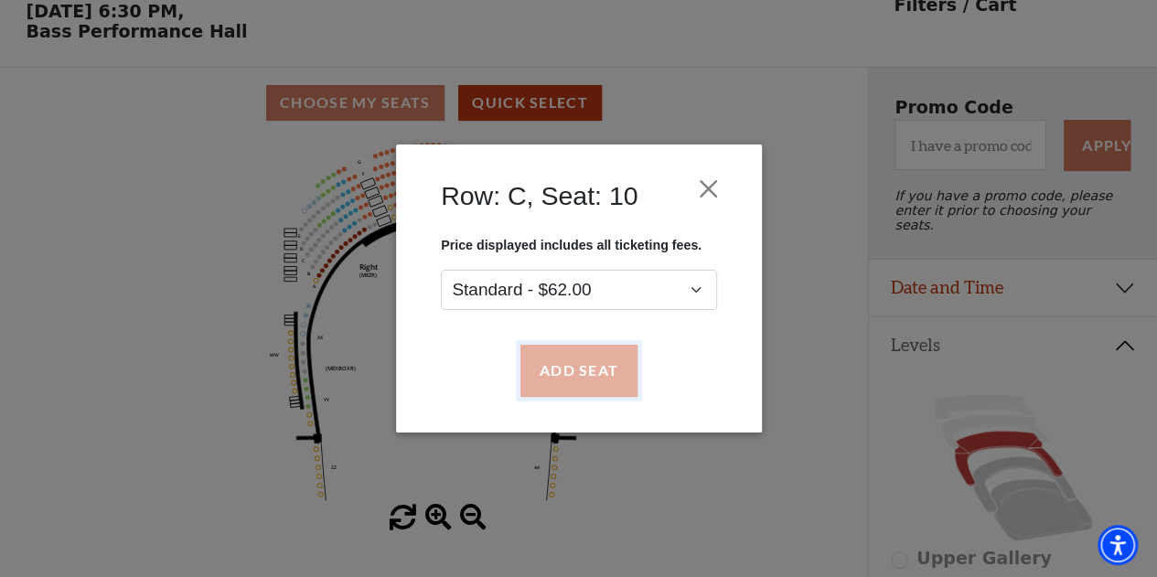
click at [568, 382] on button "Add Seat" at bounding box center [577, 371] width 117 height 51
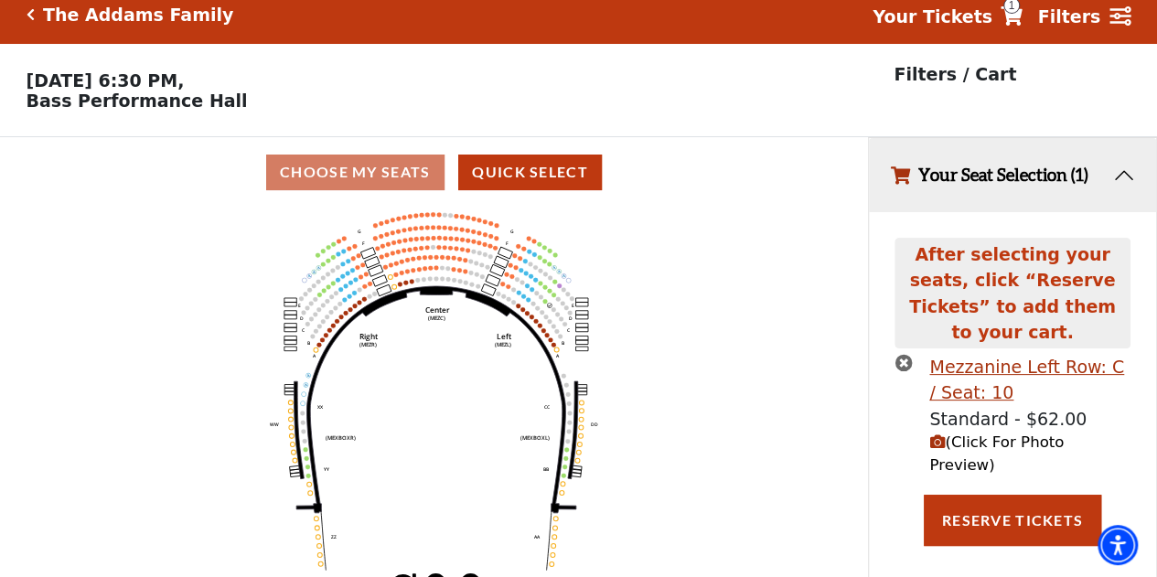
scroll to position [0, 0]
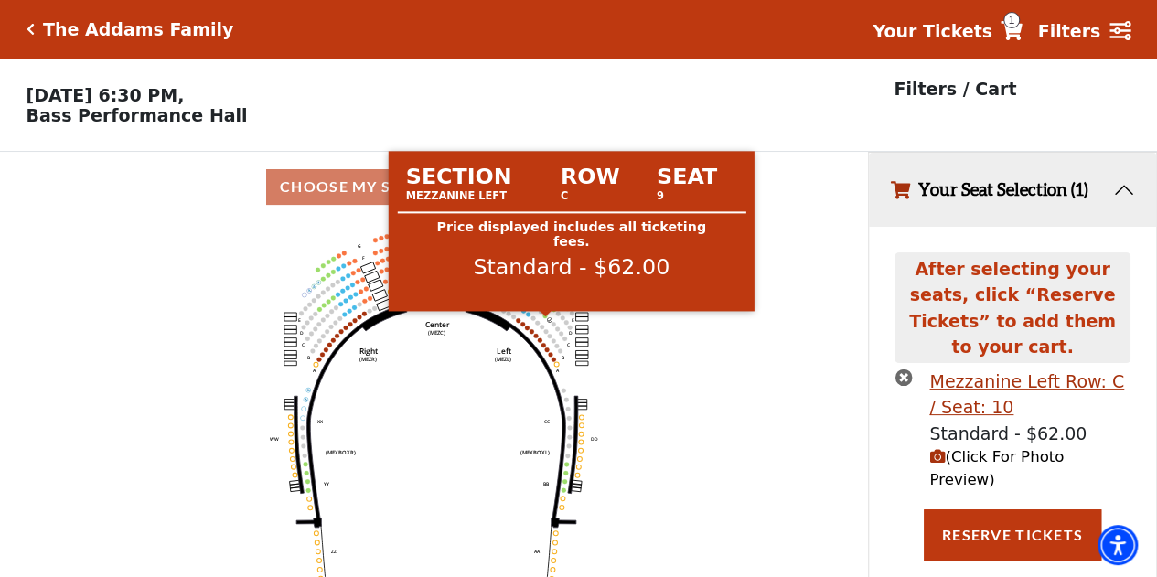
click at [543, 318] on circle at bounding box center [545, 316] width 5 height 5
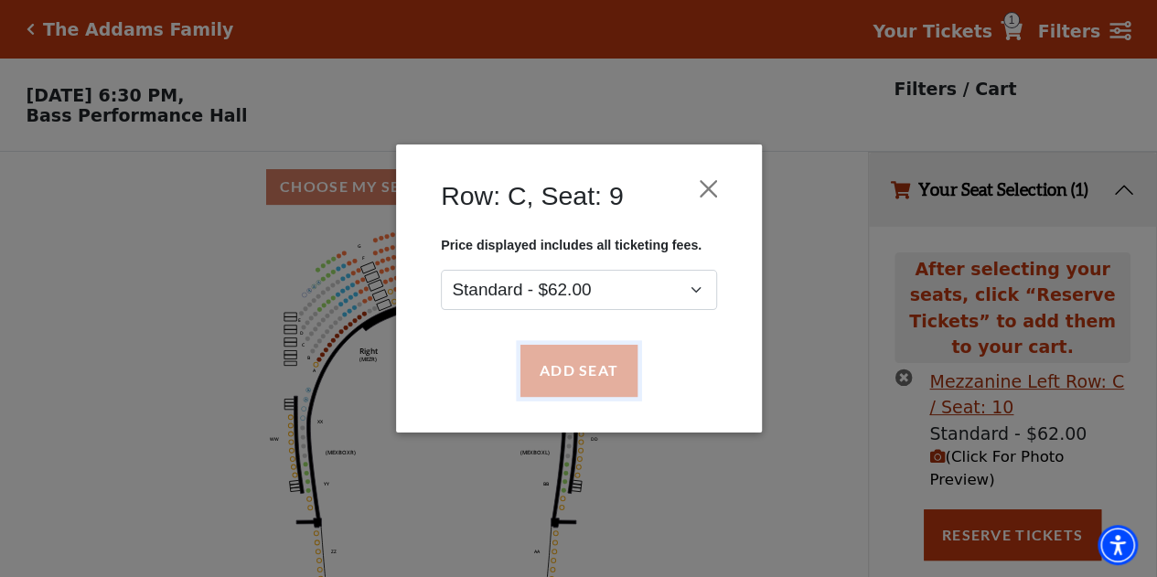
click at [578, 379] on button "Add Seat" at bounding box center [577, 371] width 117 height 51
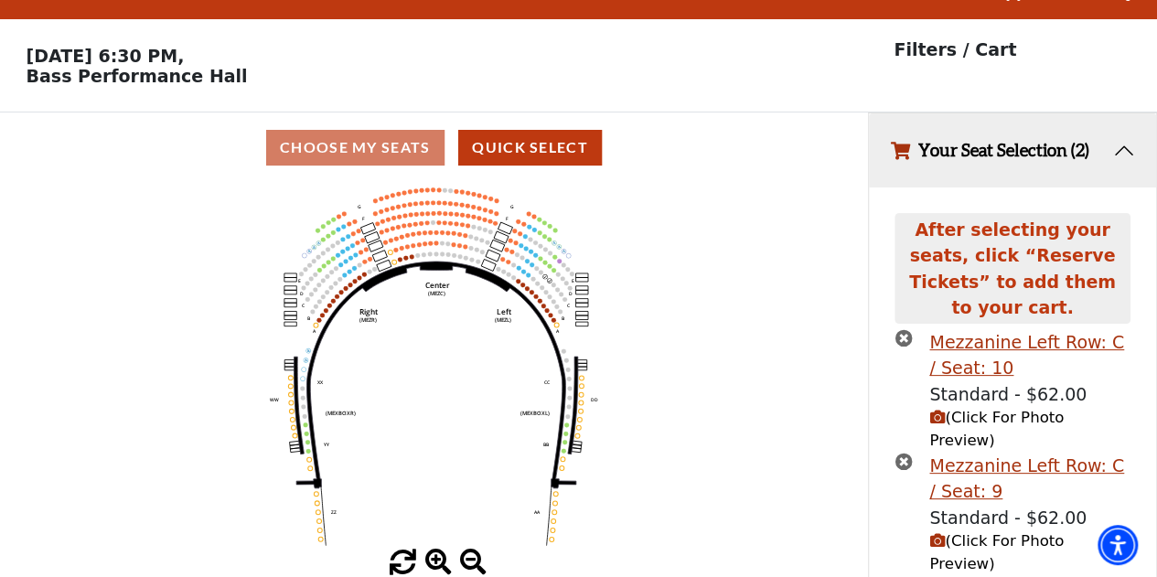
scroll to position [84, 0]
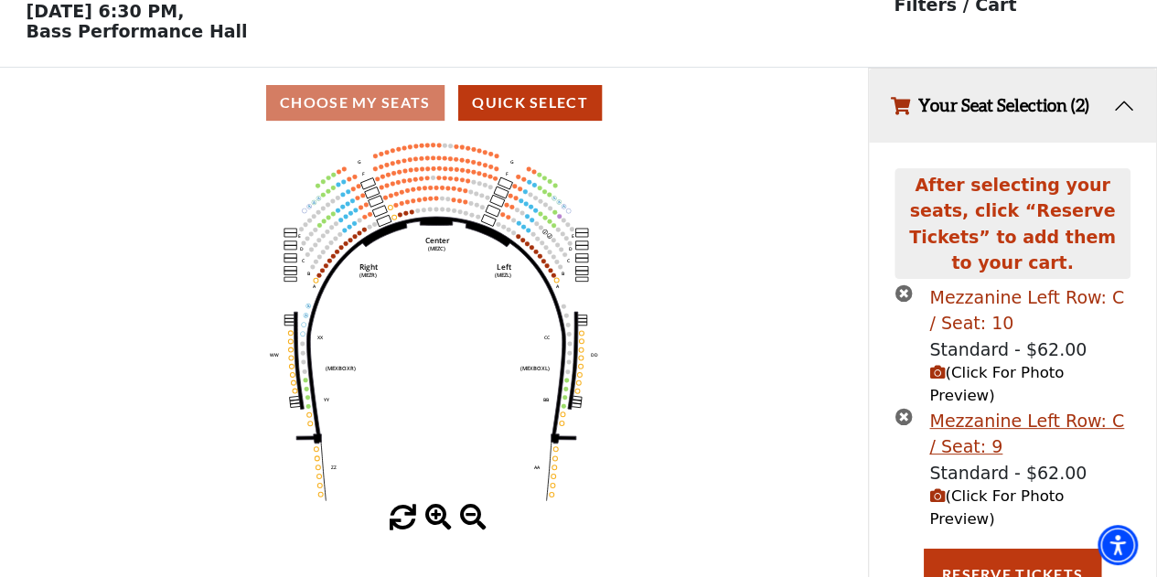
click at [1001, 487] on span "(Click For Photo Preview)" at bounding box center [996, 507] width 134 height 40
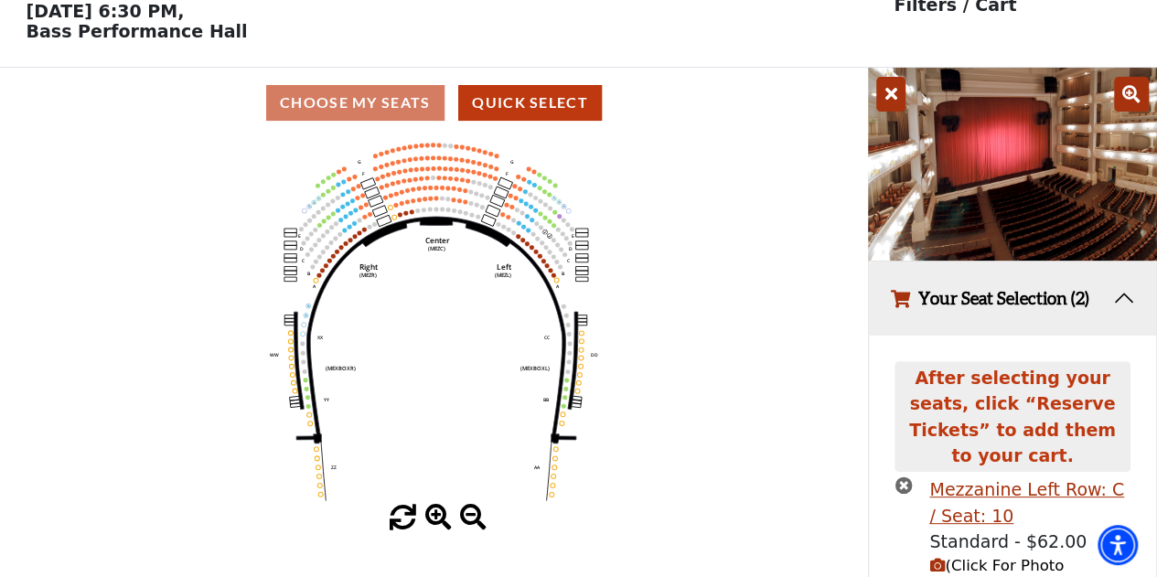
click at [894, 101] on icon at bounding box center [890, 94] width 29 height 35
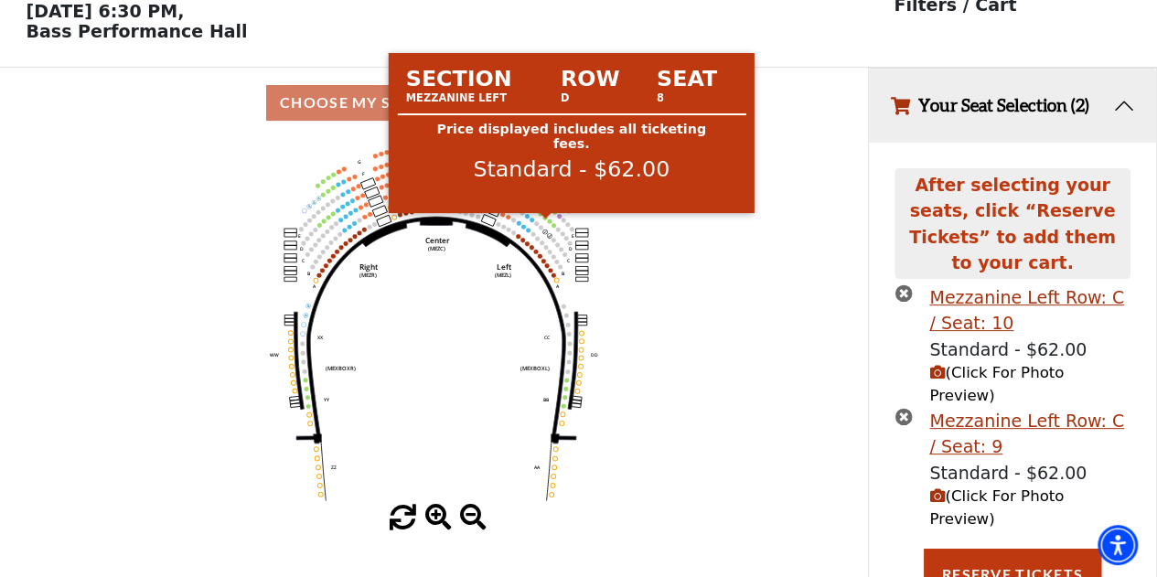
click at [545, 219] on circle at bounding box center [545, 217] width 5 height 5
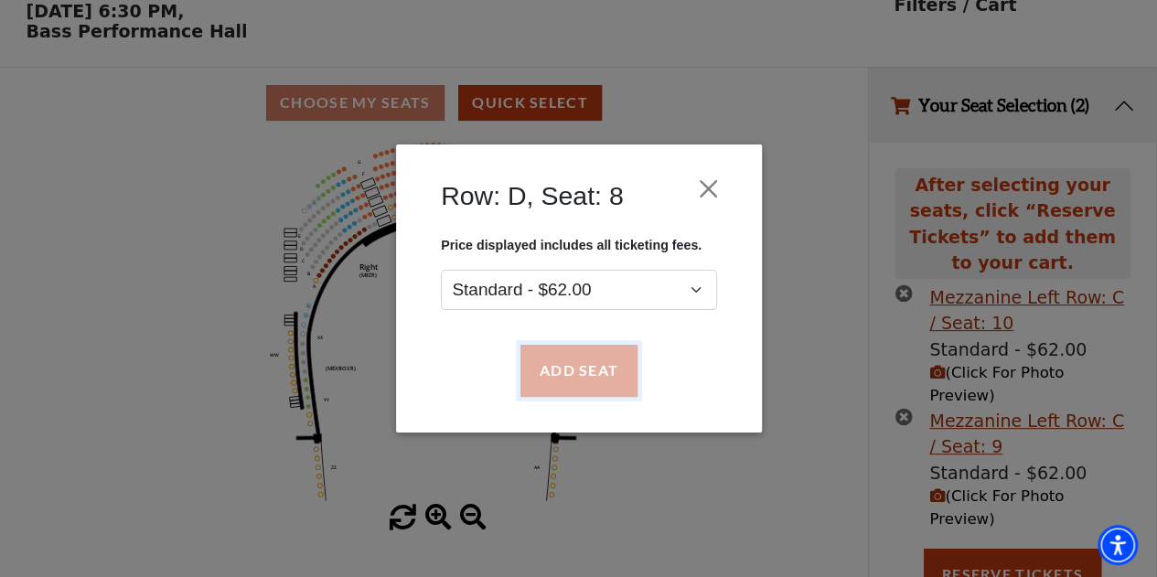
click at [562, 372] on button "Add Seat" at bounding box center [577, 371] width 117 height 51
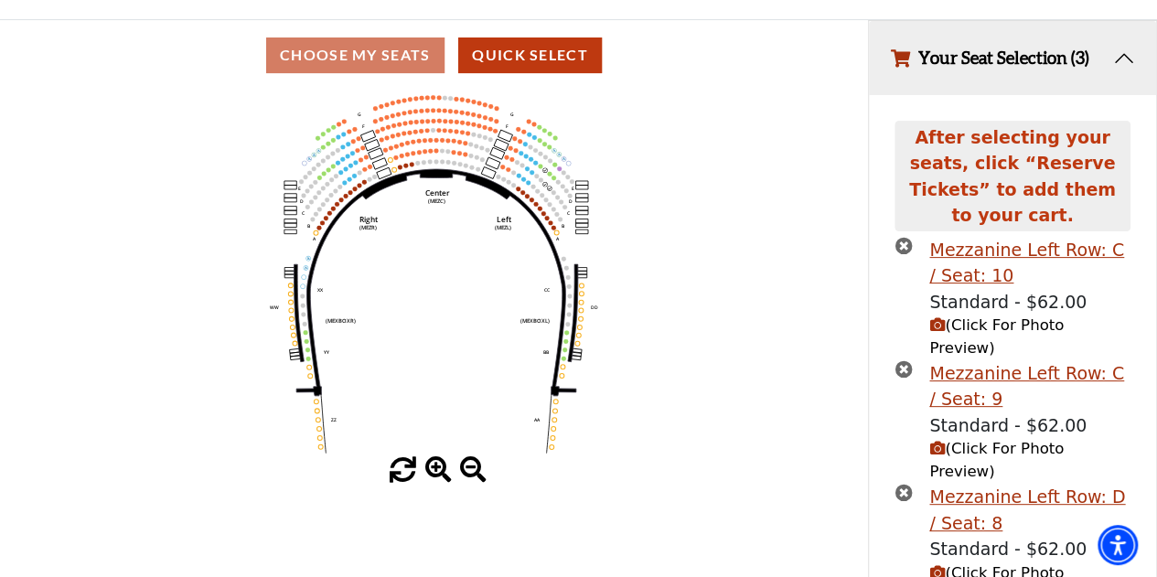
scroll to position [141, 0]
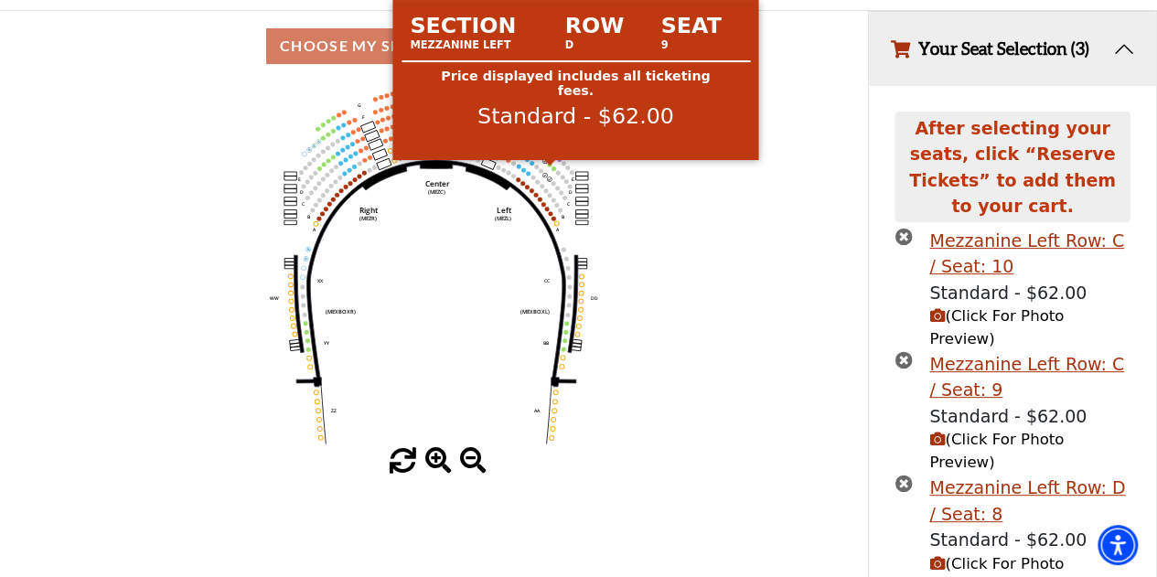
click at [550, 166] on circle at bounding box center [550, 164] width 5 height 5
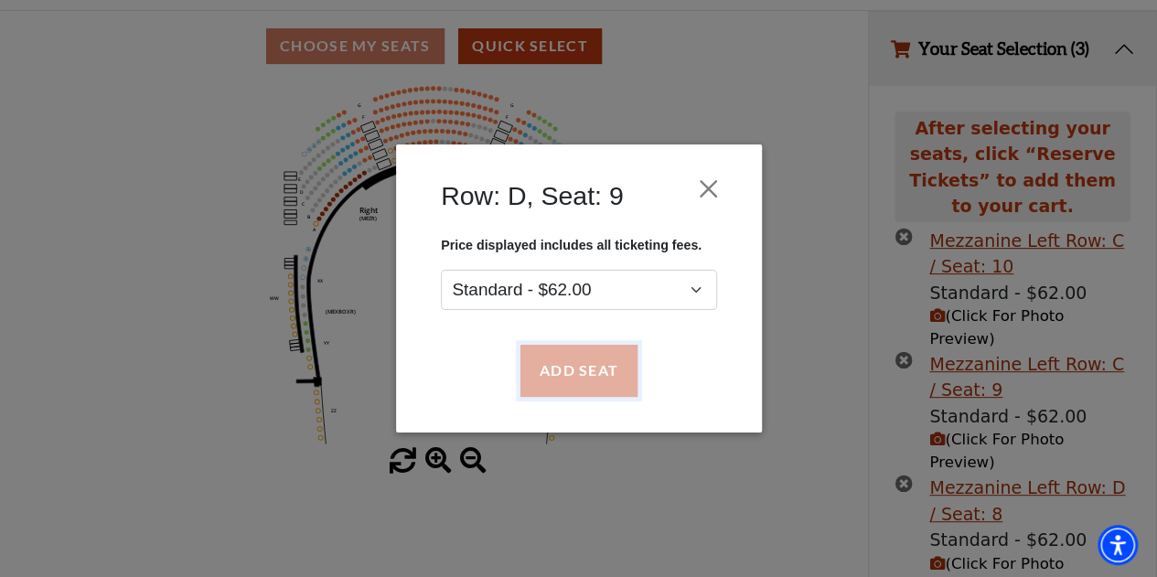
click at [561, 390] on button "Add Seat" at bounding box center [577, 371] width 117 height 51
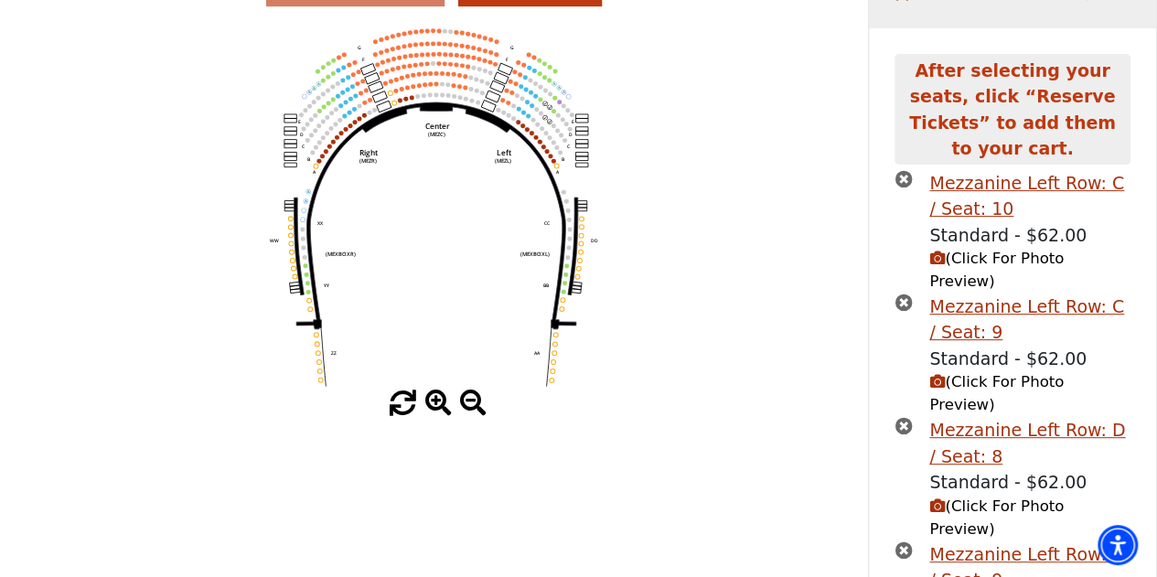
scroll to position [241, 0]
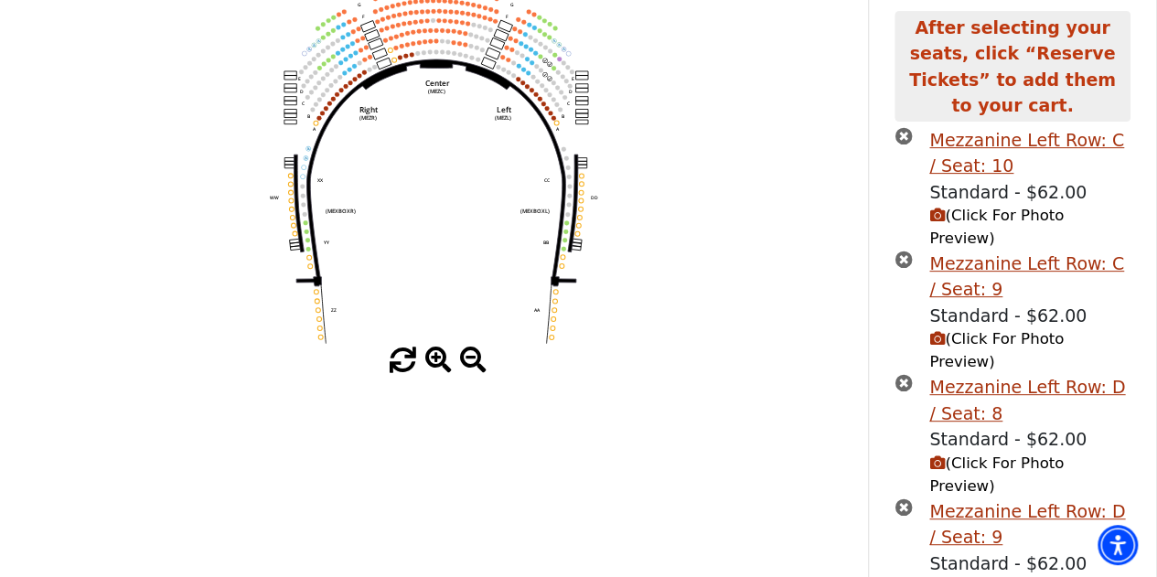
click at [898, 127] on icon "times-circle" at bounding box center [902, 135] width 17 height 17
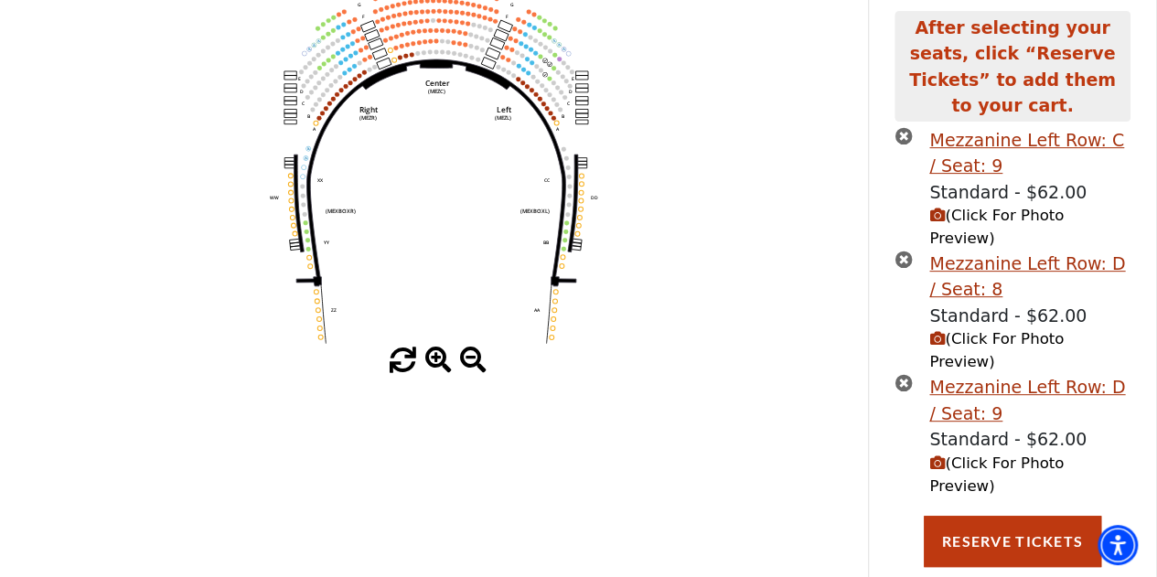
scroll to position [185, 0]
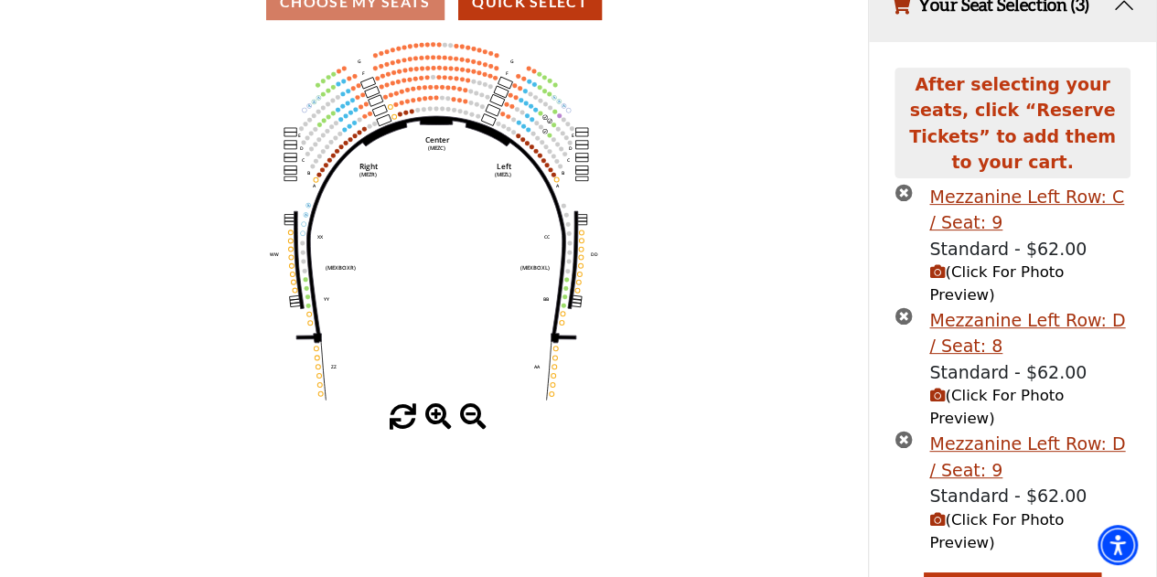
click at [903, 184] on li "Mezzanine Left Row: C / Seat: 9 Standard - $62.00 (Click For Photo Preview)" at bounding box center [1011, 245] width 235 height 123
click at [900, 184] on icon "times-circle" at bounding box center [902, 192] width 17 height 17
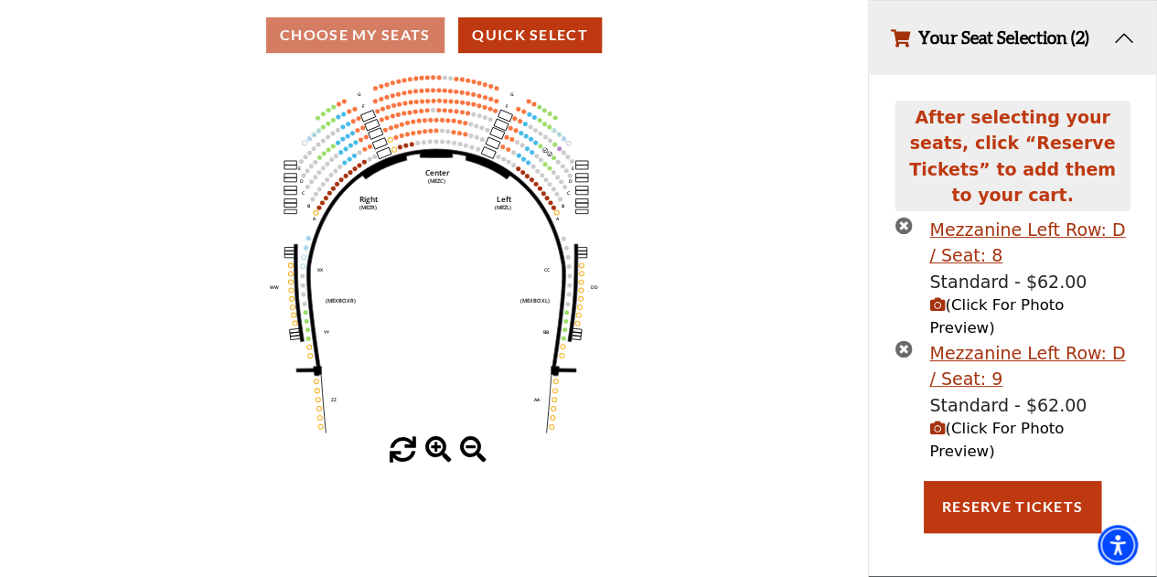
scroll to position [84, 0]
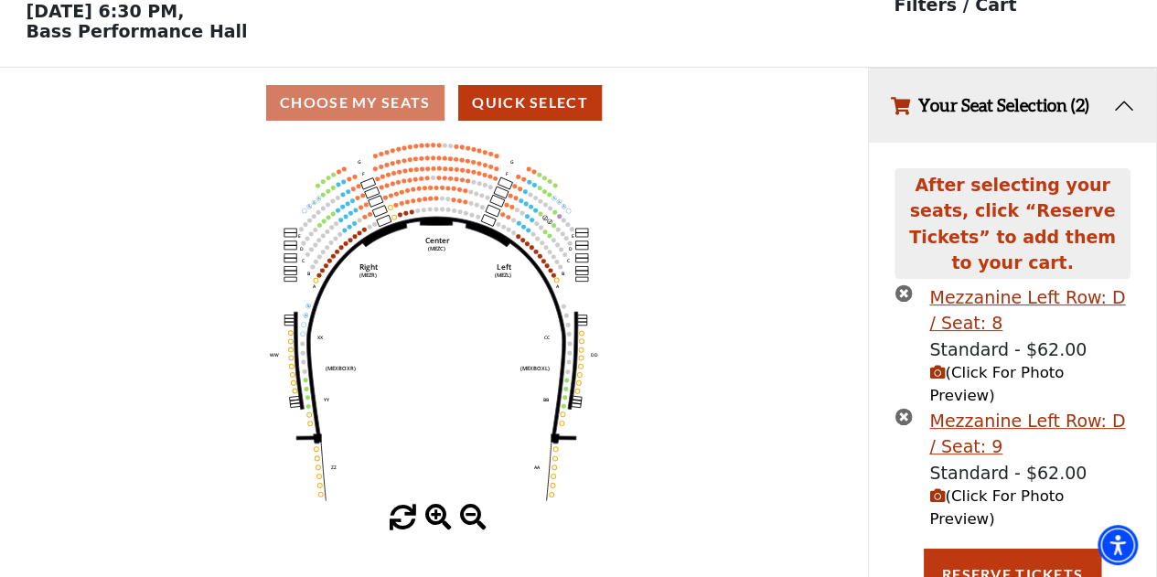
click at [997, 487] on span "(Click For Photo Preview)" at bounding box center [996, 507] width 134 height 40
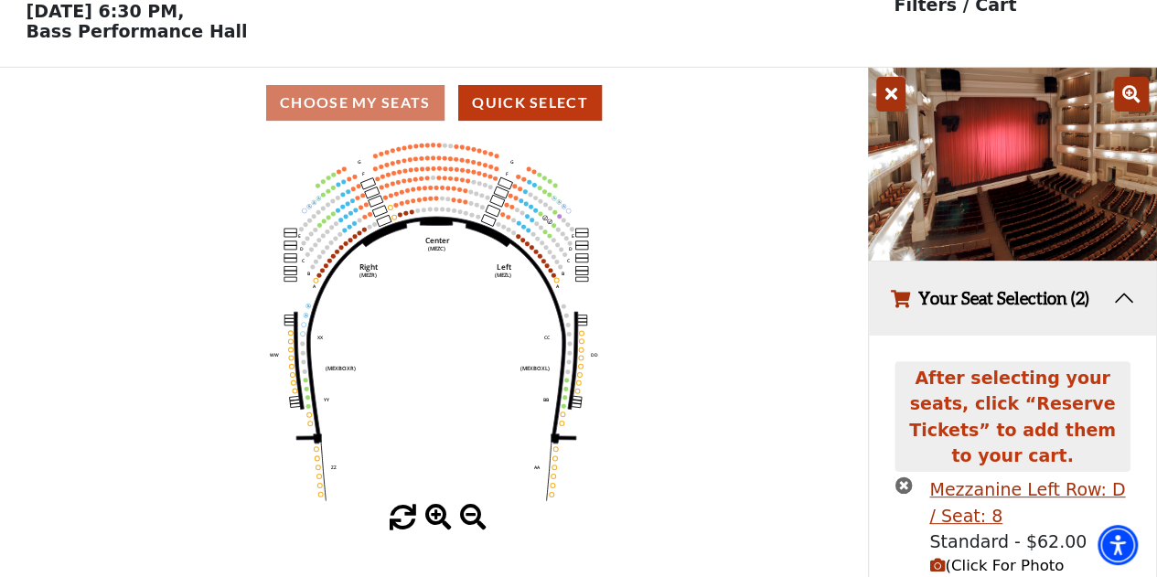
click at [892, 103] on icon at bounding box center [890, 94] width 29 height 35
